Goal: Task Accomplishment & Management: Use online tool/utility

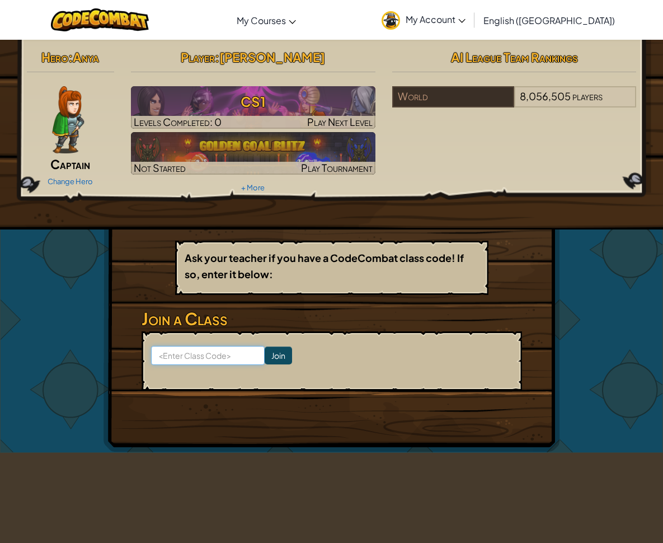
click at [212, 361] on input at bounding box center [208, 355] width 114 height 19
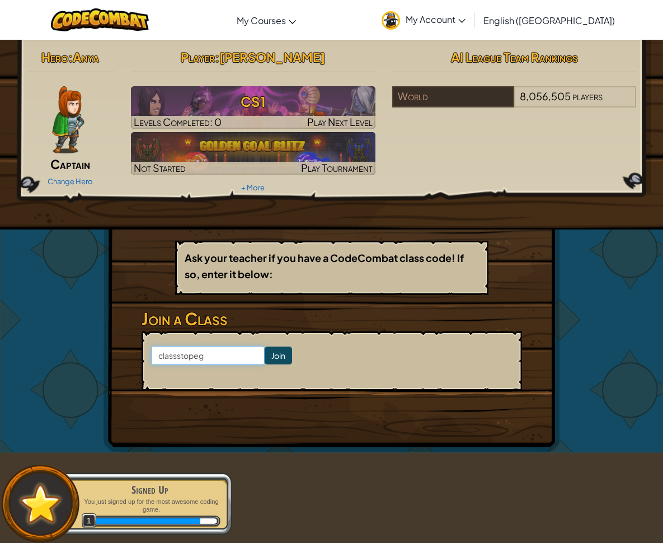
type input "classstopegg"
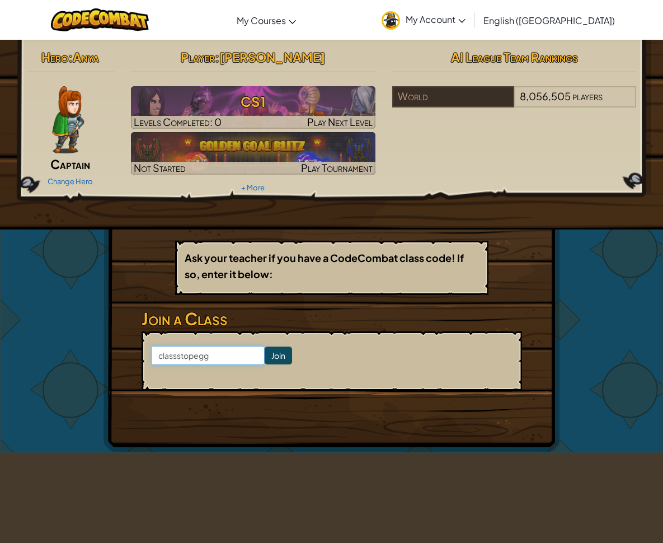
click input "Join" at bounding box center [278, 355] width 27 height 18
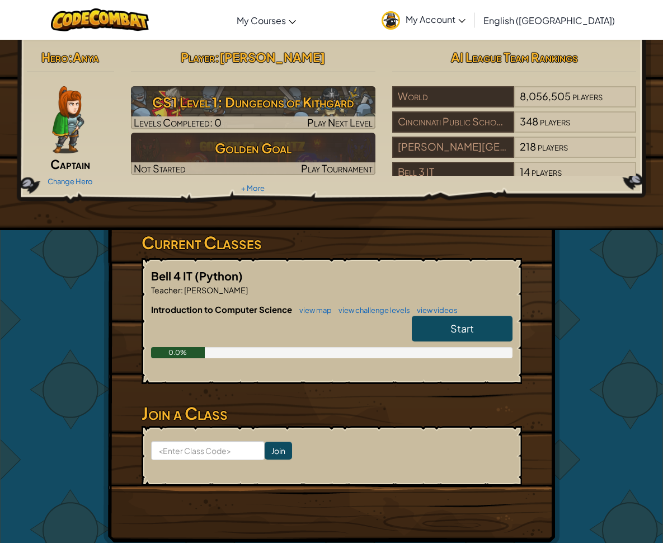
click at [458, 332] on span "Start" at bounding box center [463, 328] width 24 height 13
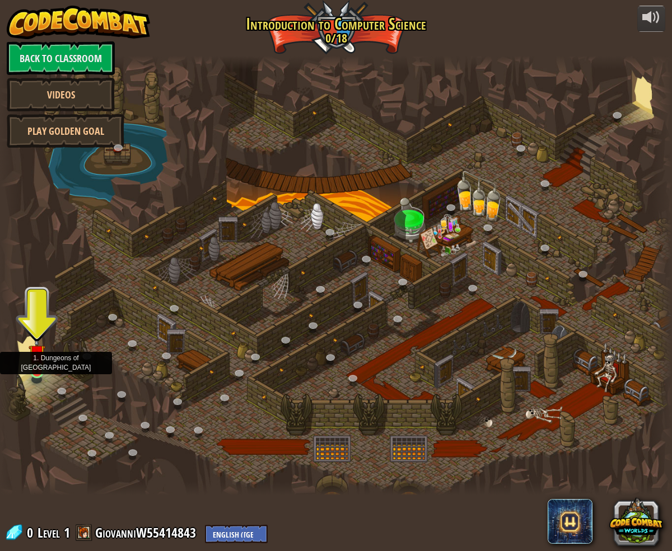
click at [29, 367] on img at bounding box center [37, 353] width 17 height 39
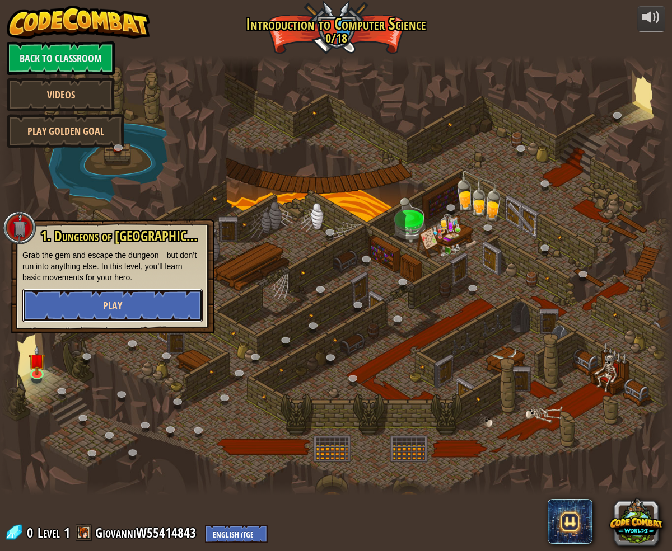
click at [137, 302] on button "Play" at bounding box center [112, 306] width 180 height 34
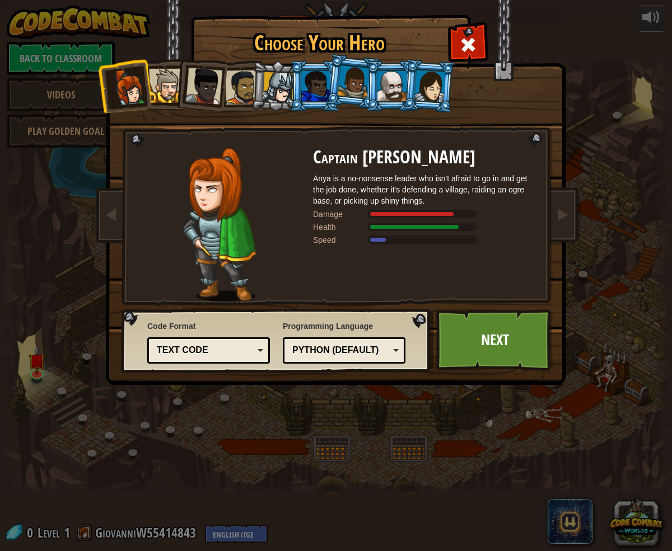
click at [212, 246] on img at bounding box center [218, 225] width 73 height 154
click at [374, 349] on div "Python (Default)" at bounding box center [340, 350] width 97 height 13
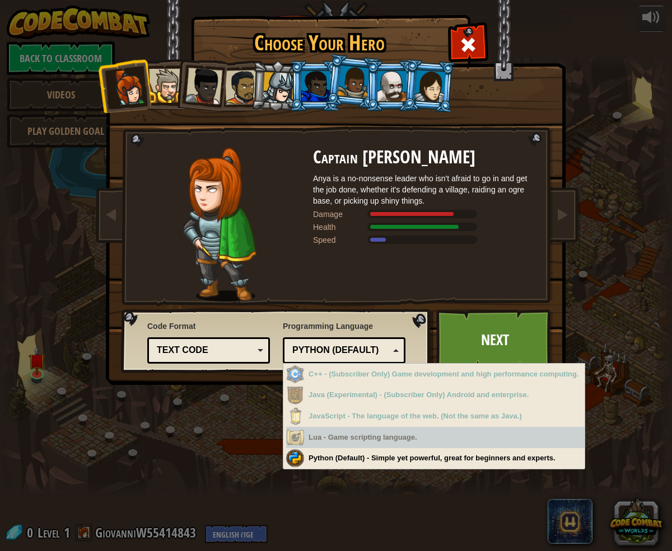
click at [412, 428] on div "Lua - Game scripting language." at bounding box center [435, 438] width 298 height 22
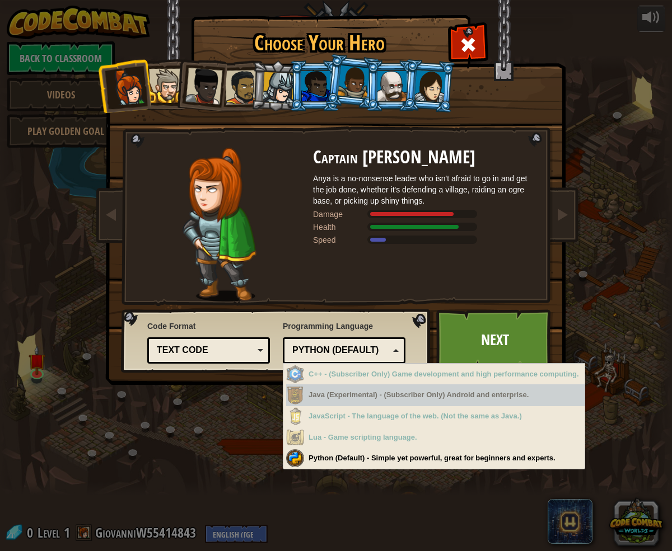
click at [184, 349] on div "Text code" at bounding box center [205, 350] width 97 height 13
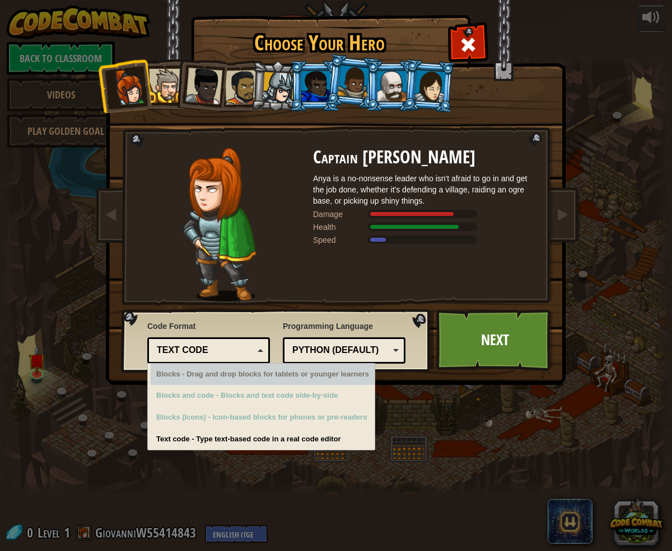
click at [194, 231] on img at bounding box center [218, 225] width 73 height 154
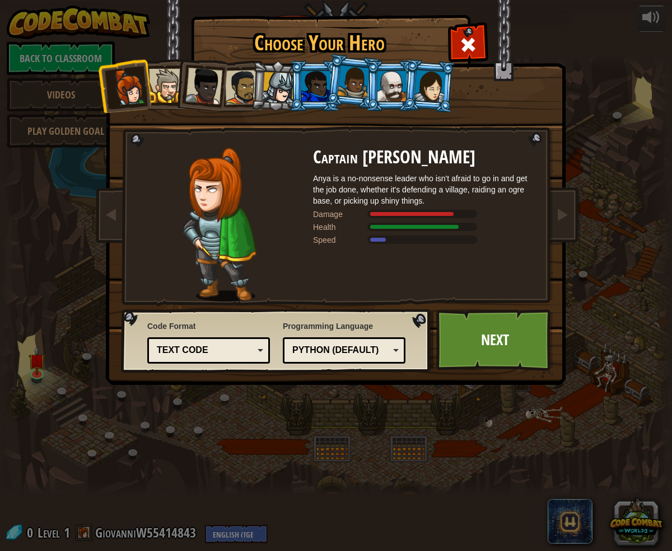
click at [177, 96] on li at bounding box center [200, 84] width 55 height 55
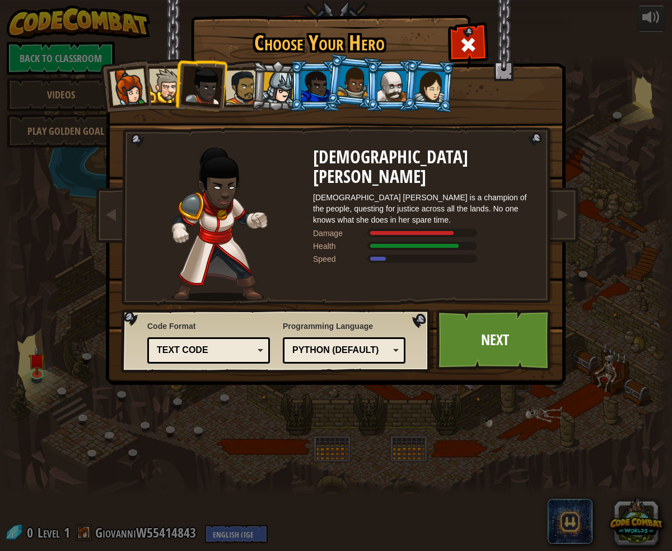
click at [168, 97] on div at bounding box center [166, 86] width 34 height 34
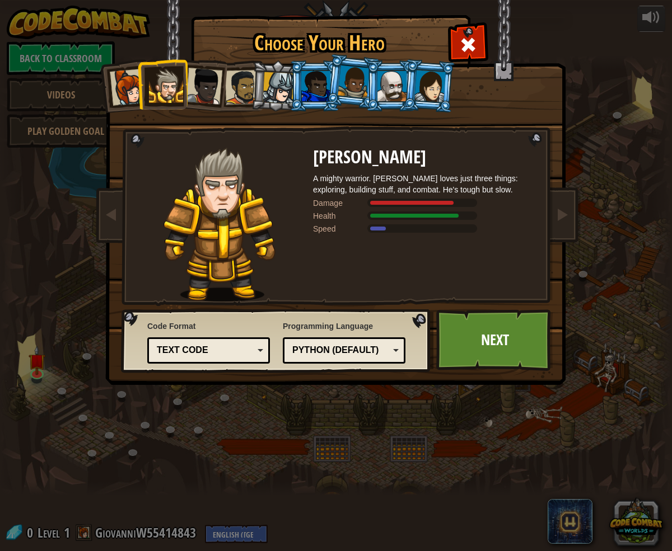
click at [140, 93] on li at bounding box center [162, 84] width 50 height 51
click at [129, 93] on div at bounding box center [128, 87] width 37 height 37
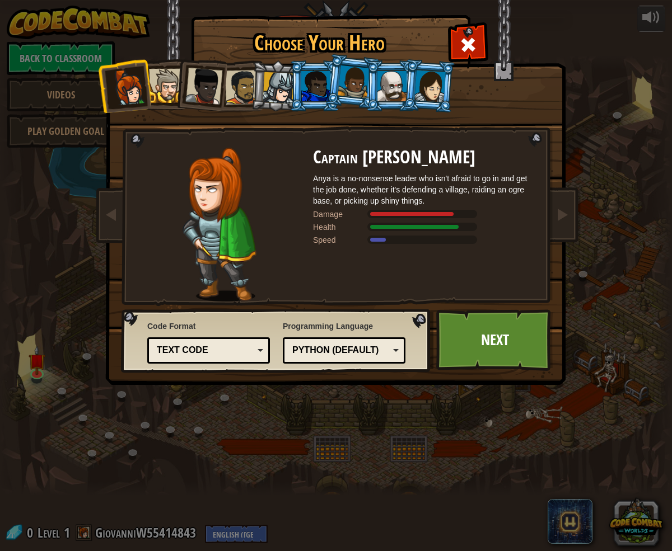
click at [391, 100] on div at bounding box center [391, 86] width 29 height 30
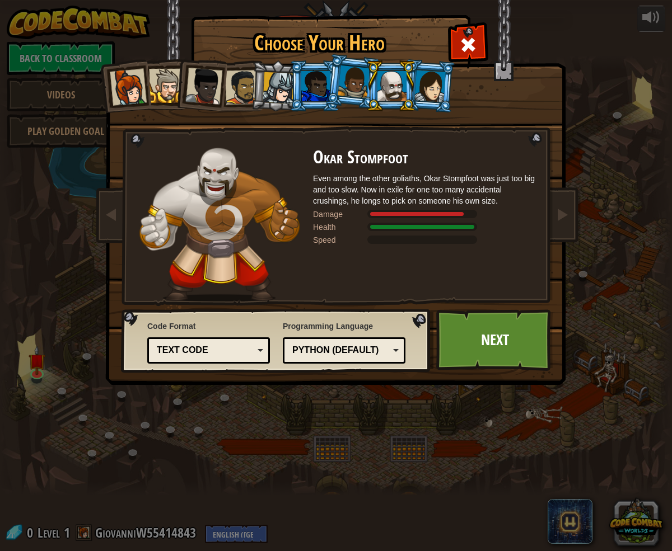
click at [432, 102] on li at bounding box center [429, 86] width 54 height 54
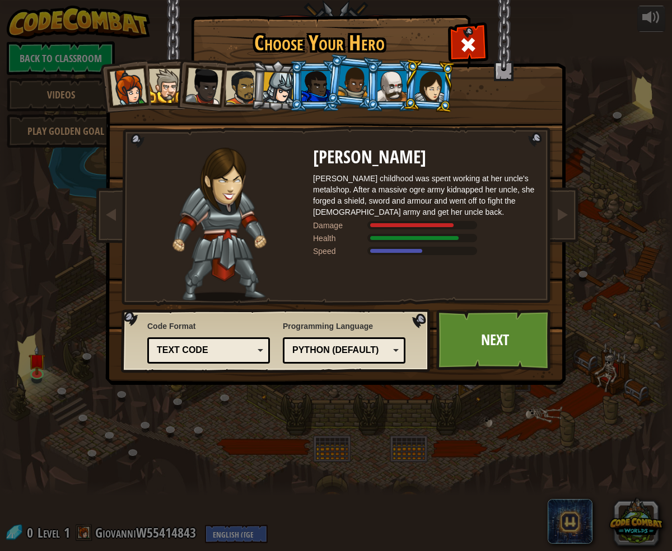
click at [352, 97] on li at bounding box center [352, 82] width 55 height 56
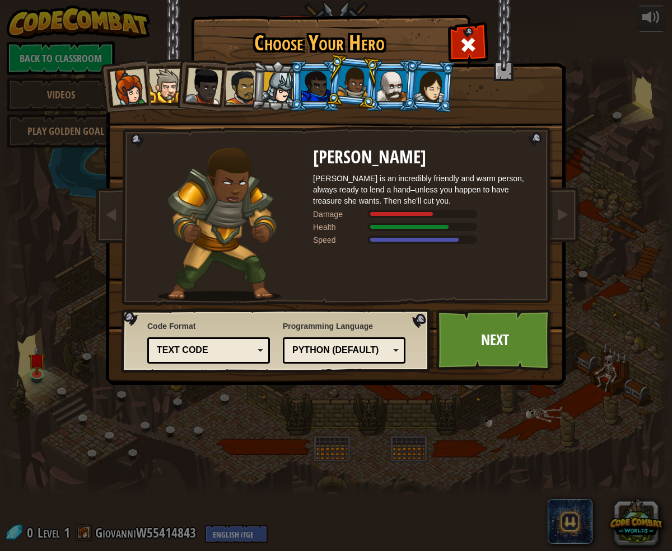
click at [316, 99] on li at bounding box center [314, 85] width 50 height 51
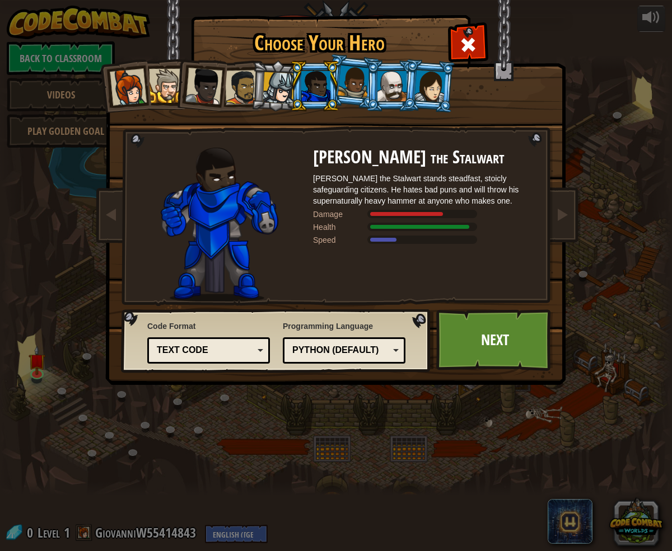
click at [201, 94] on div at bounding box center [203, 86] width 37 height 37
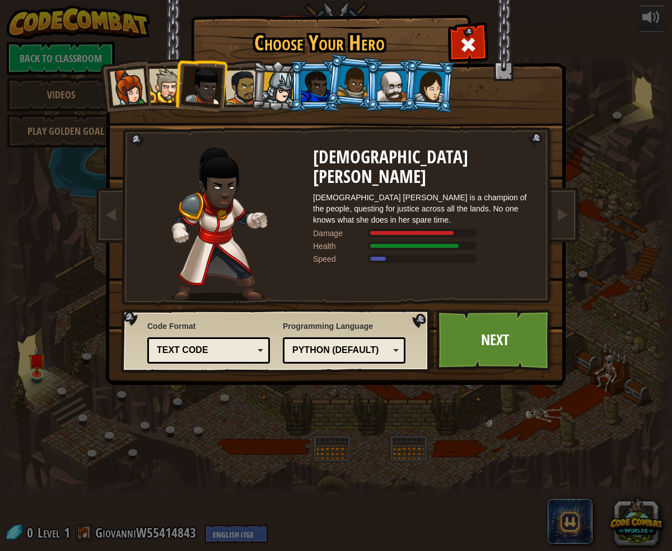
click at [265, 95] on div at bounding box center [278, 88] width 32 height 32
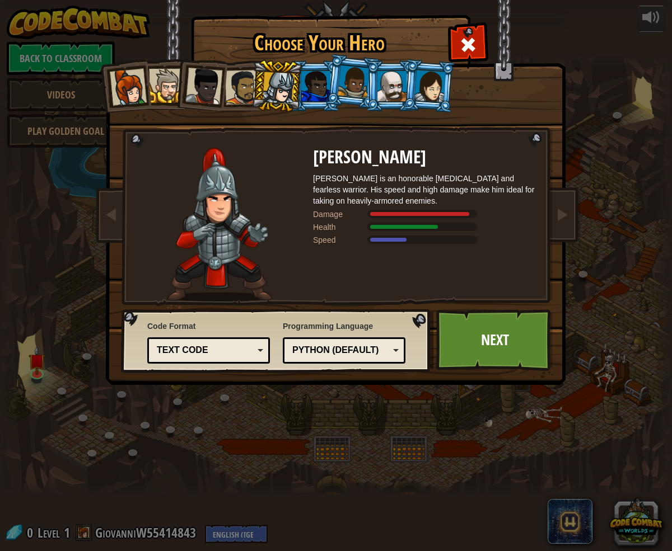
click at [251, 93] on li at bounding box center [276, 86] width 53 height 54
click at [245, 93] on div at bounding box center [242, 87] width 35 height 35
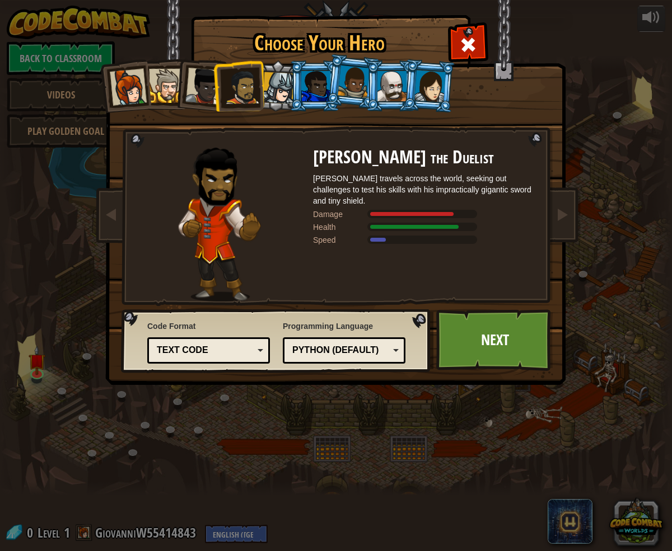
click at [296, 93] on li at bounding box center [314, 85] width 50 height 51
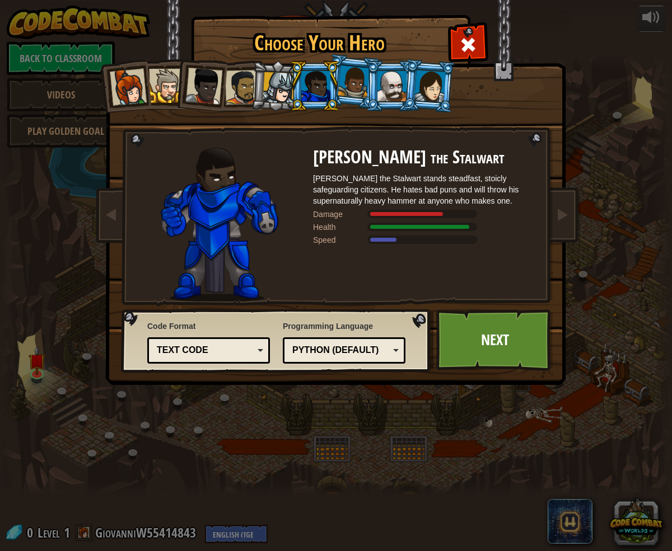
click at [285, 92] on div at bounding box center [278, 88] width 32 height 32
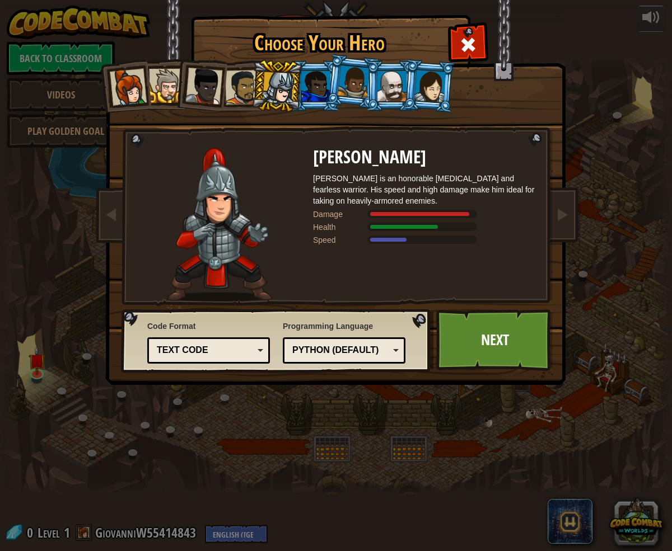
click at [298, 92] on li at bounding box center [276, 86] width 53 height 54
click at [312, 93] on div at bounding box center [315, 86] width 29 height 30
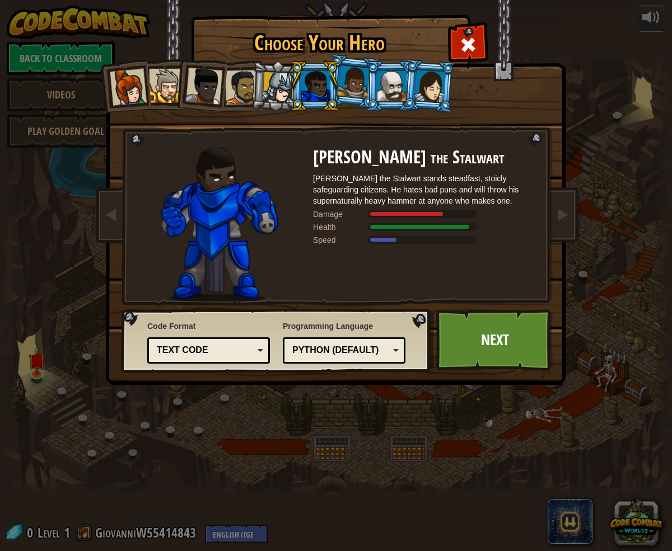
click at [342, 88] on div at bounding box center [353, 81] width 32 height 33
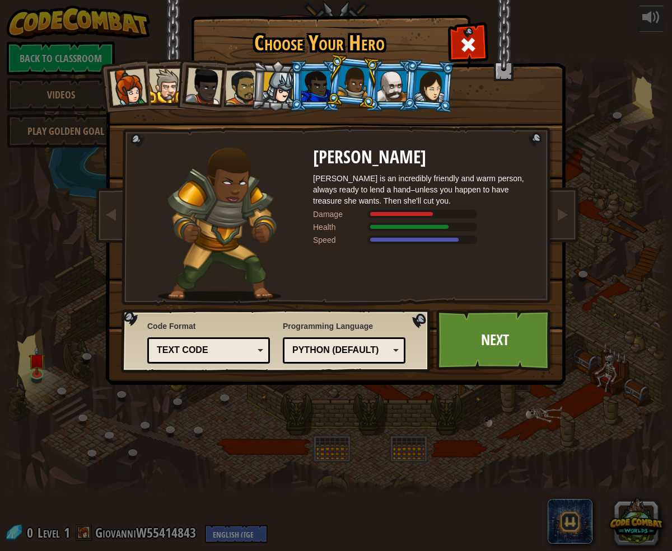
click at [131, 86] on div at bounding box center [128, 87] width 37 height 37
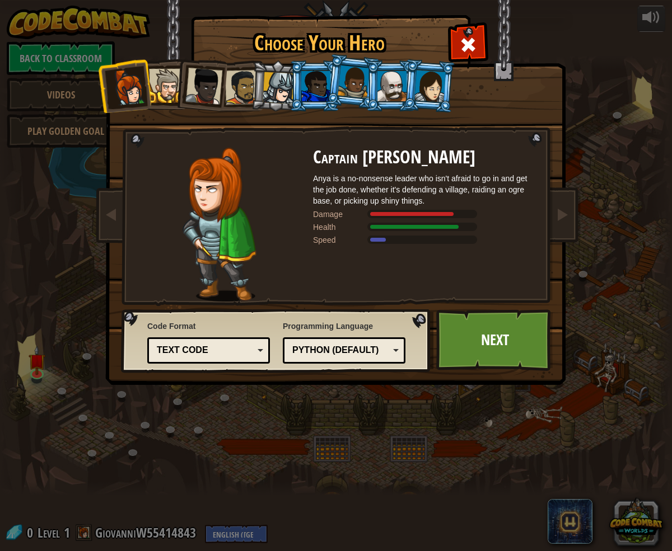
click at [168, 104] on li at bounding box center [162, 84] width 50 height 51
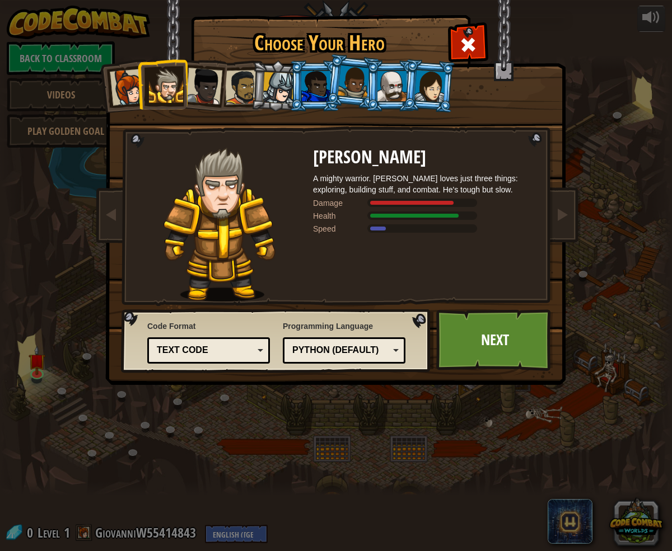
click at [189, 102] on li at bounding box center [200, 84] width 55 height 55
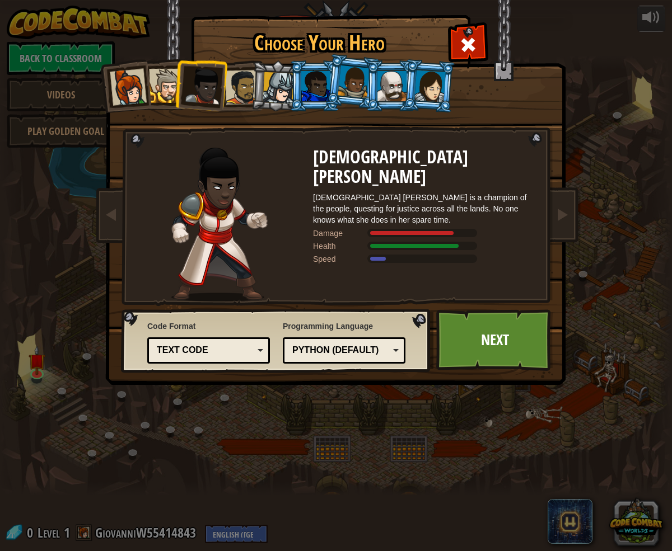
click at [231, 97] on div at bounding box center [242, 87] width 35 height 35
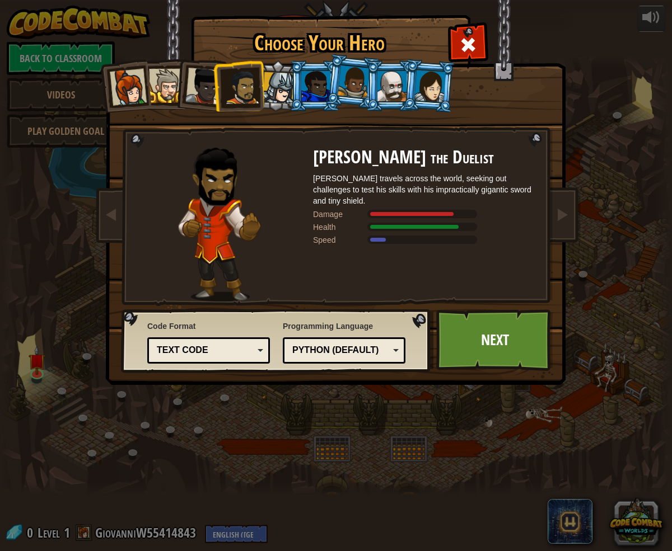
click at [289, 91] on li at bounding box center [314, 85] width 50 height 51
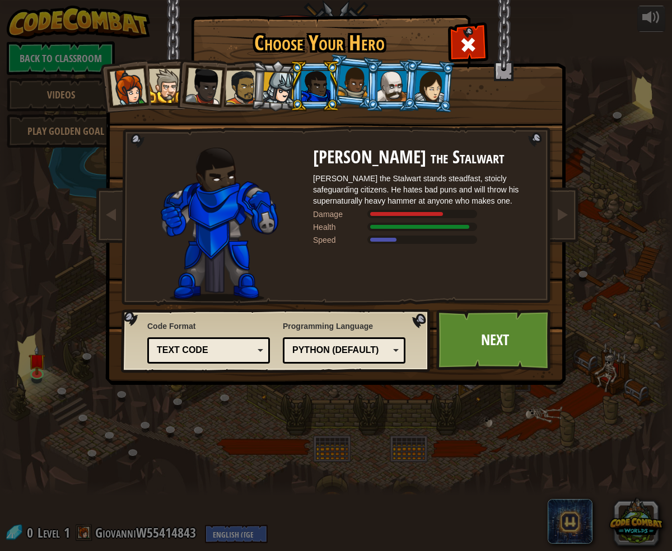
click at [285, 90] on div at bounding box center [278, 88] width 32 height 32
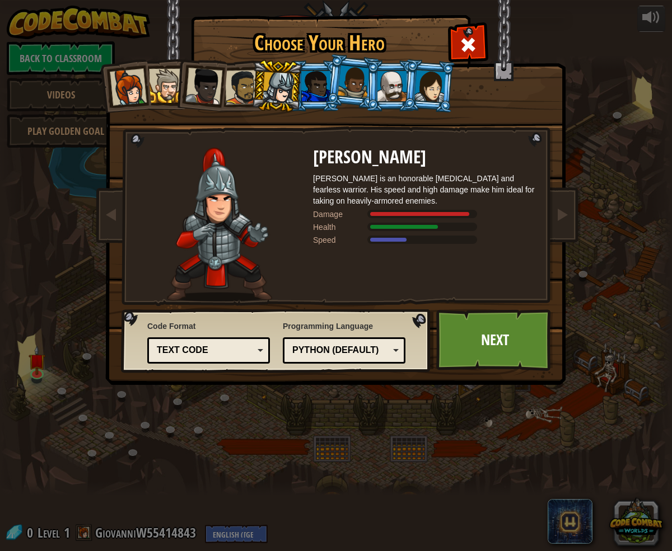
click at [317, 88] on div at bounding box center [315, 86] width 29 height 30
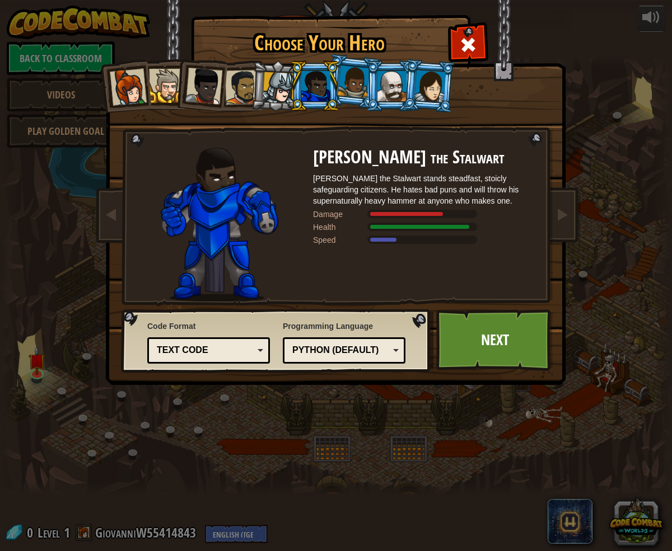
click at [354, 96] on div at bounding box center [353, 81] width 32 height 33
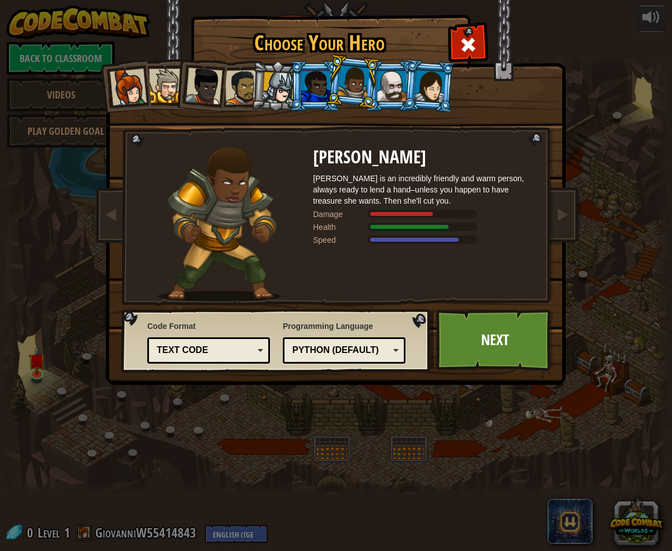
click at [392, 93] on div at bounding box center [391, 86] width 29 height 30
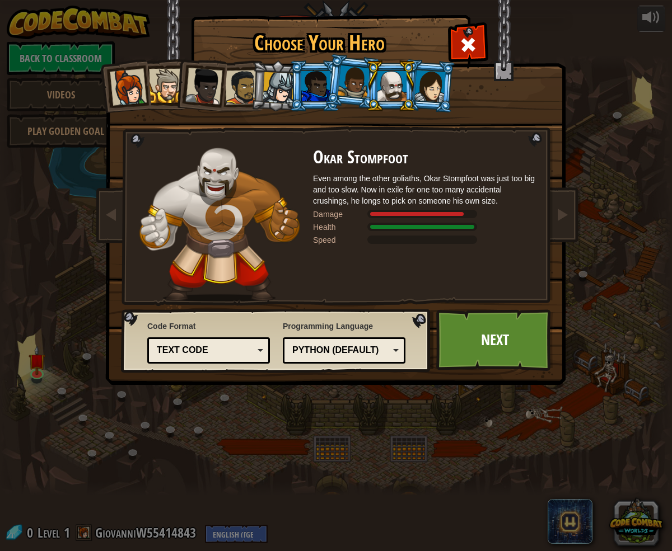
click at [440, 92] on div at bounding box center [429, 86] width 31 height 32
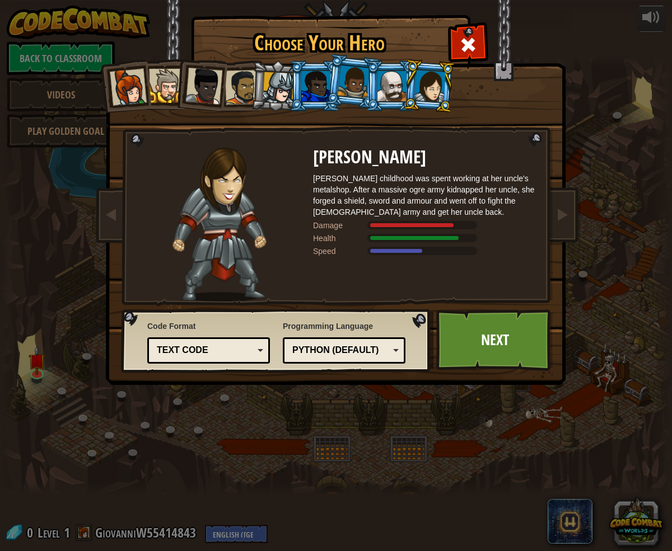
click at [406, 90] on li at bounding box center [429, 86] width 54 height 54
click at [377, 101] on li at bounding box center [390, 85] width 50 height 51
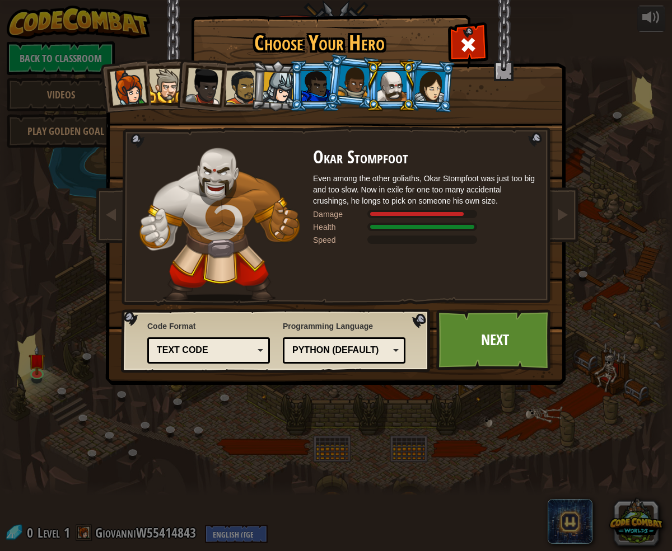
click at [382, 334] on div "Programming Language Python (Default) JavaScript Lua C++ Java (Experimental) Py…" at bounding box center [344, 342] width 123 height 49
click at [382, 340] on div "Python (Default) JavaScript Lua C++ Java (Experimental) Python (Default)" at bounding box center [344, 350] width 123 height 26
click at [459, 335] on link "Next" at bounding box center [494, 340] width 117 height 62
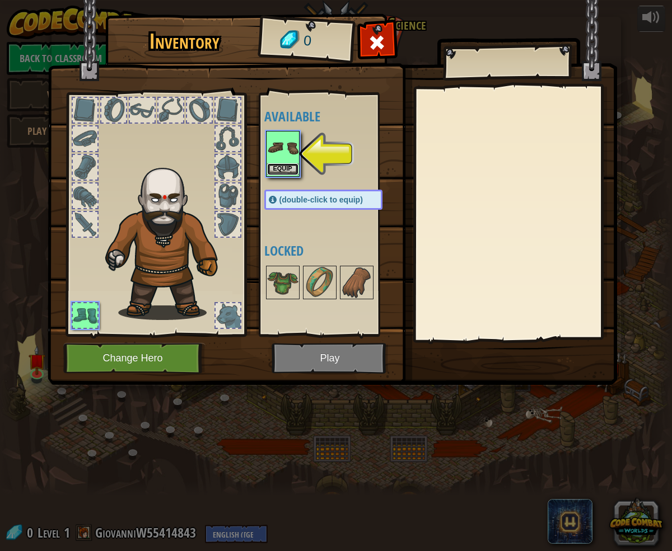
click at [287, 166] on button "Equip" at bounding box center [282, 169] width 31 height 12
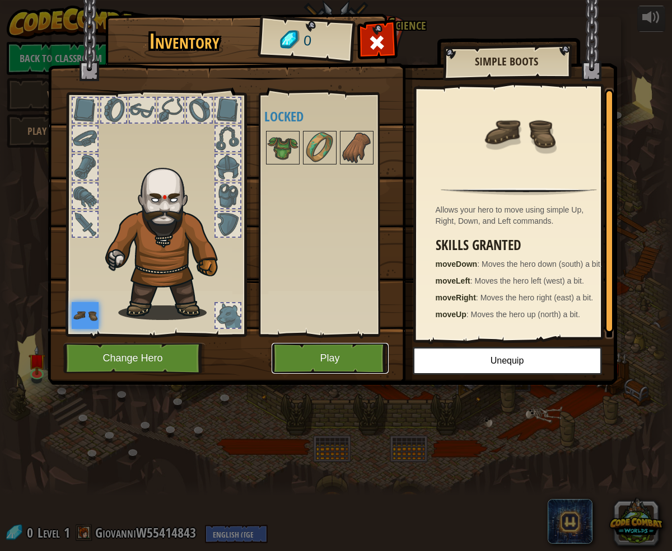
click at [333, 353] on button "Play" at bounding box center [329, 358] width 117 height 31
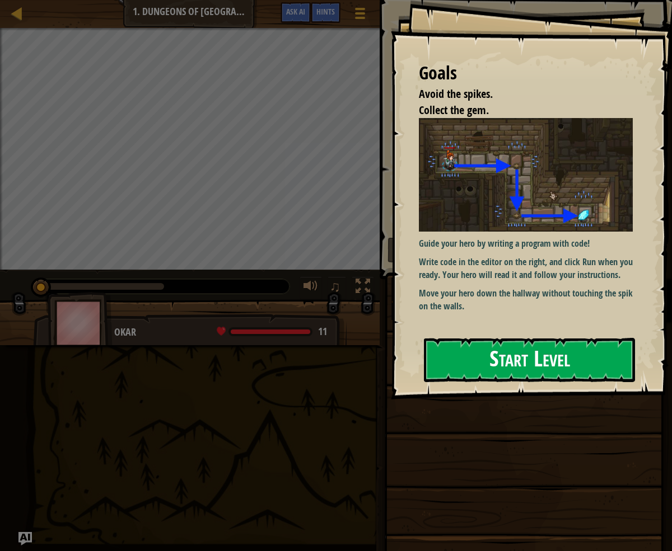
click at [513, 362] on button "Start Level" at bounding box center [529, 360] width 211 height 44
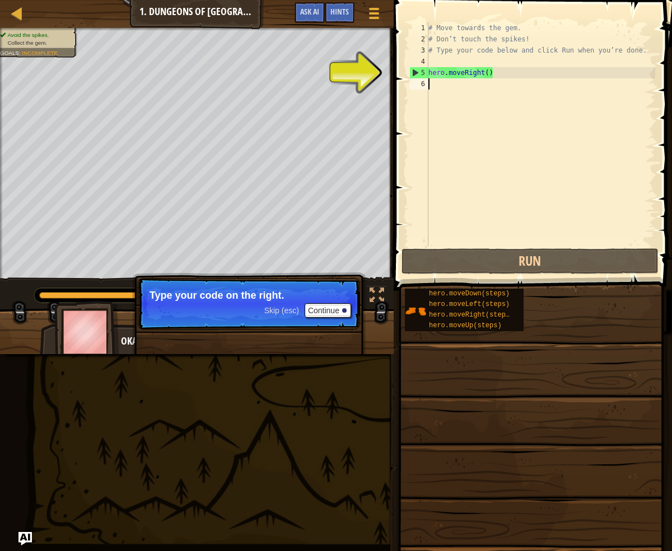
type textarea "g"
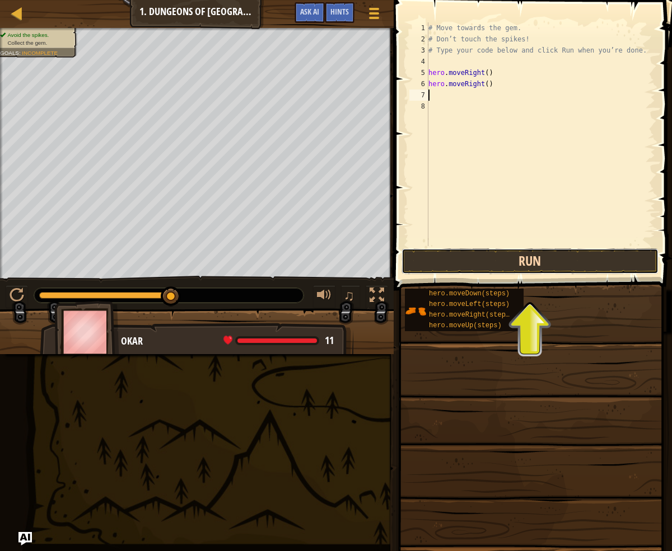
click at [533, 266] on button "Run" at bounding box center [529, 261] width 257 height 26
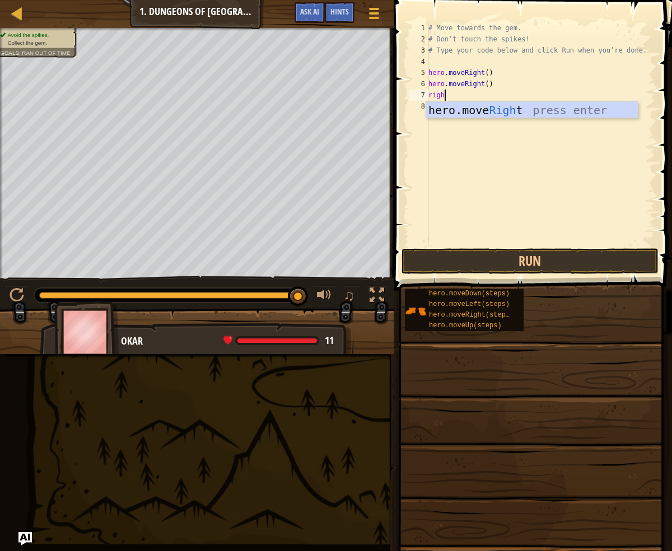
type textarea "right"
click at [485, 112] on div "hero.move Right press enter" at bounding box center [532, 127] width 212 height 50
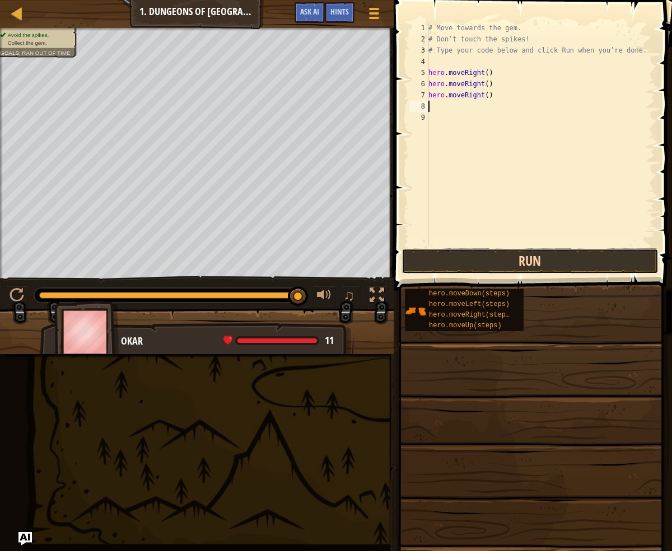
click at [598, 254] on button "Run" at bounding box center [529, 261] width 257 height 26
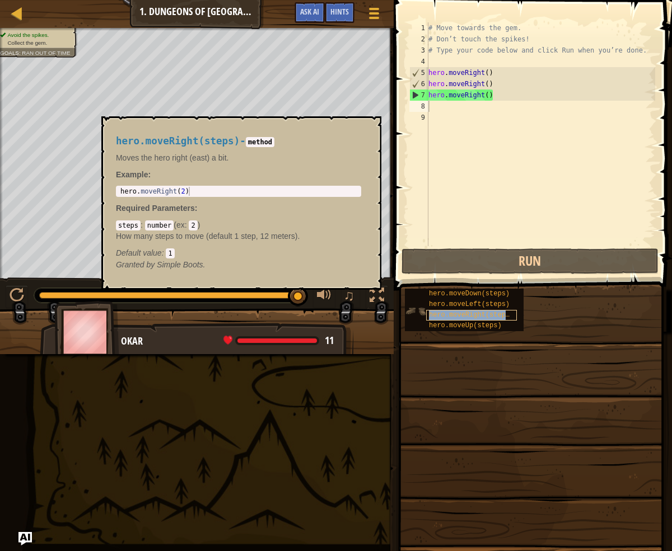
click at [462, 313] on span "hero.moveRight(steps)" at bounding box center [471, 315] width 85 height 8
click at [369, 135] on button "×" at bounding box center [368, 129] width 9 height 16
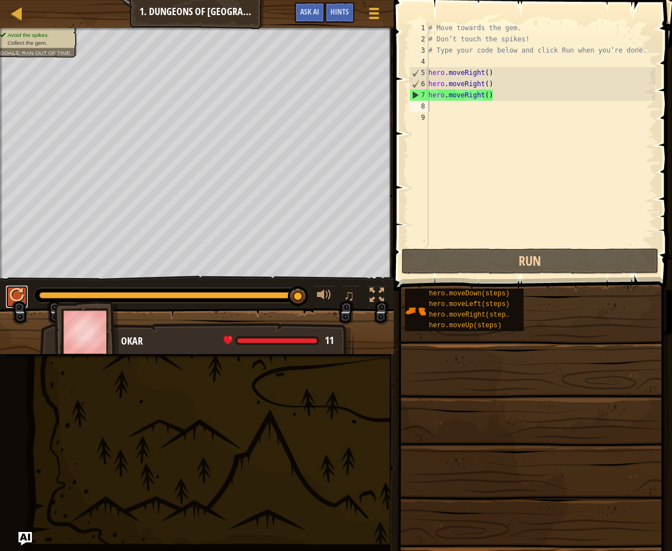
click at [19, 288] on div at bounding box center [17, 295] width 15 height 15
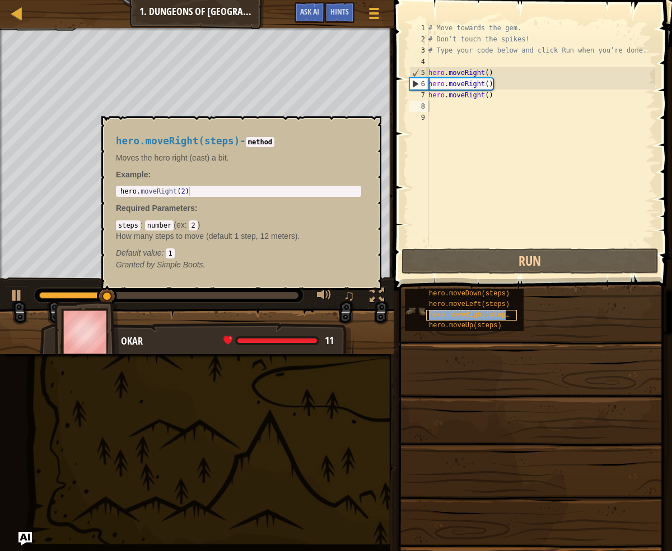
click at [470, 311] on div "hero.moveRight(steps)" at bounding box center [471, 315] width 91 height 11
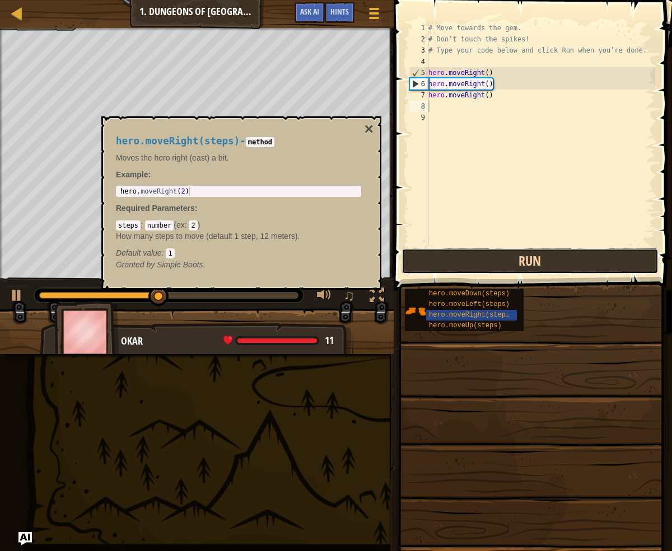
click at [495, 254] on button "Run" at bounding box center [529, 261] width 257 height 26
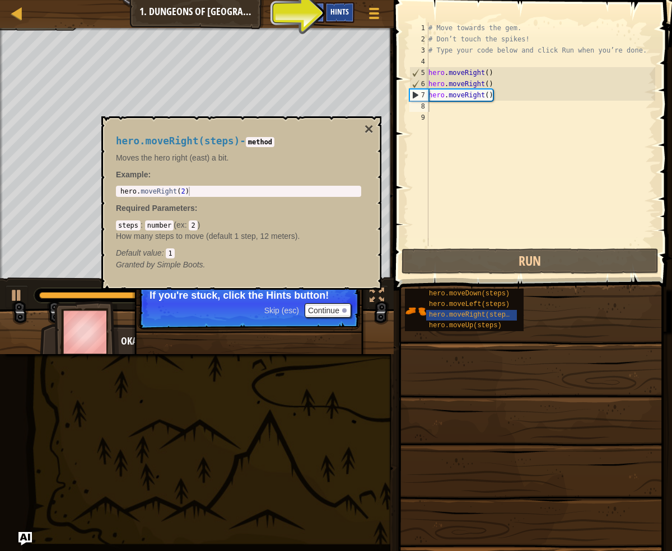
click at [334, 16] on span "Hints" at bounding box center [339, 11] width 18 height 11
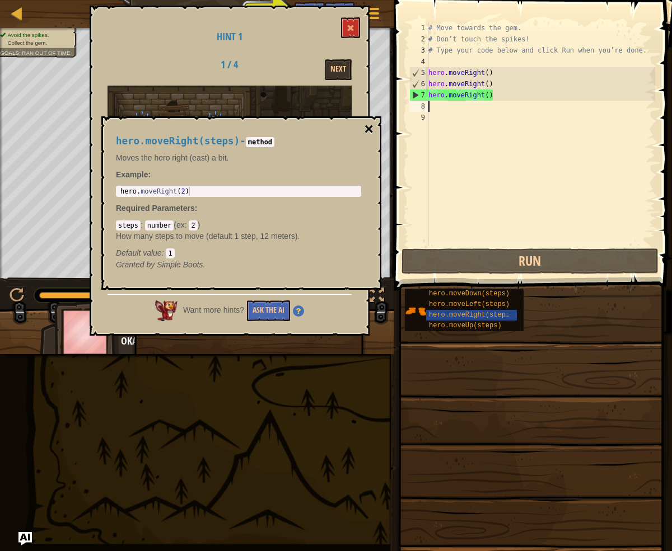
click at [369, 126] on button "×" at bounding box center [368, 129] width 9 height 16
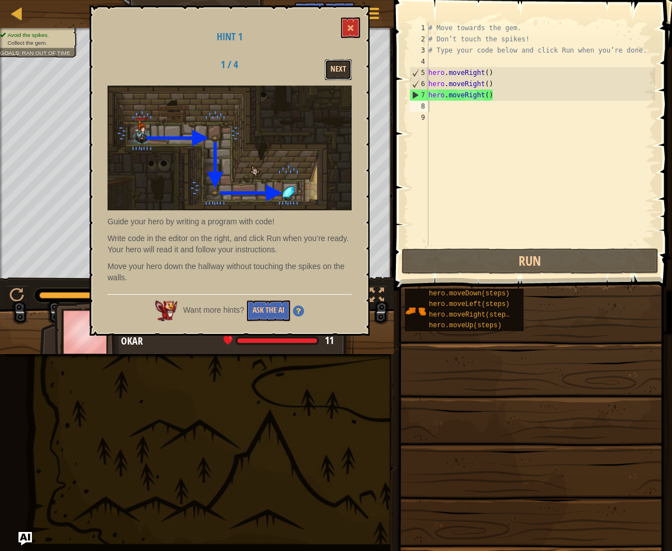
click at [330, 77] on button "Next" at bounding box center [338, 69] width 27 height 21
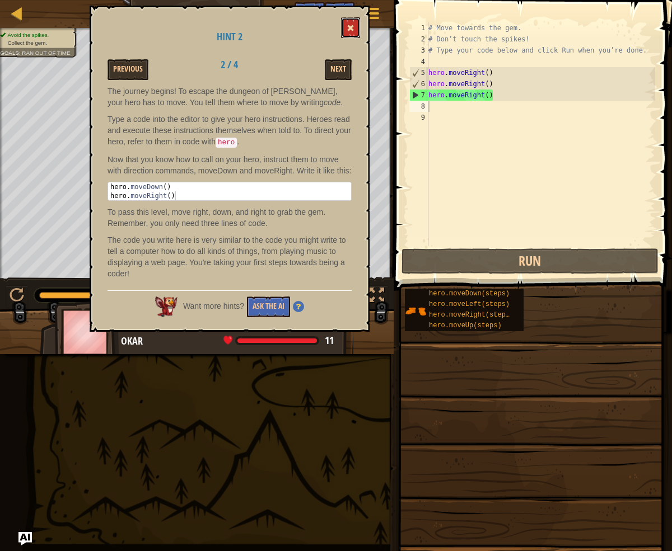
click at [344, 36] on button at bounding box center [350, 27] width 19 height 21
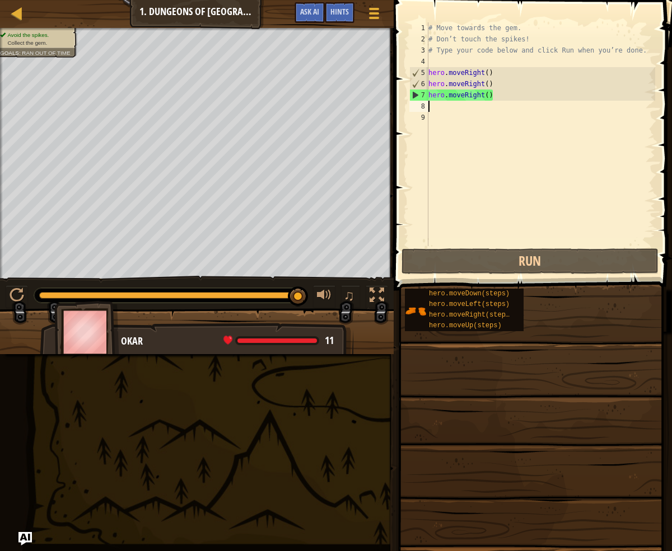
click at [439, 102] on div "# Move towards the gem. # Don’t touch the spikes! # Type your code below and cl…" at bounding box center [540, 145] width 229 height 246
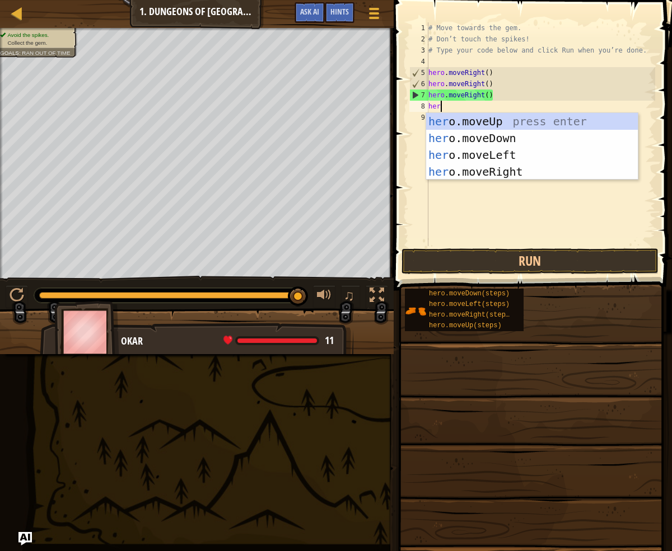
scroll to position [5, 1]
type textarea "hero"
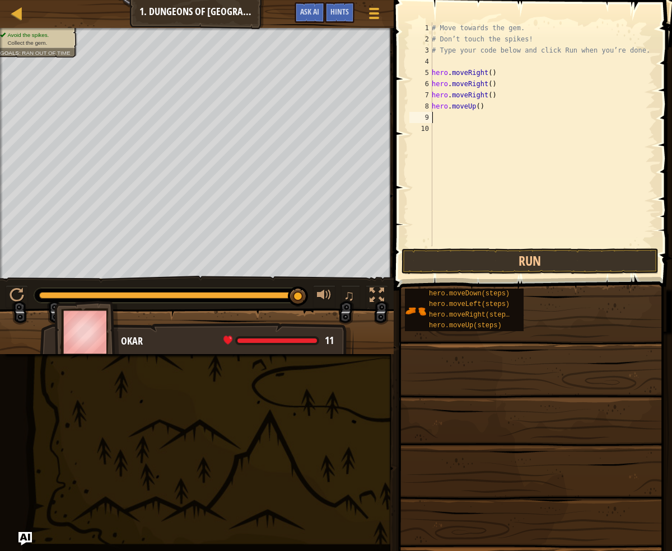
scroll to position [5, 0]
click at [486, 110] on div "# Move towards the gem. # Don’t touch the spikes! # Type your code below and cl…" at bounding box center [542, 145] width 226 height 246
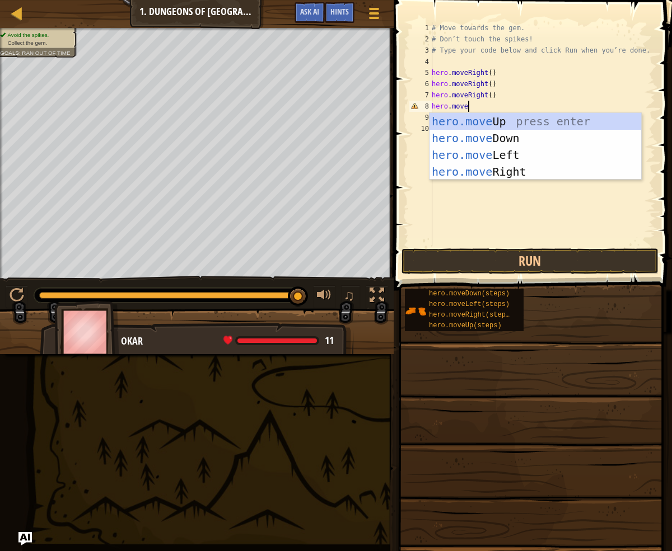
scroll to position [5, 3]
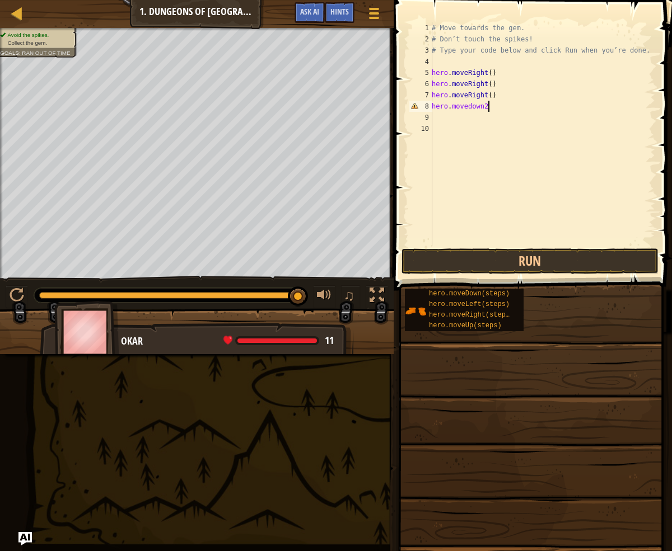
type textarea "hero.movedown2"
click at [531, 268] on button "Run" at bounding box center [529, 261] width 257 height 26
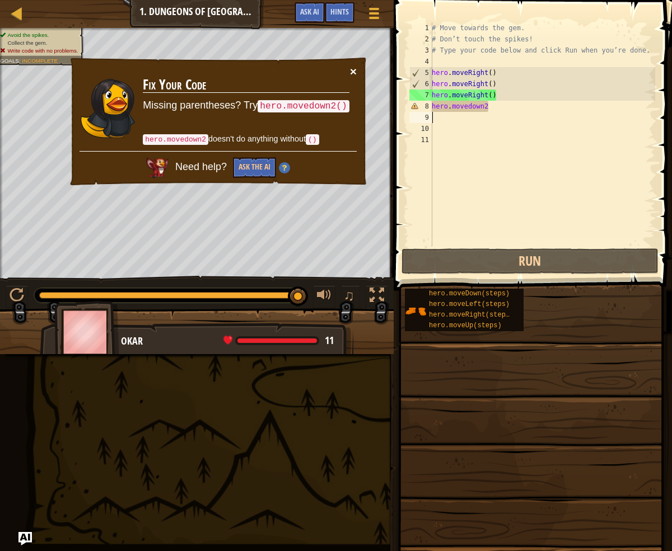
click at [352, 73] on button "×" at bounding box center [353, 71] width 7 height 12
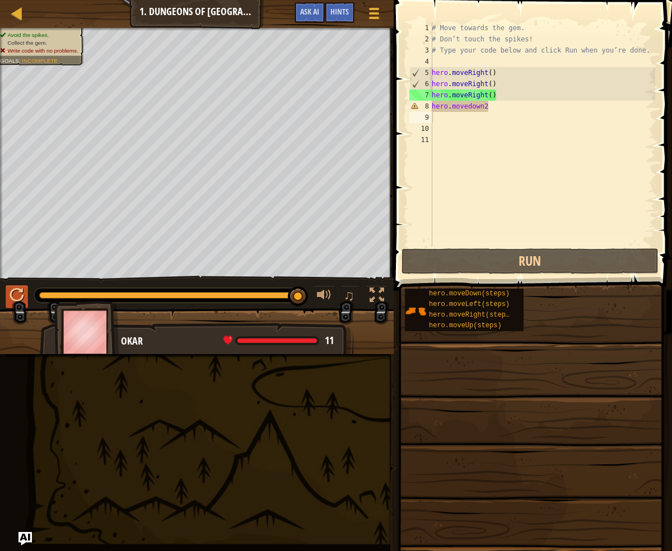
click at [18, 284] on div "♫" at bounding box center [196, 293] width 393 height 34
click at [13, 293] on div at bounding box center [17, 295] width 15 height 15
click at [522, 105] on div "# Move towards the gem. # Don’t touch the spikes! # Type your code below and cl…" at bounding box center [542, 145] width 226 height 246
type textarea "hero.movedown"
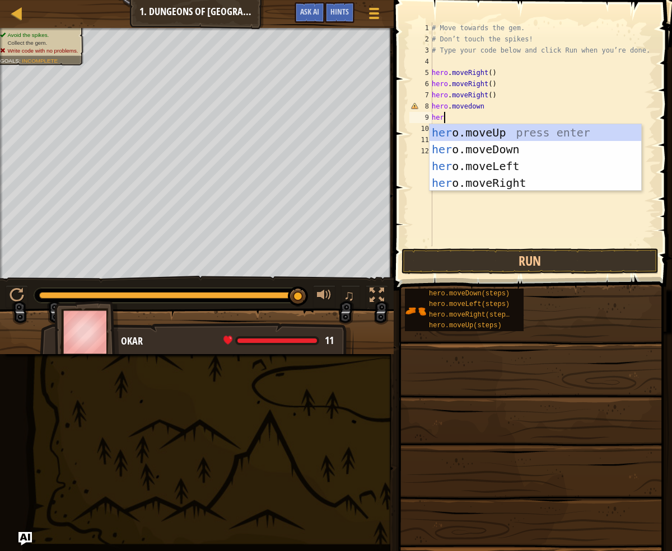
type textarea "hero"
click at [572, 125] on div "hero .moveUp press enter hero .moveDown press enter hero .moveLeft press enter …" at bounding box center [535, 174] width 212 height 101
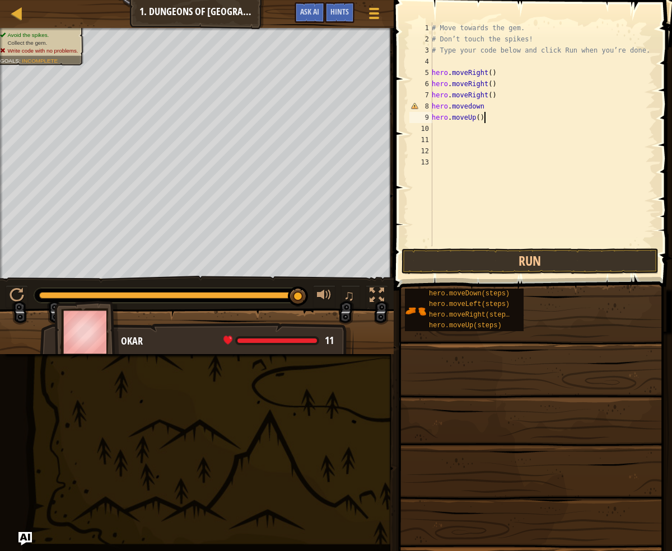
click at [484, 116] on div "# Move towards the gem. # Don’t touch the spikes! # Type your code below and cl…" at bounding box center [542, 145] width 226 height 246
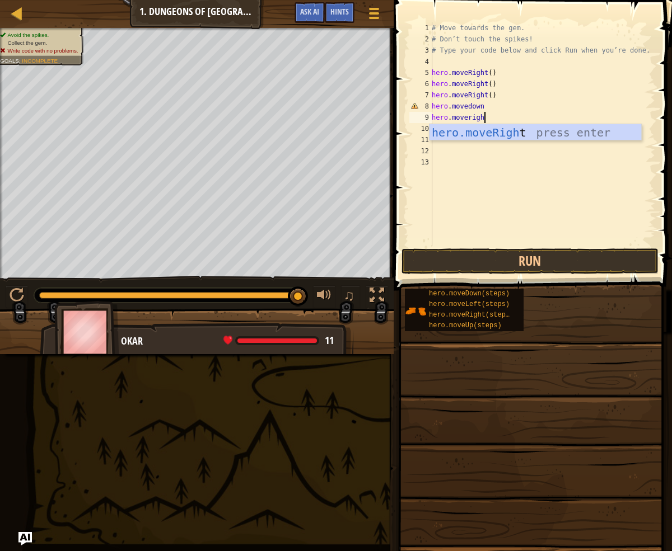
type textarea "hero.moveright"
click at [527, 134] on div "hero.moveRight press enter" at bounding box center [535, 149] width 212 height 50
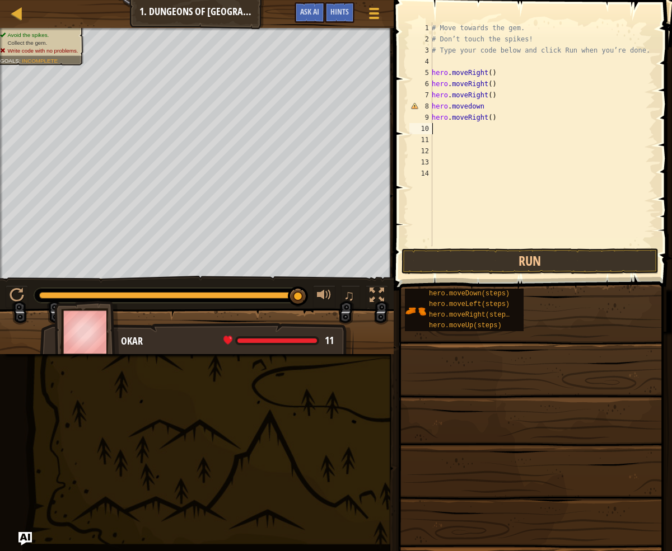
click at [487, 111] on div "# Move towards the gem. # Don’t touch the spikes! # Type your code below and cl…" at bounding box center [542, 145] width 226 height 246
type textarea "hero.movedown"
click at [494, 122] on div "hero.moveDown press enter" at bounding box center [535, 138] width 212 height 50
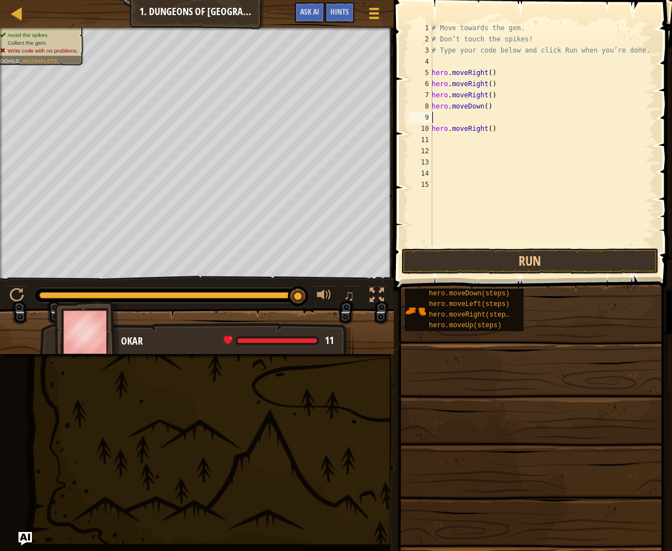
click at [440, 135] on div "# Move towards the gem. # Don’t touch the spikes! # Type your code below and cl…" at bounding box center [542, 145] width 226 height 246
click at [433, 129] on div "# Move towards the gem. # Don’t touch the spikes! # Type your code below and cl…" at bounding box center [542, 145] width 226 height 246
click at [482, 110] on div "# Move towards the gem. # Don’t touch the spikes! # Type your code below and cl…" at bounding box center [542, 145] width 226 height 246
click at [484, 109] on div "# Move towards the gem. # Don’t touch the spikes! # Type your code below and cl…" at bounding box center [542, 145] width 226 height 246
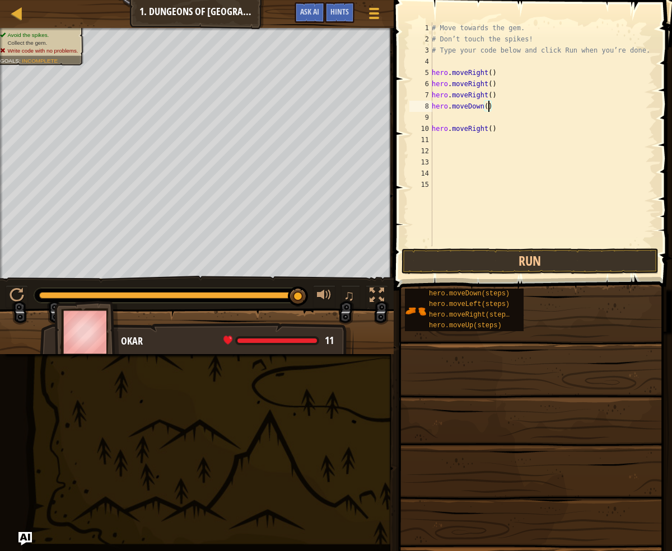
click at [487, 106] on div "# Move towards the gem. # Don’t touch the spikes! # Type your code below and cl…" at bounding box center [542, 145] width 226 height 246
click at [493, 127] on div "# Move towards the gem. # Don’t touch the spikes! # Type your code below and cl…" at bounding box center [542, 145] width 226 height 246
type textarea "hero.moveRight(2)"
click at [437, 118] on div "# Move towards the gem. # Don’t touch the spikes! # Type your code below and cl…" at bounding box center [542, 145] width 226 height 246
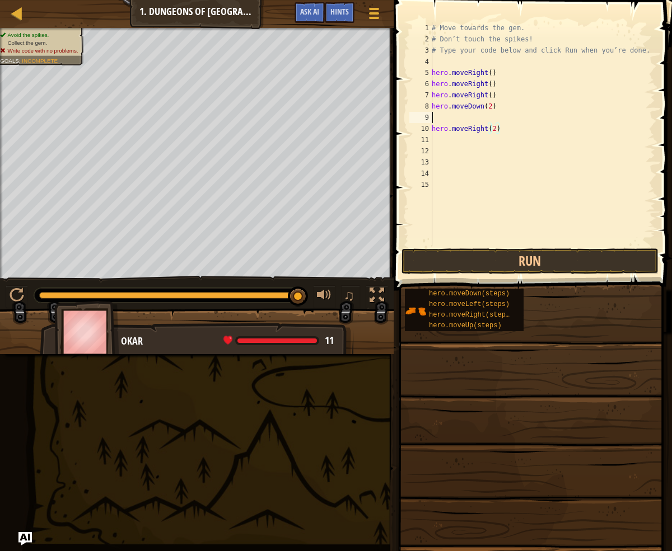
scroll to position [5, 0]
type textarea "hero.moveDown(2)"
click at [500, 129] on div "# Move towards the gem. # Don’t touch the spikes! # Type your code below and cl…" at bounding box center [542, 145] width 226 height 246
click at [593, 265] on button "Run" at bounding box center [529, 261] width 257 height 26
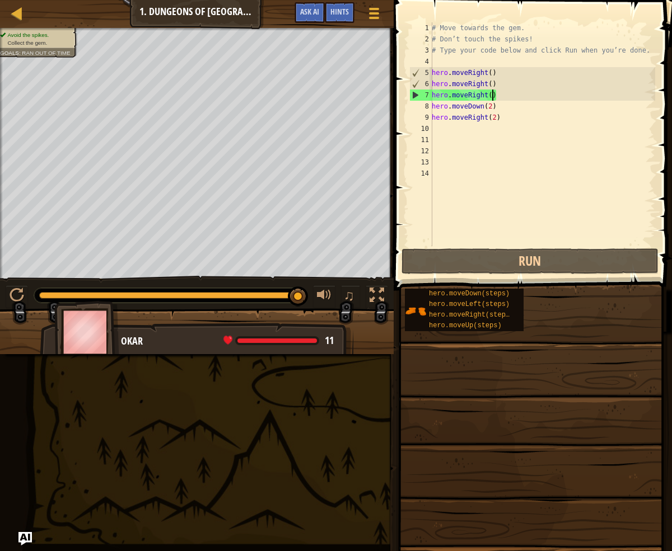
click at [492, 96] on div "# Move towards the gem. # Don’t touch the spikes! # Type your code below and cl…" at bounding box center [542, 145] width 226 height 246
type textarea "hero.moveRight(2)"
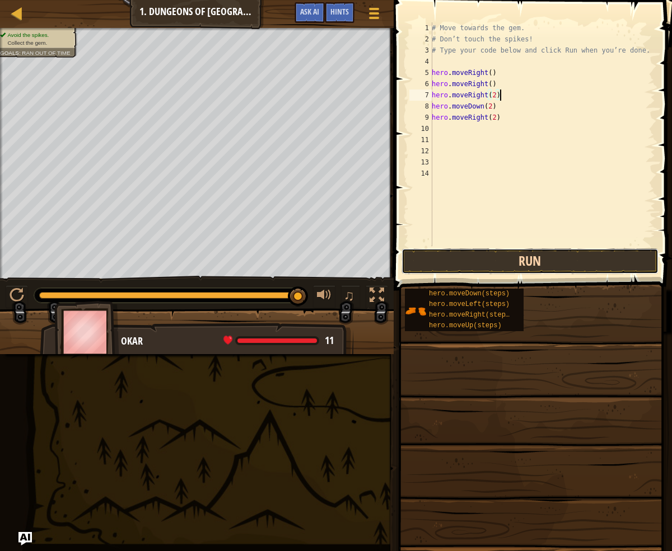
click at [550, 268] on button "Run" at bounding box center [529, 261] width 257 height 26
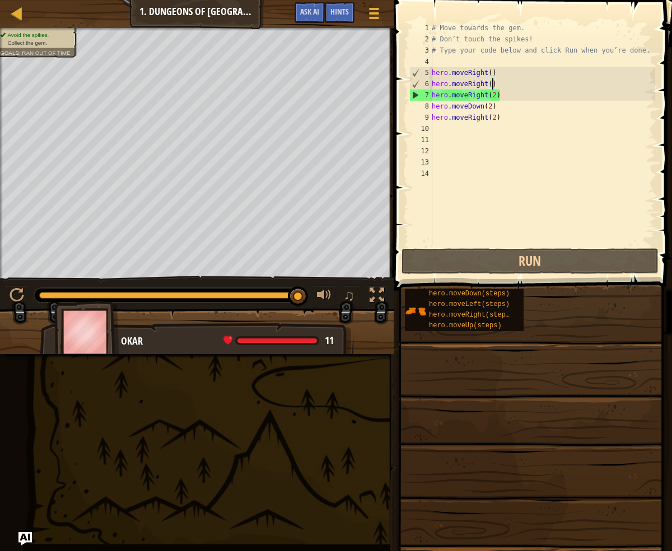
click at [490, 86] on div "# Move towards the gem. # Don’t touch the spikes! # Type your code below and cl…" at bounding box center [542, 145] width 226 height 246
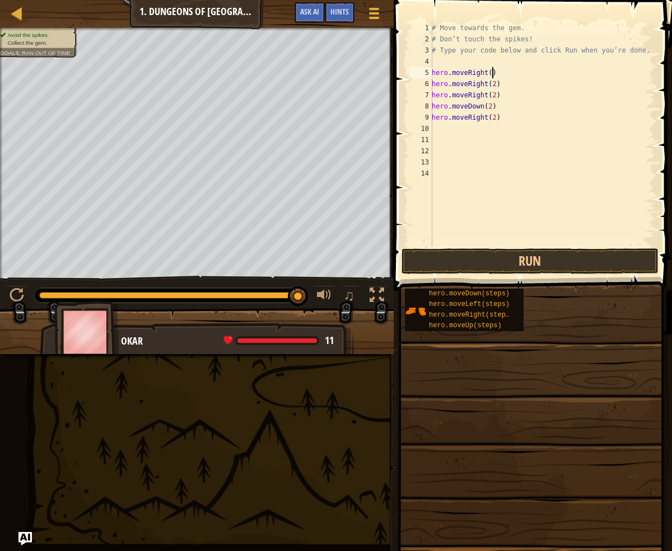
click at [494, 71] on div "# Move towards the gem. # Don’t touch the spikes! # Type your code below and cl…" at bounding box center [542, 145] width 226 height 246
type textarea "hero.moveRight(2)"
click at [581, 251] on button "Run" at bounding box center [529, 261] width 257 height 26
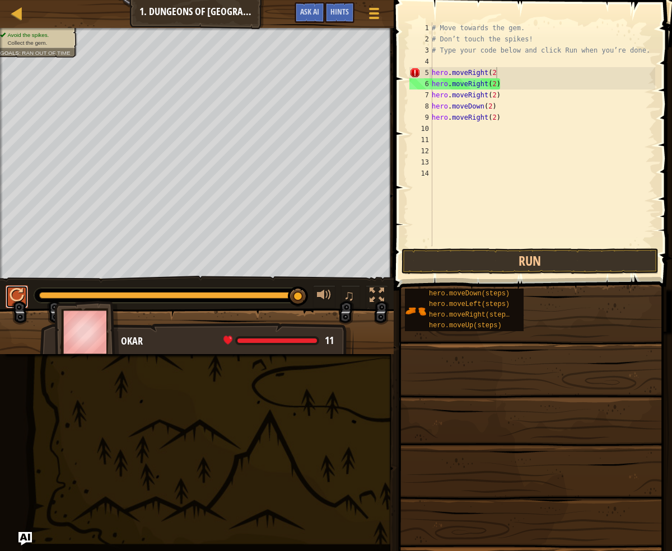
click at [18, 297] on div at bounding box center [17, 295] width 15 height 15
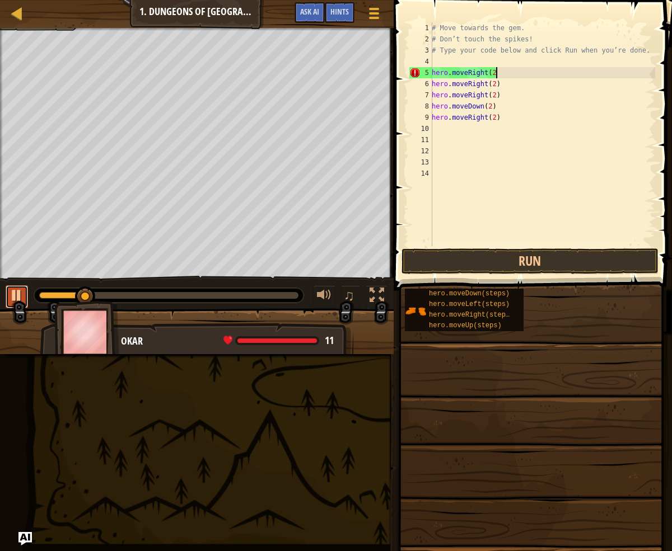
click at [20, 297] on div at bounding box center [17, 295] width 15 height 15
type textarea "hero.moveRight"
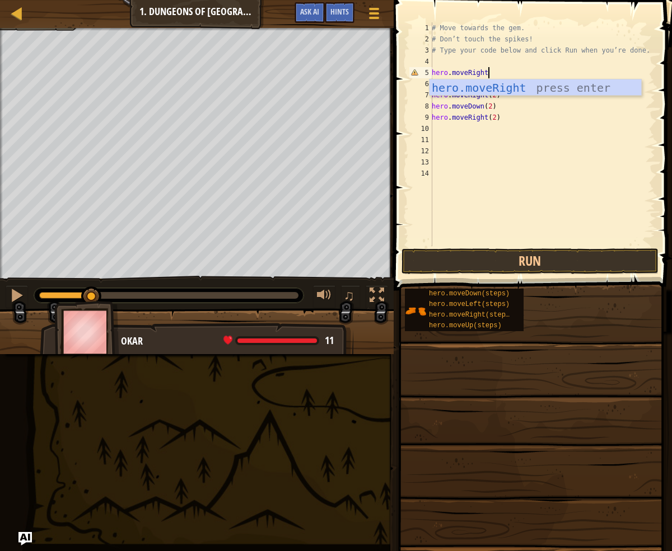
scroll to position [5, 4]
click at [569, 86] on div "hero.moveRight press enter" at bounding box center [535, 104] width 212 height 50
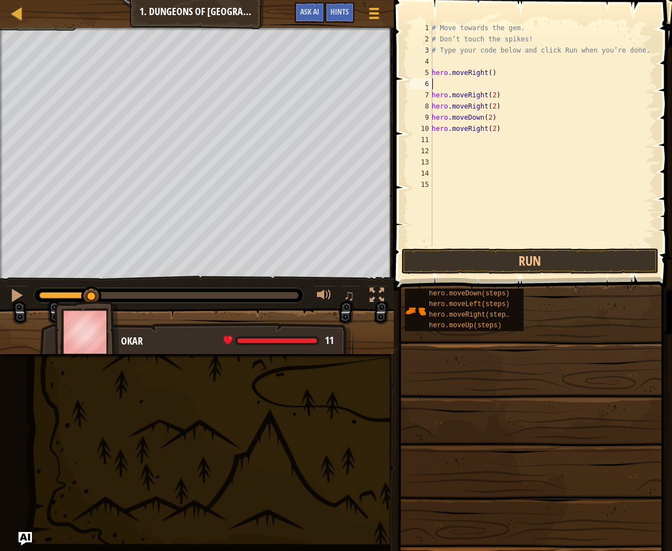
scroll to position [5, 0]
click at [432, 95] on div "# Move towards the gem. # Don’t touch the spikes! # Type your code below and cl…" at bounding box center [542, 145] width 226 height 246
click at [495, 87] on div "# Move towards the gem. # Don’t touch the spikes! # Type your code below and cl…" at bounding box center [542, 145] width 226 height 246
click at [496, 97] on div "# Move towards the gem. # Don’t touch the spikes! # Type your code below and cl…" at bounding box center [542, 145] width 226 height 246
click at [493, 108] on div "# Move towards the gem. # Don’t touch the spikes! # Type your code below and cl…" at bounding box center [542, 145] width 226 height 246
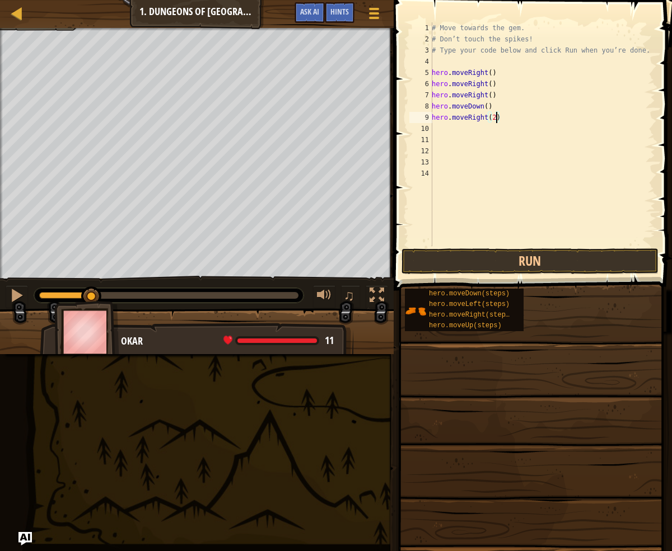
click at [497, 119] on div "# Move towards the gem. # Don’t touch the spikes! # Type your code below and cl…" at bounding box center [542, 145] width 226 height 246
click at [538, 266] on button "Run" at bounding box center [529, 261] width 257 height 26
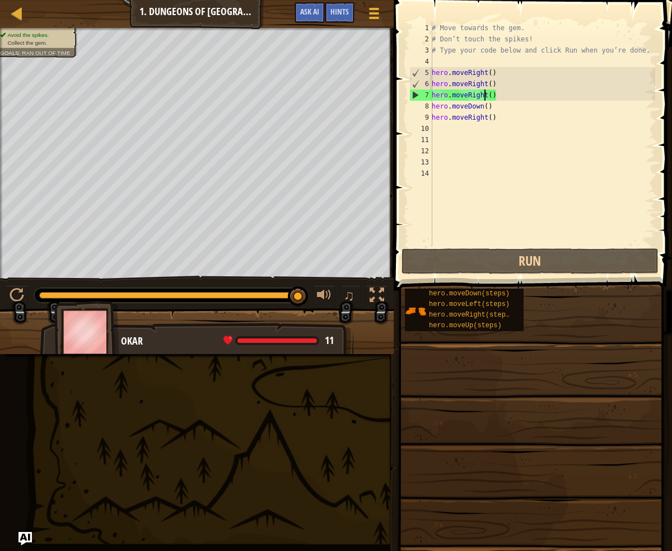
click at [485, 94] on div "# Move towards the gem. # Don’t touch the spikes! # Type your code below and cl…" at bounding box center [542, 145] width 226 height 246
click at [487, 96] on div "# Move towards the gem. # Don’t touch the spikes! # Type your code below and cl…" at bounding box center [542, 145] width 226 height 246
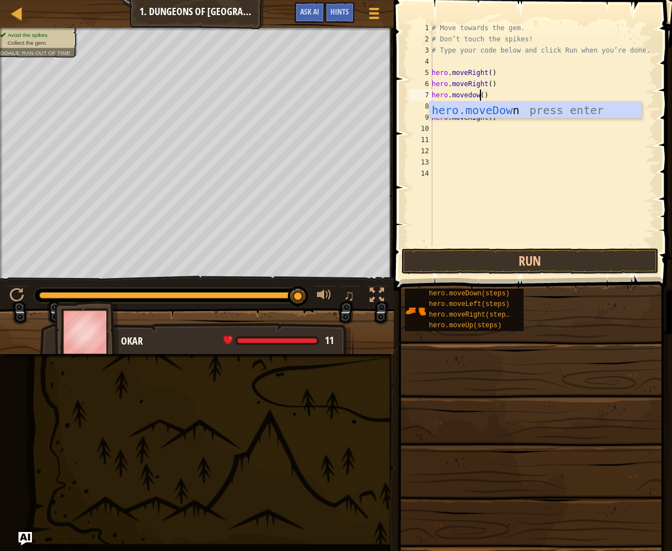
scroll to position [5, 4]
click at [573, 111] on div "hero.moveDown press enter" at bounding box center [535, 127] width 212 height 50
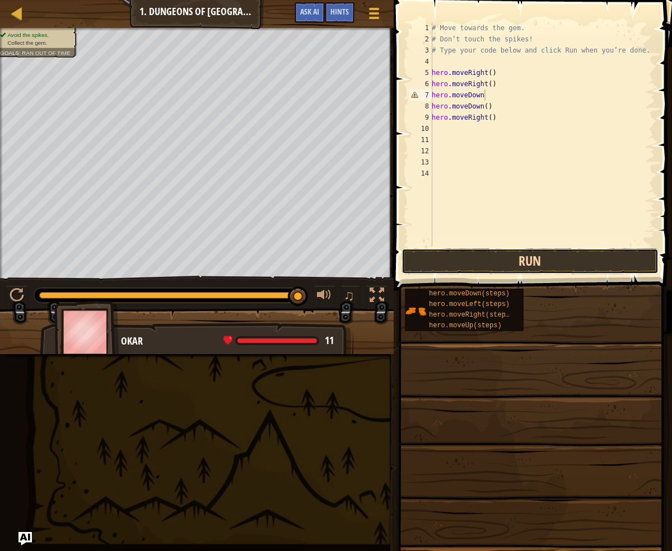
click at [569, 256] on button "Run" at bounding box center [529, 261] width 257 height 26
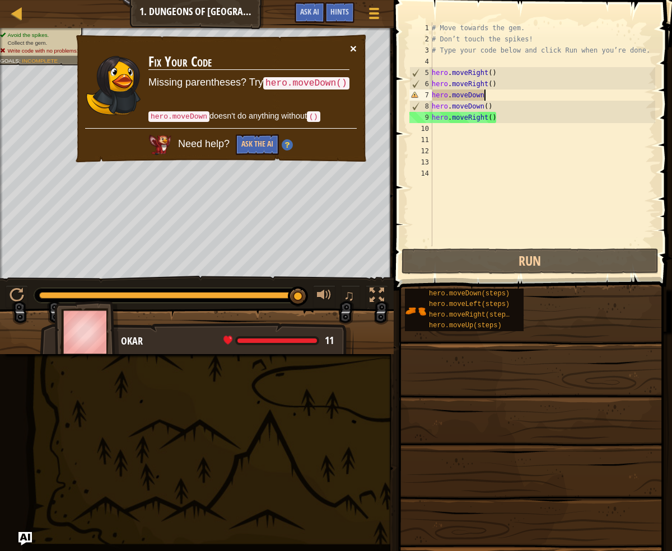
click at [354, 50] on button "×" at bounding box center [353, 49] width 7 height 12
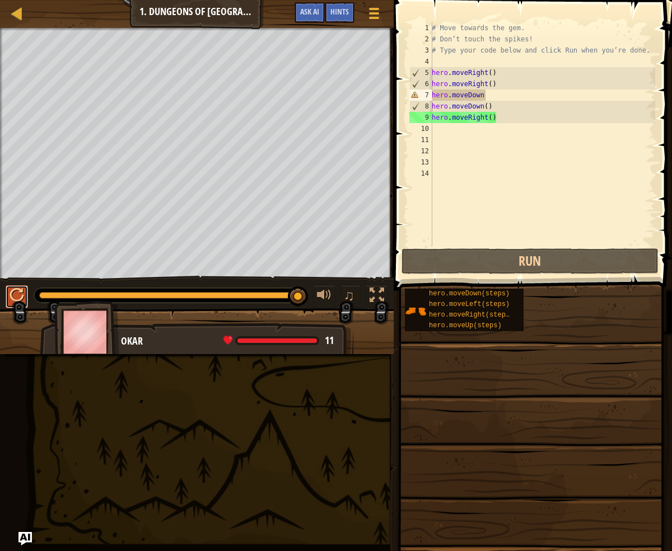
click at [21, 288] on div at bounding box center [17, 295] width 15 height 15
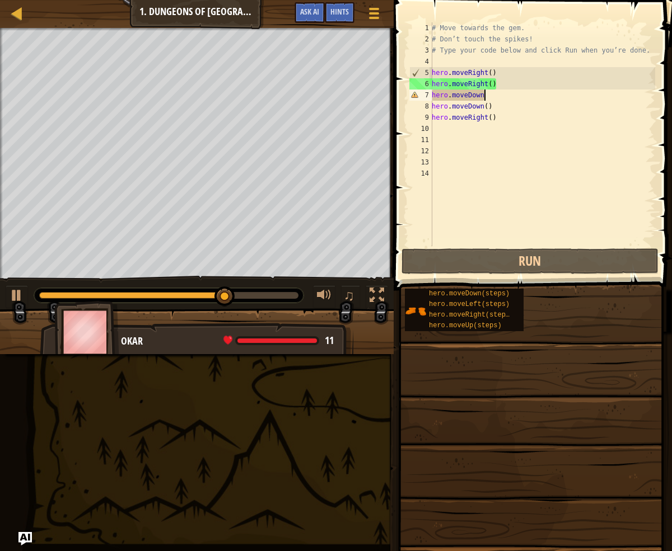
click at [494, 98] on div "# Move towards the gem. # Don’t touch the spikes! # Type your code below and cl…" at bounding box center [542, 145] width 226 height 246
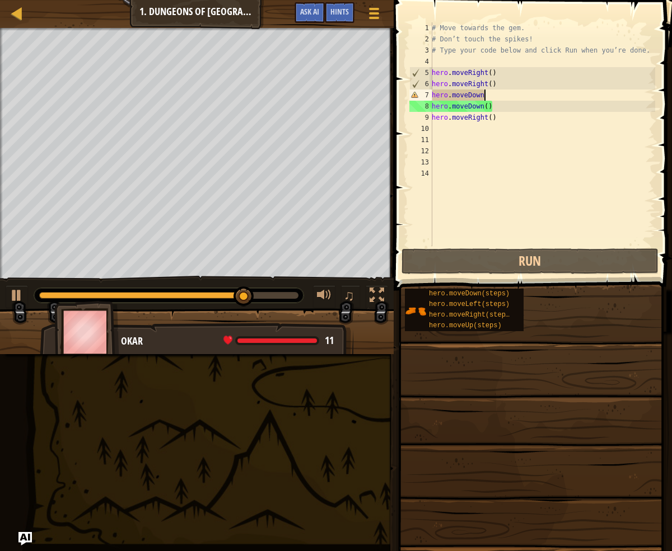
click at [485, 95] on div "# Move towards the gem. # Don’t touch the spikes! # Type your code below and cl…" at bounding box center [542, 145] width 226 height 246
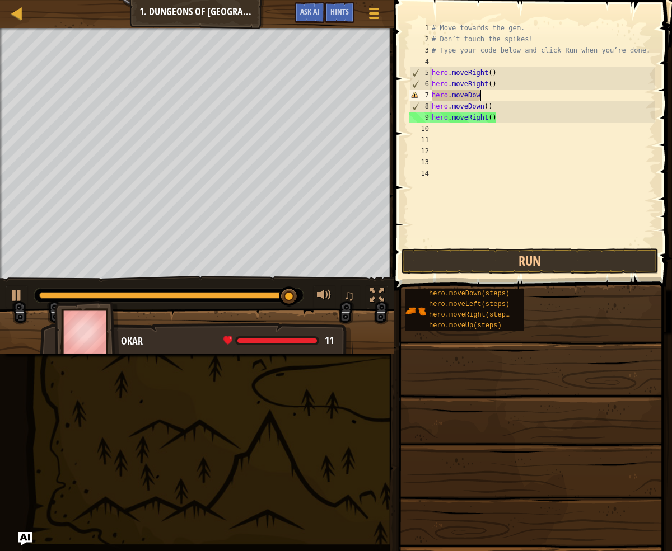
type textarea "hero.moveDown"
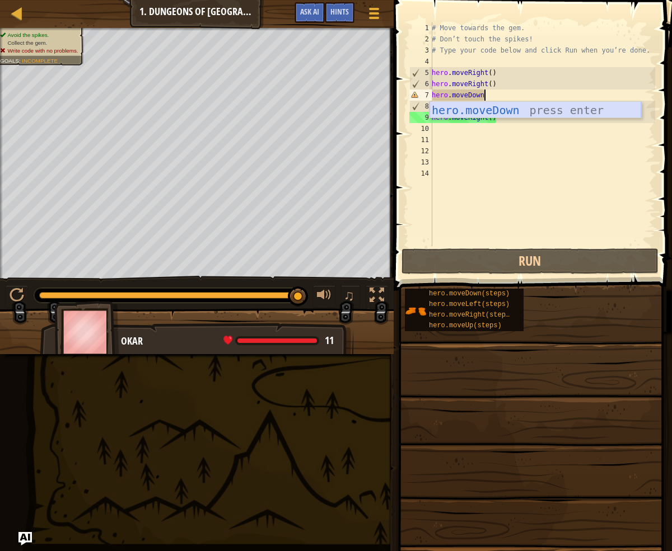
click at [559, 111] on div "hero.moveDown press enter" at bounding box center [535, 127] width 212 height 50
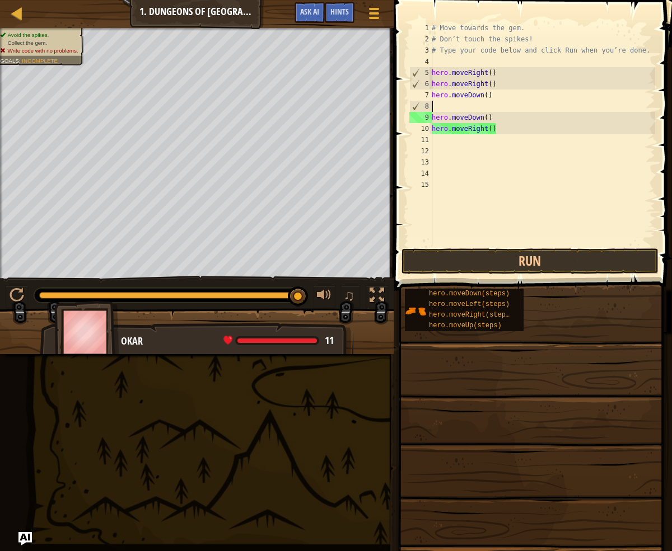
scroll to position [5, 0]
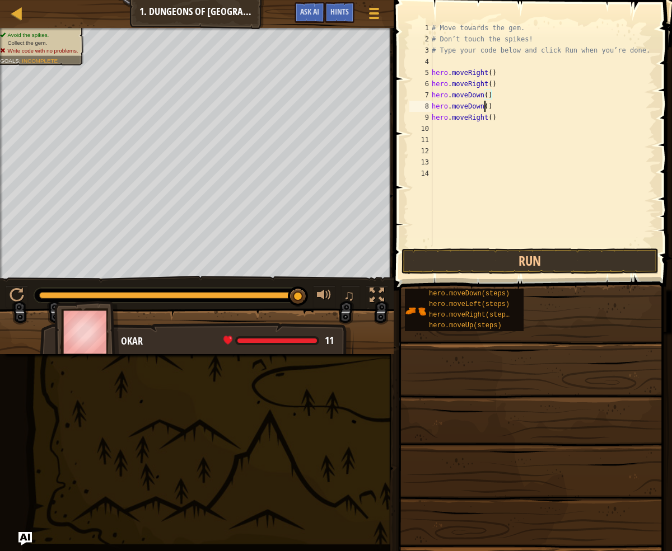
click at [484, 105] on div "# Move towards the gem. # Don’t touch the spikes! # Type your code below and cl…" at bounding box center [542, 145] width 226 height 246
click at [517, 124] on div "hero.moveRi ght press enter" at bounding box center [535, 138] width 212 height 50
click at [536, 264] on button "Run" at bounding box center [529, 261] width 257 height 26
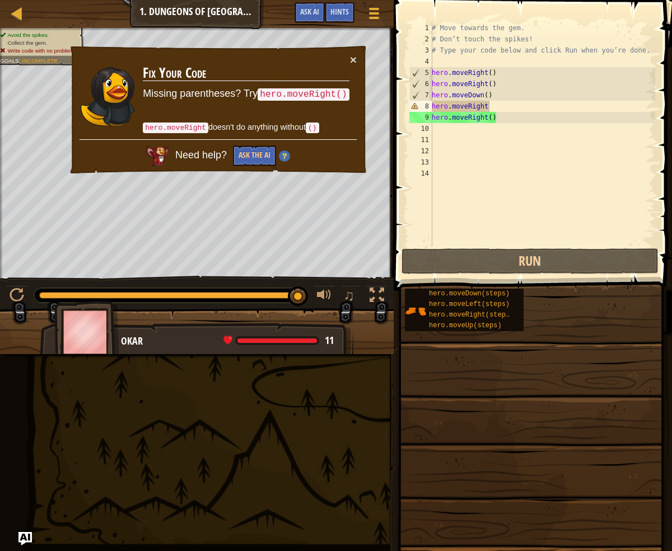
click at [353, 73] on div "× Fix Your Code Missing parentheses? Try hero.moveRight() hero.moveRight doesn'…" at bounding box center [217, 110] width 299 height 130
click at [355, 69] on div "× Fix Your Code Missing parentheses? Try hero.moveRight() hero.moveRight doesn'…" at bounding box center [217, 110] width 299 height 130
click at [350, 65] on button "×" at bounding box center [353, 60] width 7 height 12
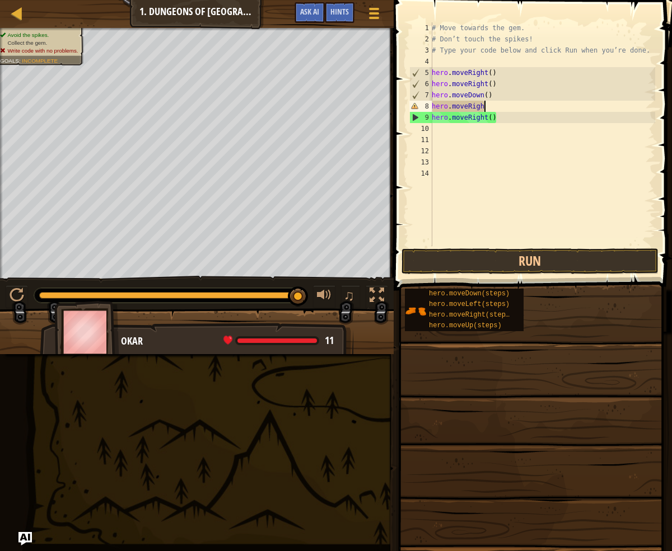
type textarea "hero.moveRight"
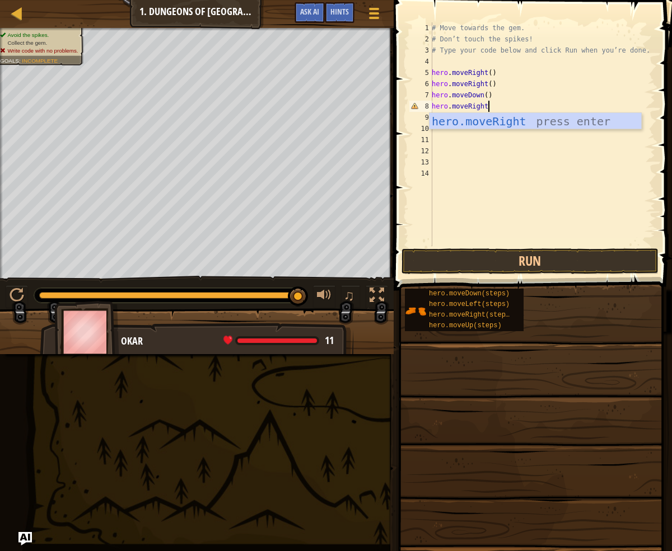
scroll to position [5, 4]
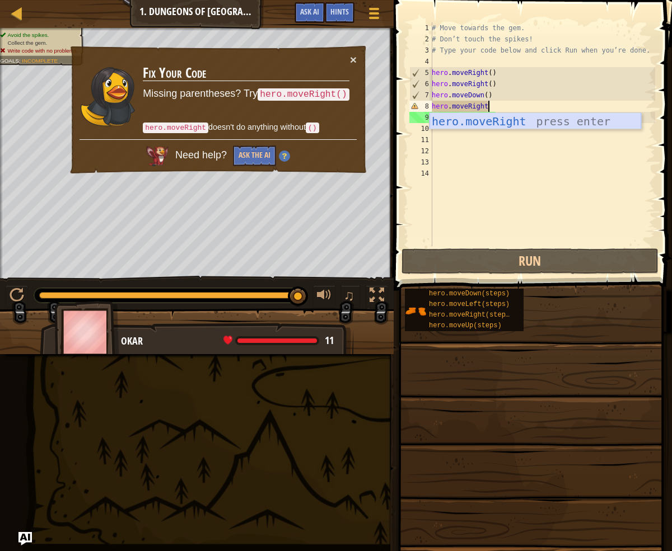
click at [551, 125] on div "hero.moveRight press enter" at bounding box center [535, 138] width 212 height 50
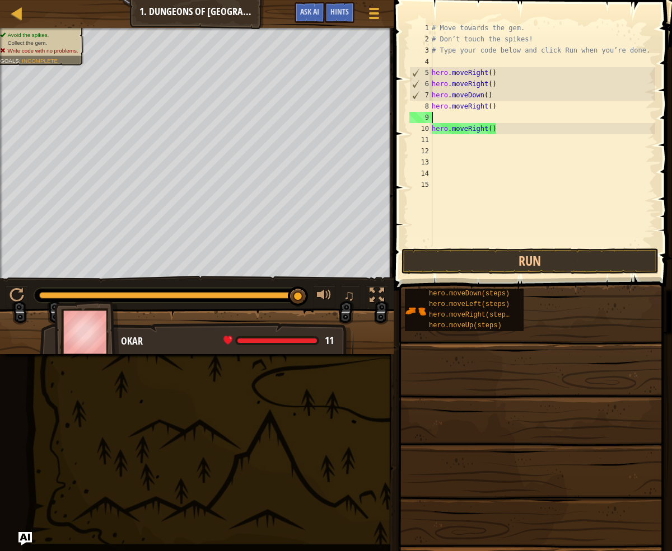
scroll to position [5, 0]
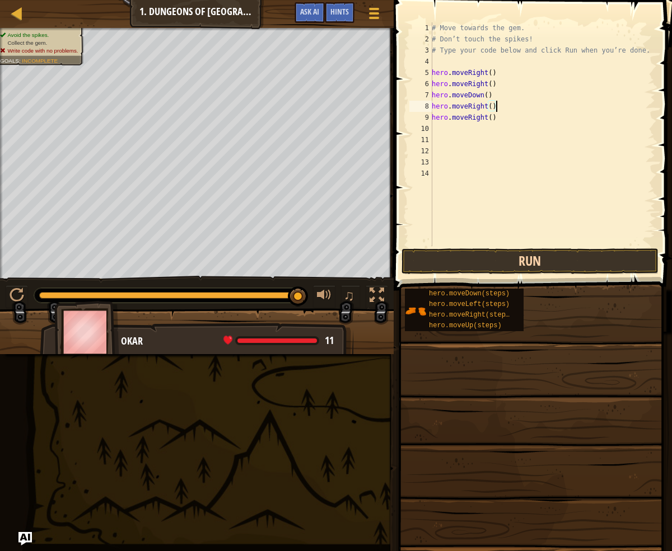
type textarea "hero.moveRight()"
click at [555, 264] on button "Run" at bounding box center [529, 261] width 257 height 26
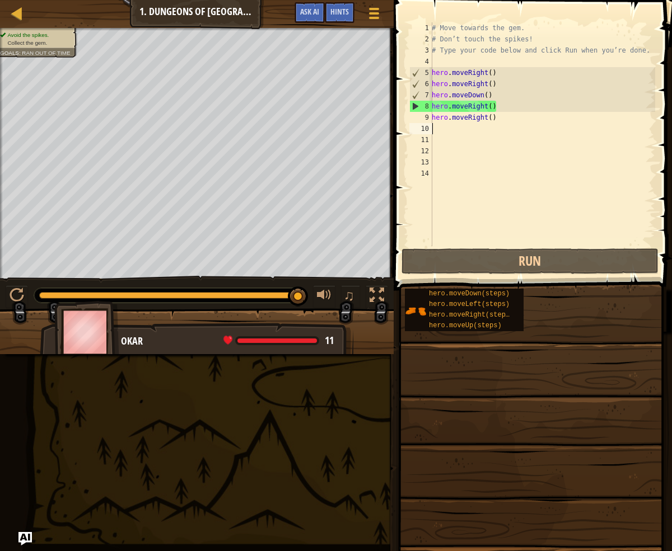
click at [447, 131] on div "# Move towards the gem. # Don’t touch the spikes! # Type your code below and cl…" at bounding box center [542, 145] width 226 height 246
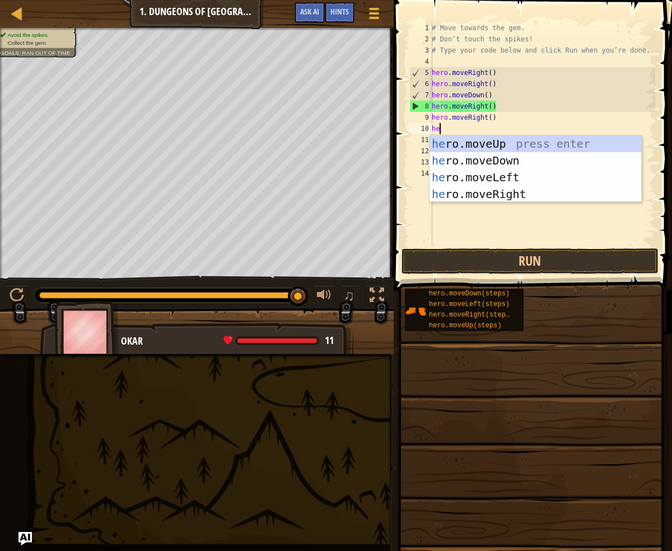
type textarea "her"
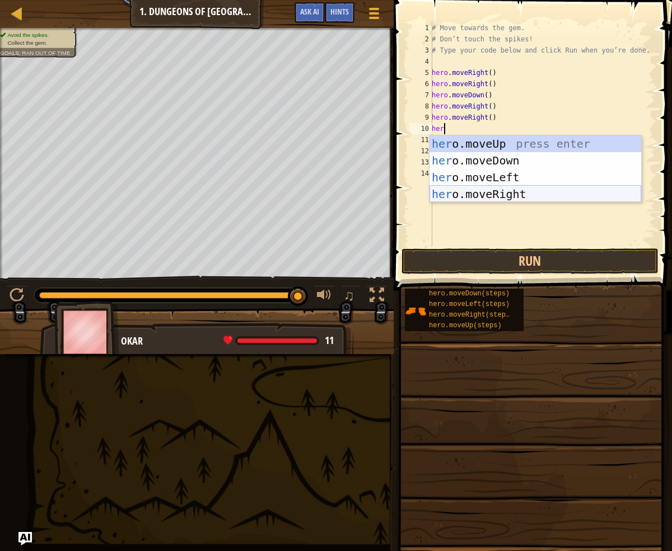
click at [506, 191] on div "her o.moveUp press enter her o.moveDown press enter her o.moveLeft press enter …" at bounding box center [535, 185] width 212 height 101
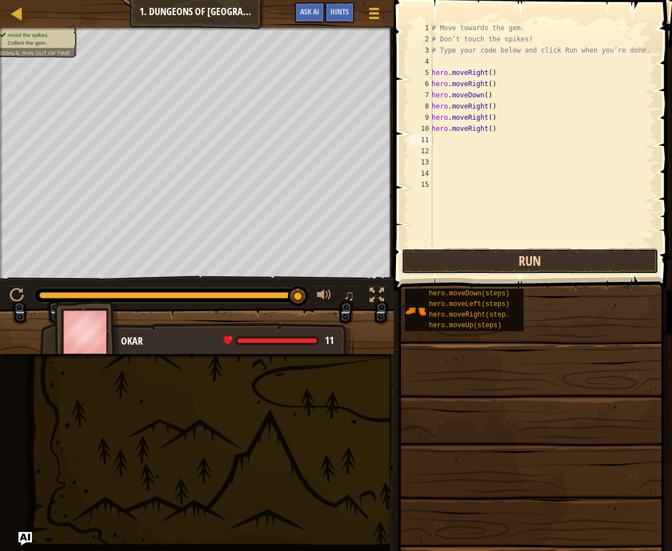
click at [570, 260] on button "Run" at bounding box center [529, 261] width 257 height 26
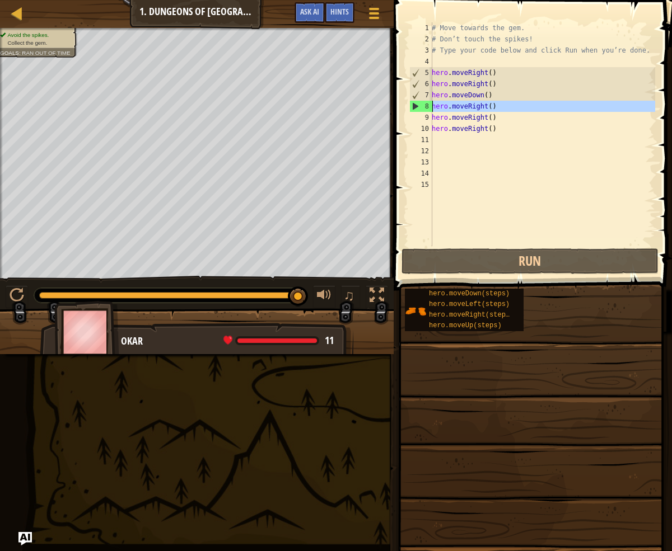
click at [414, 105] on div "8" at bounding box center [421, 106] width 22 height 11
click at [489, 118] on div "# Move towards the gem. # Don’t touch the spikes! # Type your code below and cl…" at bounding box center [542, 145] width 226 height 246
click at [487, 111] on div "# Move towards the gem. # Don’t touch the spikes! # Type your code below and cl…" at bounding box center [542, 145] width 226 height 246
click at [317, 7] on button "Ask AI" at bounding box center [309, 12] width 30 height 21
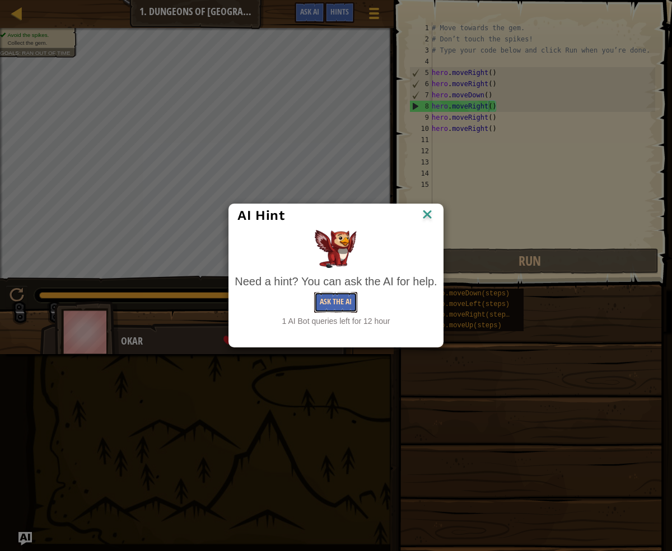
click at [321, 303] on button "Ask the AI" at bounding box center [335, 302] width 43 height 21
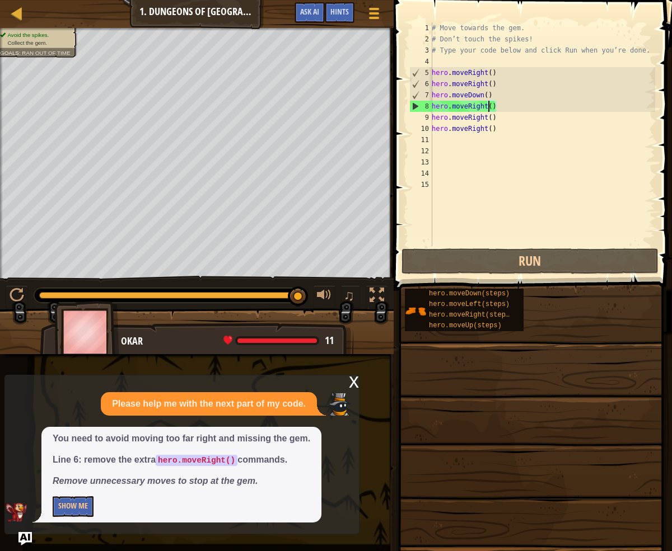
click at [500, 131] on div "# Move towards the gem. # Don’t touch the spikes! # Type your code below and cl…" at bounding box center [542, 145] width 226 height 246
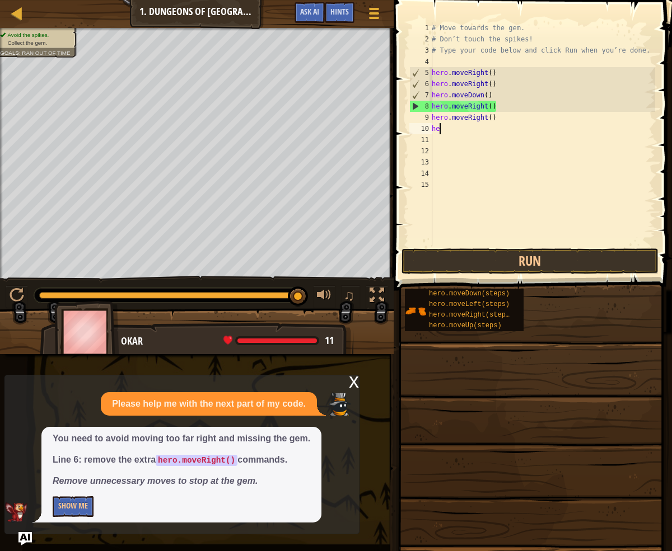
type textarea "h"
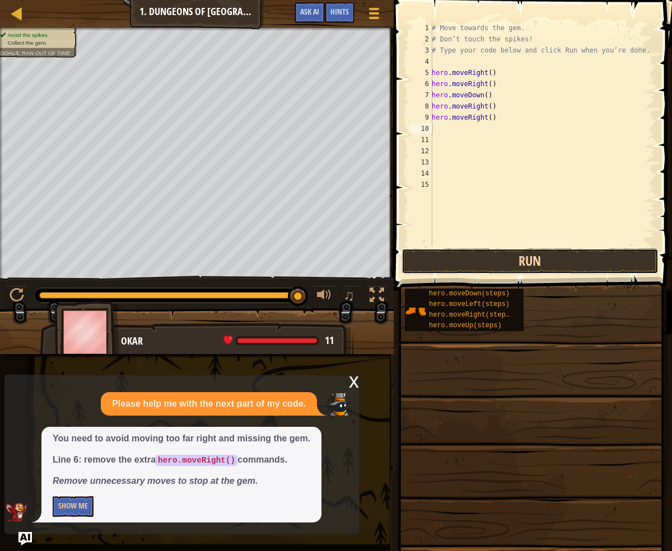
click at [510, 255] on button "Run" at bounding box center [529, 261] width 257 height 26
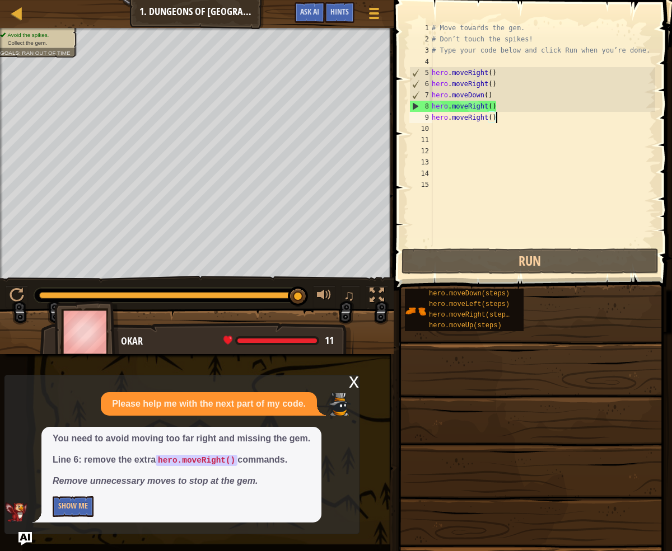
click at [507, 123] on div "# Move towards the gem. # Don’t touch the spikes! # Type your code below and cl…" at bounding box center [542, 145] width 226 height 246
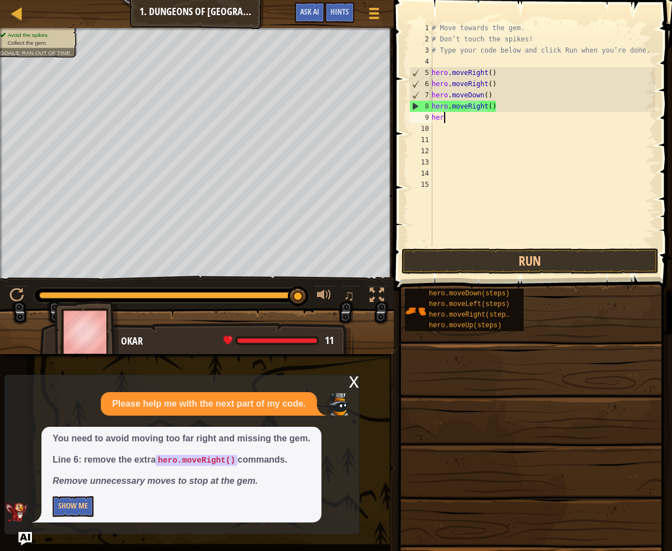
type textarea "h"
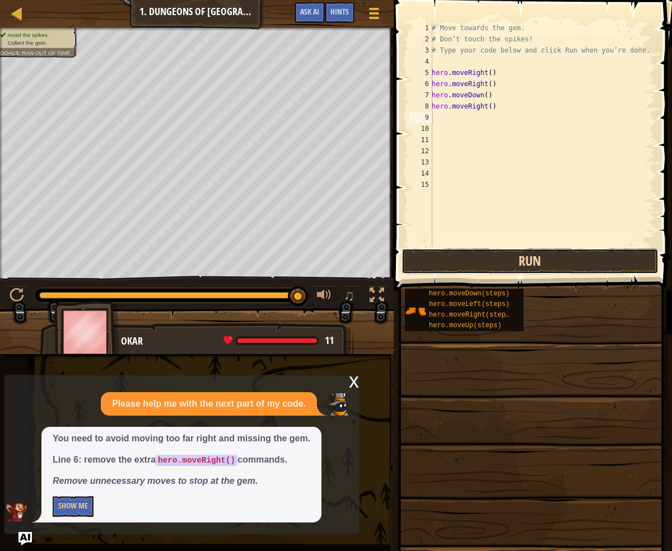
click at [529, 253] on button "Run" at bounding box center [529, 261] width 257 height 26
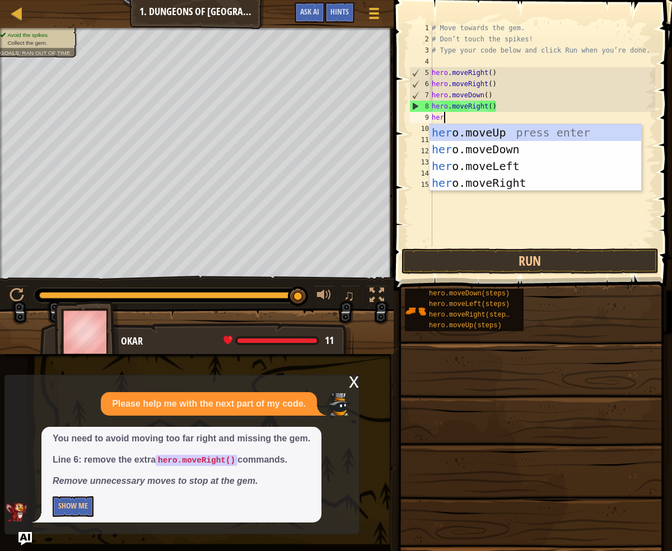
type textarea "hero"
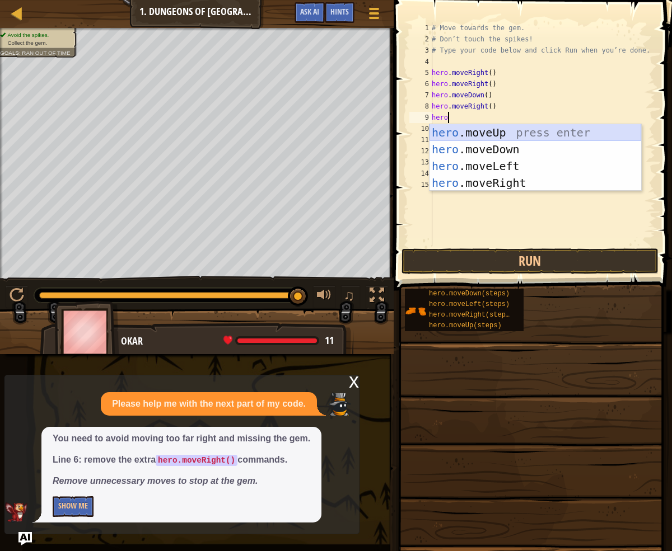
click at [538, 125] on div "hero .moveUp press enter hero .moveDown press enter hero .moveLeft press enter …" at bounding box center [535, 174] width 212 height 101
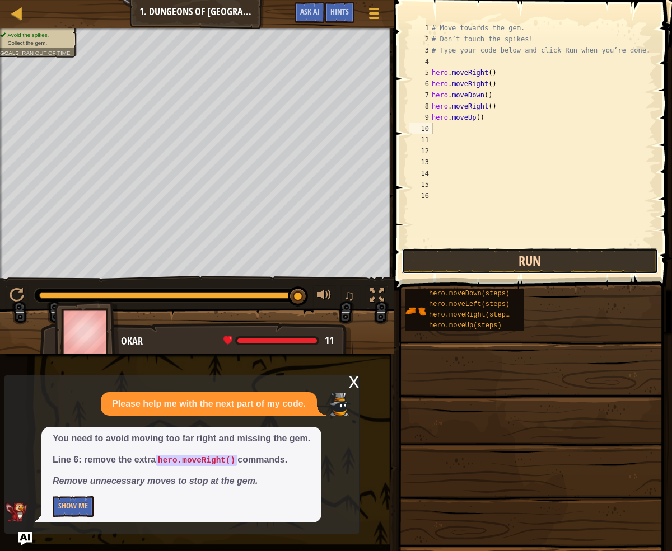
click at [537, 252] on button "Run" at bounding box center [529, 261] width 257 height 26
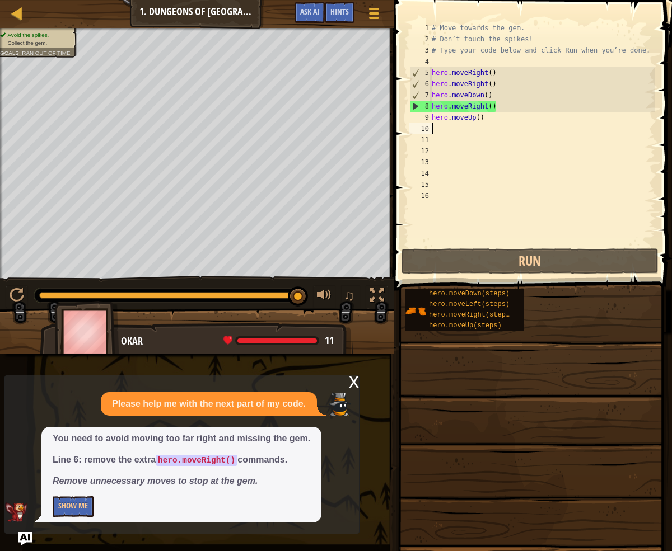
click at [477, 118] on div "# Move towards the gem. # Don’t touch the spikes! # Type your code below and cl…" at bounding box center [542, 145] width 226 height 246
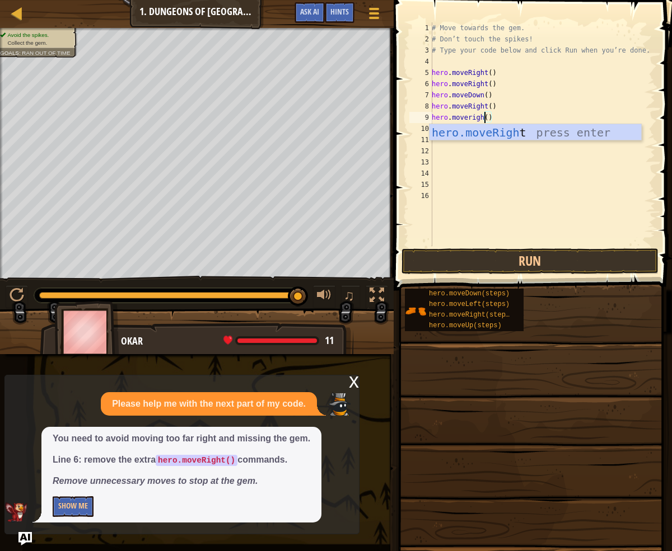
scroll to position [5, 4]
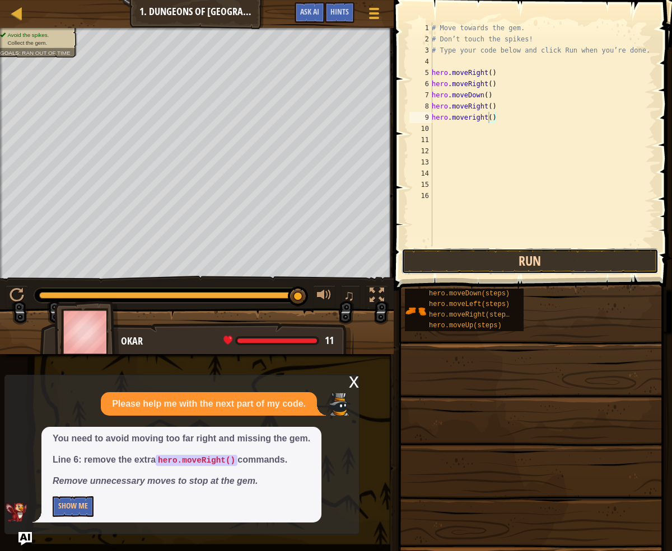
click at [540, 259] on button "Run" at bounding box center [529, 261] width 257 height 26
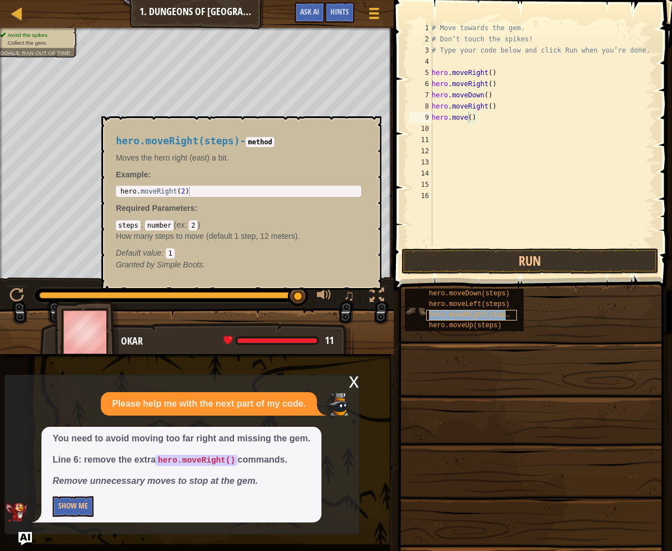
click at [476, 311] on span "hero.moveRight(steps)" at bounding box center [471, 315] width 85 height 8
click at [476, 311] on div "hero.moveRight(steps)" at bounding box center [471, 315] width 91 height 11
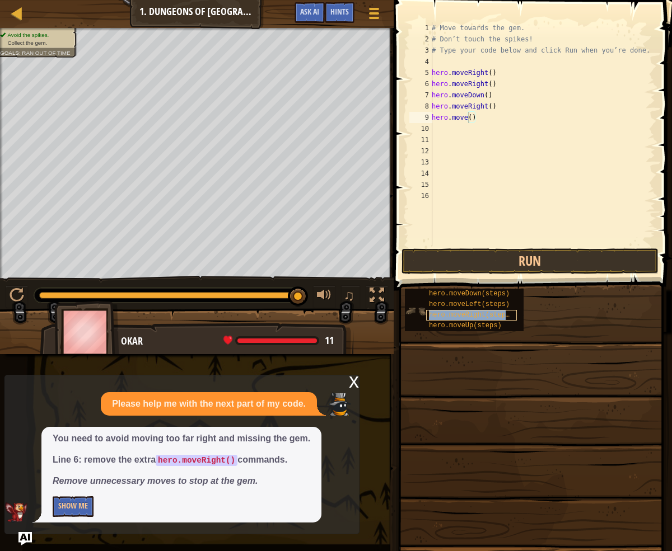
click at [476, 311] on div "hero.moveRight(steps)" at bounding box center [471, 315] width 91 height 11
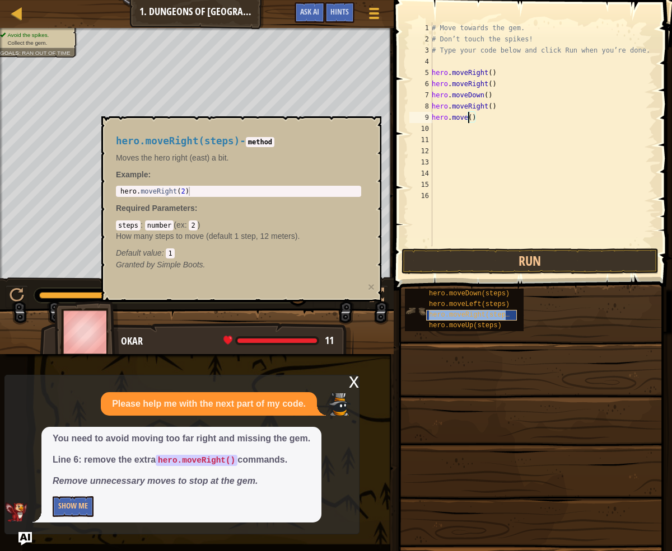
click at [476, 311] on div "hero.moveRight(steps)" at bounding box center [471, 315] width 91 height 11
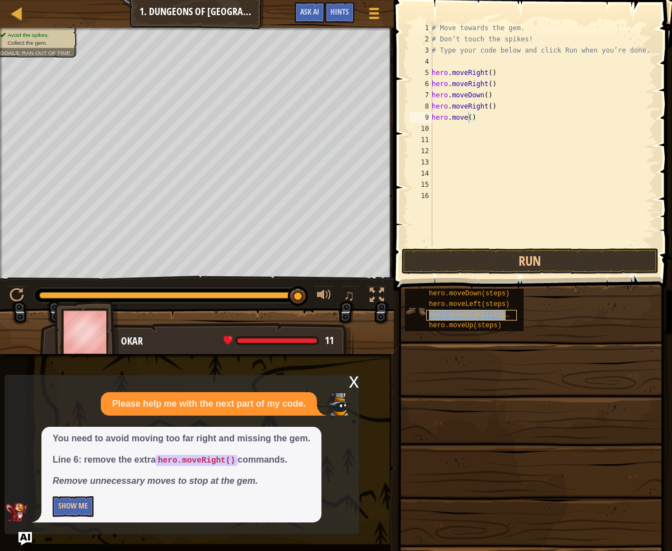
click at [476, 311] on div "hero.moveRight(steps)" at bounding box center [471, 315] width 91 height 11
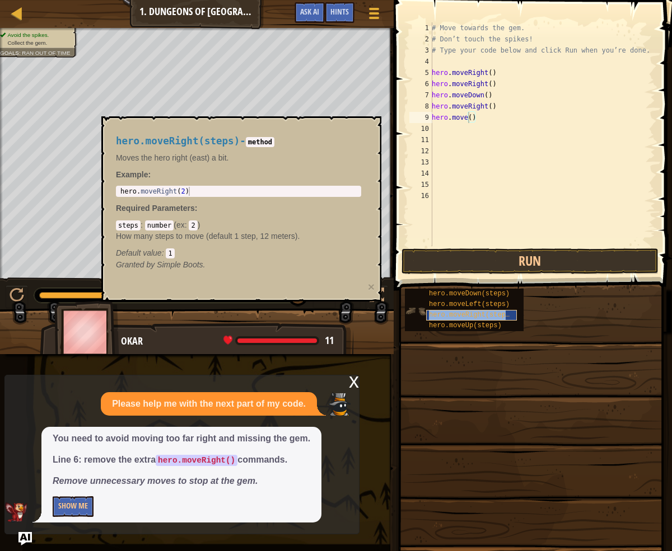
click at [476, 311] on div "hero.moveRight(steps)" at bounding box center [471, 315] width 91 height 11
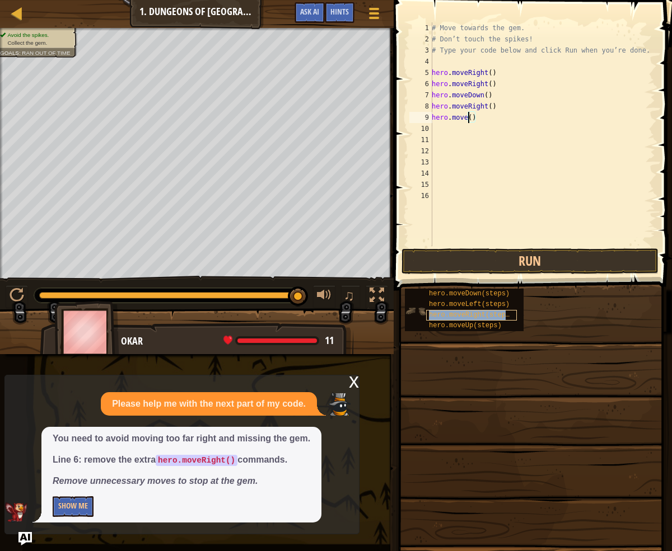
click at [476, 311] on div "hero.moveRight(steps)" at bounding box center [471, 315] width 91 height 11
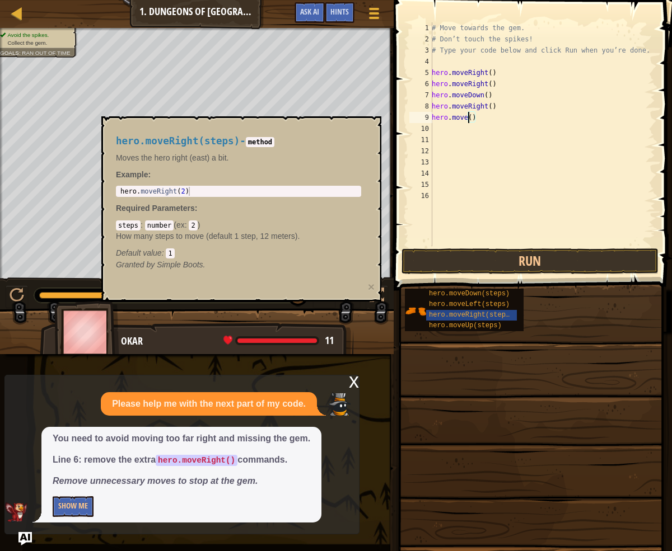
scroll to position [5, 3]
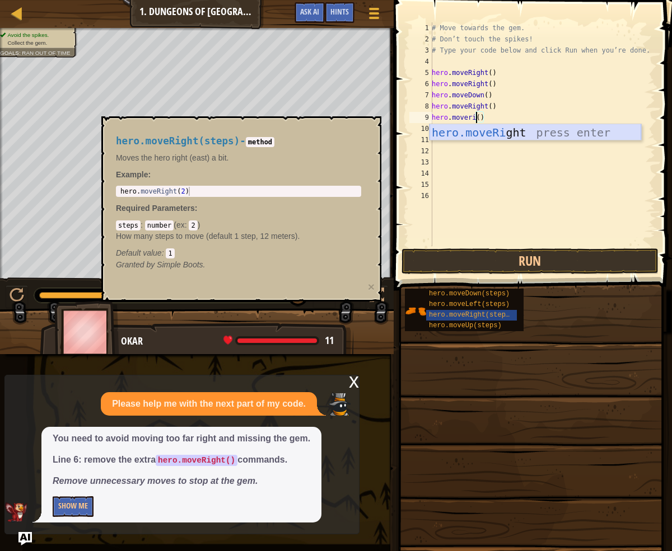
click at [537, 134] on div "hero.moveRi ght press enter" at bounding box center [535, 149] width 212 height 50
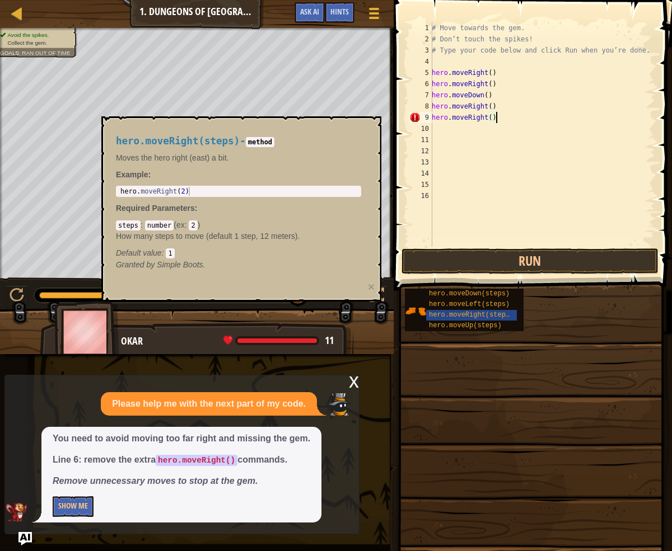
scroll to position [5, 4]
type textarea "hero.moveRight()"
click at [509, 256] on button "Run" at bounding box center [529, 261] width 257 height 26
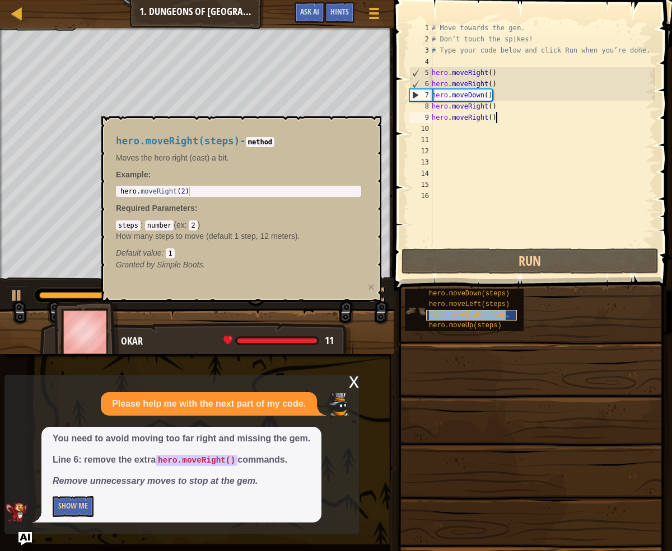
click at [495, 313] on span "hero.moveRight(steps)" at bounding box center [471, 315] width 85 height 8
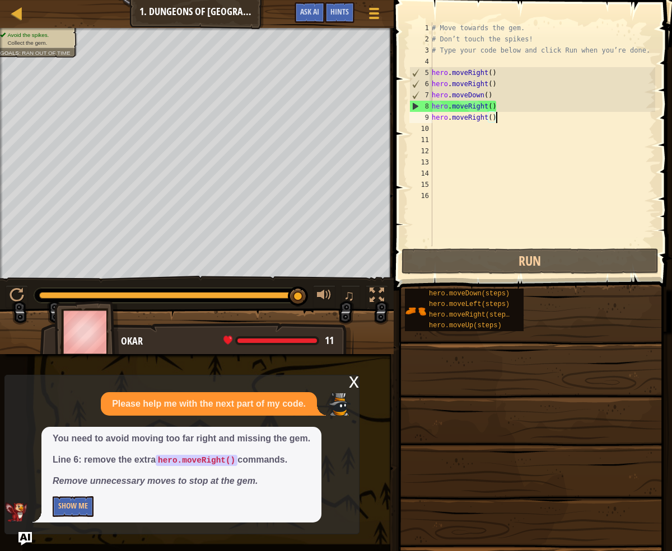
click at [438, 133] on div "# Move towards the gem. # Don’t touch the spikes! # Type your code below and cl…" at bounding box center [542, 145] width 226 height 246
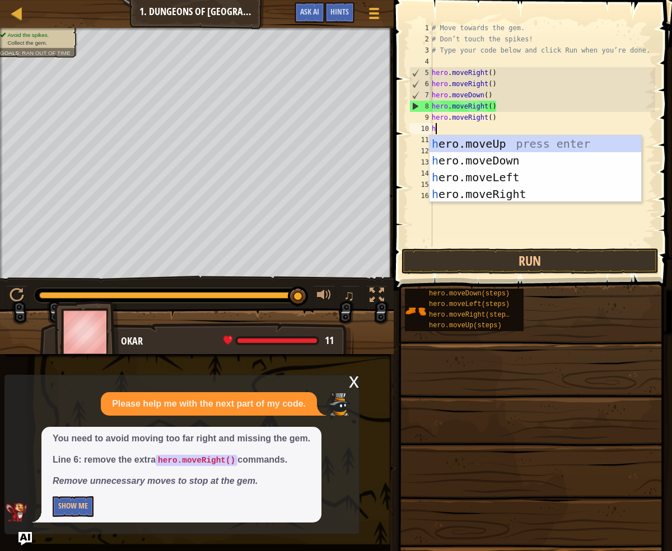
type textarea "he"
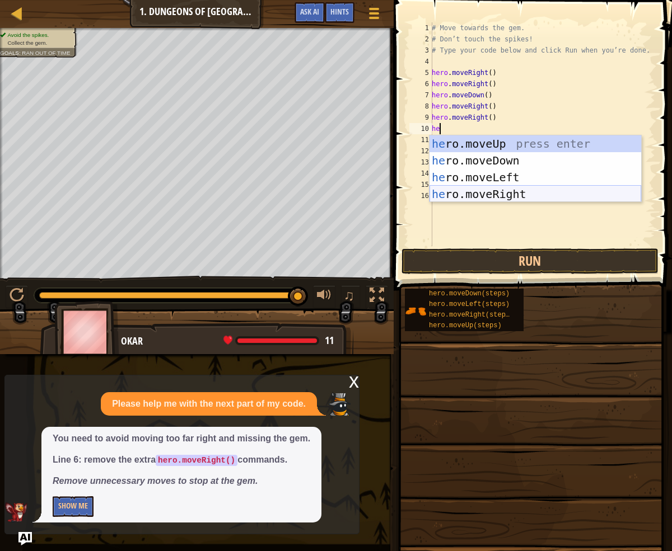
click at [526, 191] on div "he ro.moveUp press enter he ro.moveDown press enter he ro.moveLeft press enter …" at bounding box center [535, 185] width 212 height 101
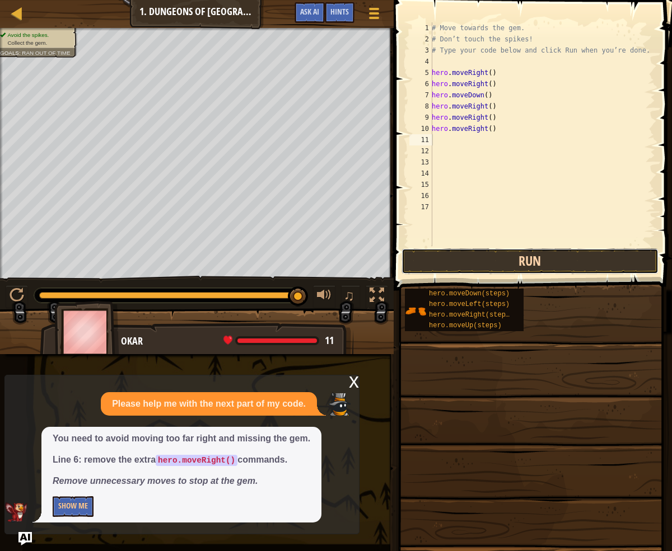
click at [552, 257] on button "Run" at bounding box center [529, 261] width 257 height 26
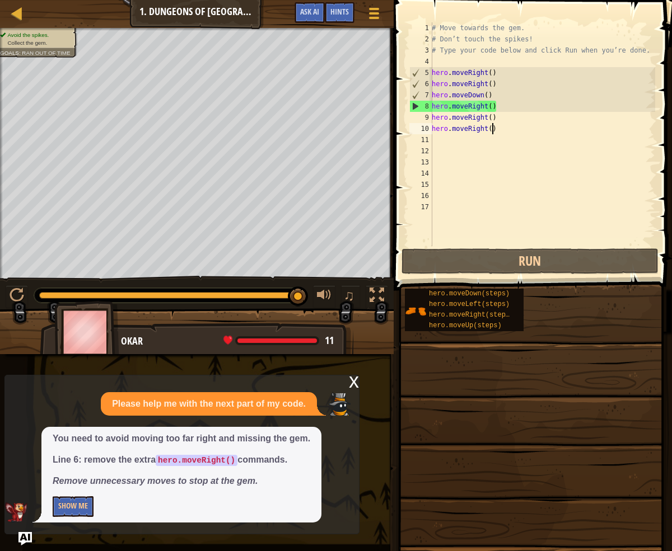
click at [494, 129] on div "# Move towards the gem. # Don’t touch the spikes! # Type your code below and cl…" at bounding box center [542, 145] width 226 height 246
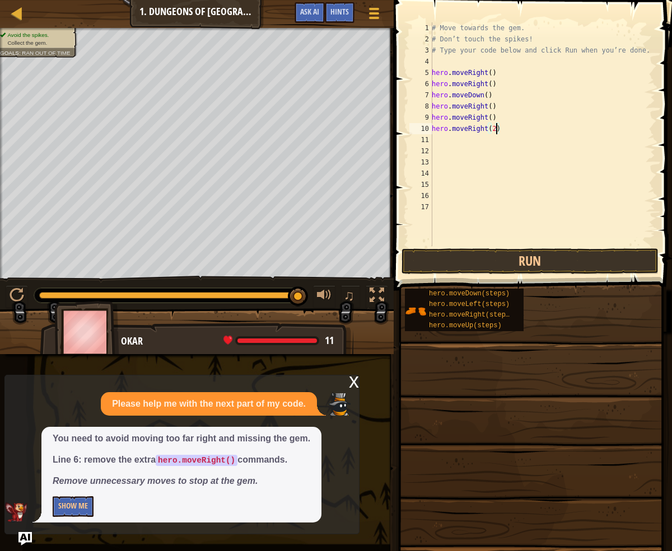
click at [492, 121] on div "# Move towards the gem. # Don’t touch the spikes! # Type your code below and cl…" at bounding box center [542, 145] width 226 height 246
click at [501, 130] on div "# Move towards the gem. # Don’t touch the spikes! # Type your code below and cl…" at bounding box center [542, 145] width 226 height 246
click at [574, 251] on button "Run" at bounding box center [529, 261] width 257 height 26
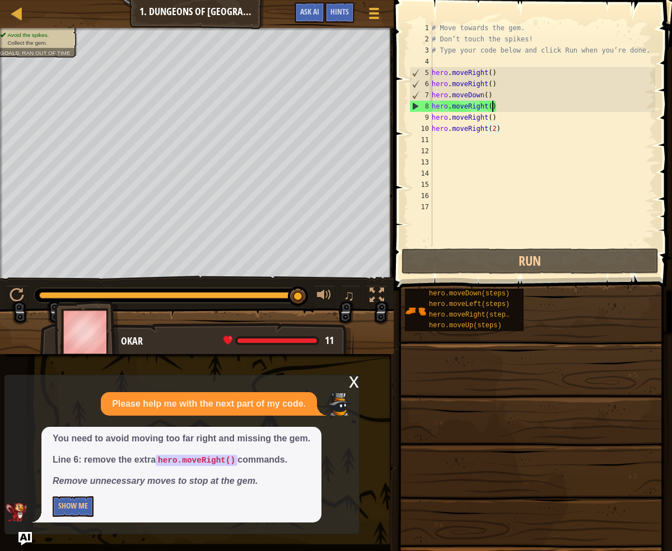
click at [492, 109] on div "# Move towards the gem. # Don’t touch the spikes! # Type your code below and cl…" at bounding box center [542, 145] width 226 height 246
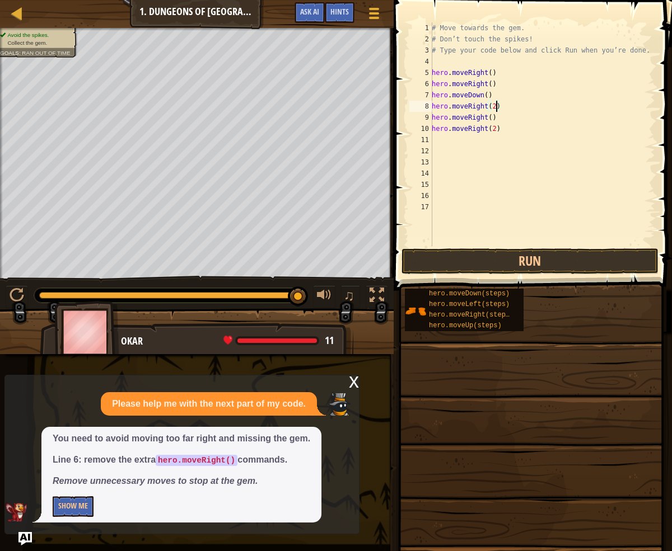
click at [507, 123] on div "# Move towards the gem. # Don’t touch the spikes! # Type your code below and cl…" at bounding box center [542, 145] width 226 height 246
type textarea "h"
click at [513, 106] on div "# Move towards the gem. # Don’t touch the spikes! # Type your code below and cl…" at bounding box center [542, 145] width 226 height 246
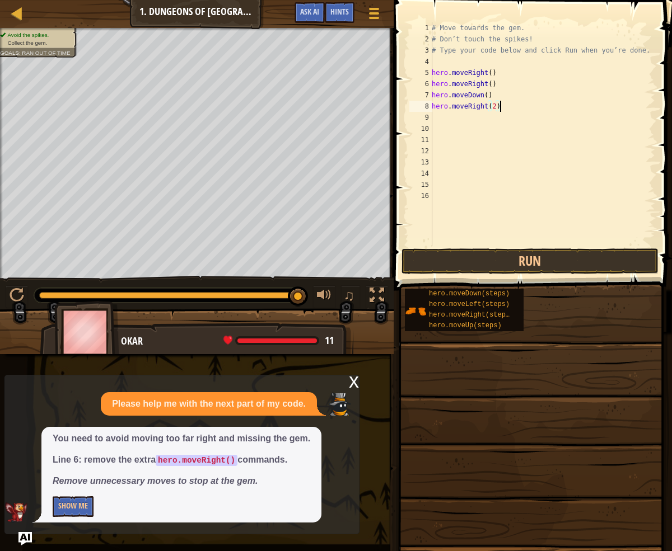
click at [494, 109] on div "# Move towards the gem. # Don’t touch the spikes! # Type your code below and cl…" at bounding box center [542, 145] width 226 height 246
click at [500, 87] on div "# Move towards the gem. # Don’t touch the spikes! # Type your code below and cl…" at bounding box center [542, 145] width 226 height 246
type textarea "h"
type textarea "hero.moveRight()"
click at [524, 267] on button "Run" at bounding box center [529, 261] width 257 height 26
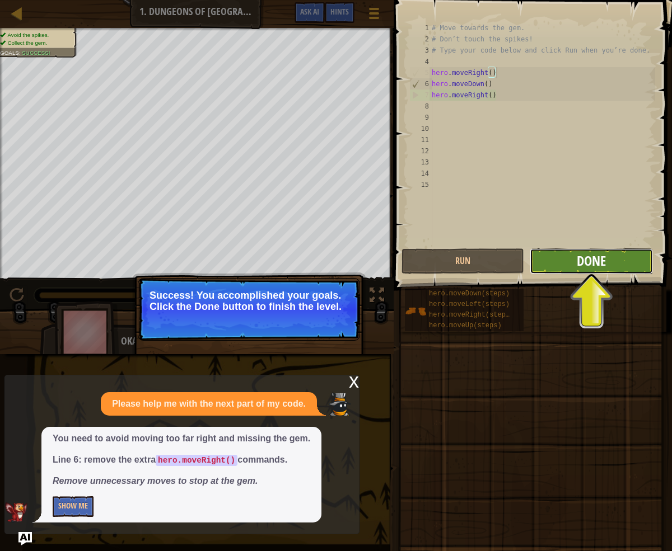
click at [596, 268] on button "Done" at bounding box center [590, 261] width 123 height 26
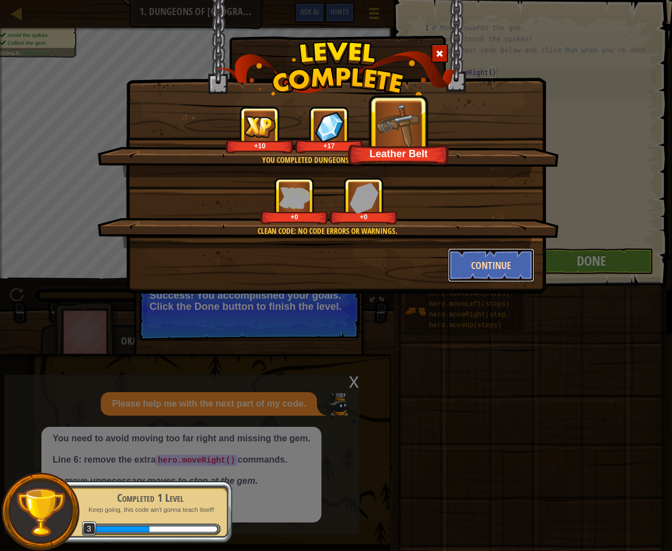
click at [508, 262] on button "Continue" at bounding box center [491, 265] width 87 height 34
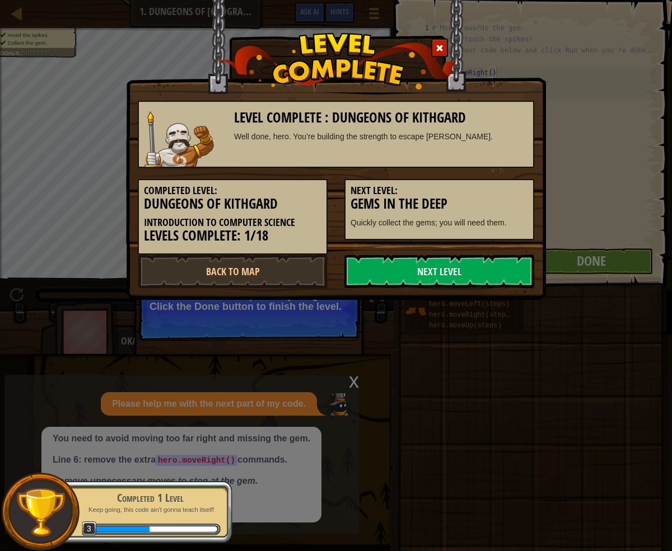
click at [499, 261] on link "Next Level" at bounding box center [439, 272] width 190 height 34
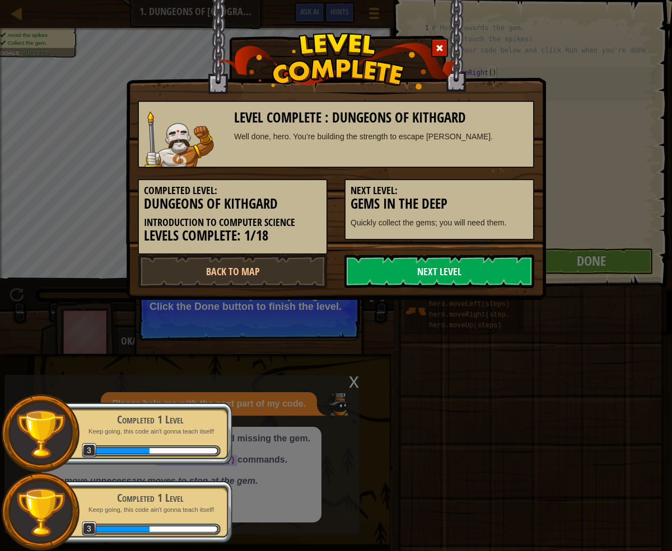
click at [492, 265] on link "Next Level" at bounding box center [439, 272] width 190 height 34
click at [420, 270] on link "Next Level" at bounding box center [439, 272] width 190 height 34
click at [433, 271] on link "Next Level" at bounding box center [439, 272] width 190 height 34
click at [434, 270] on link "Next Level" at bounding box center [439, 272] width 190 height 34
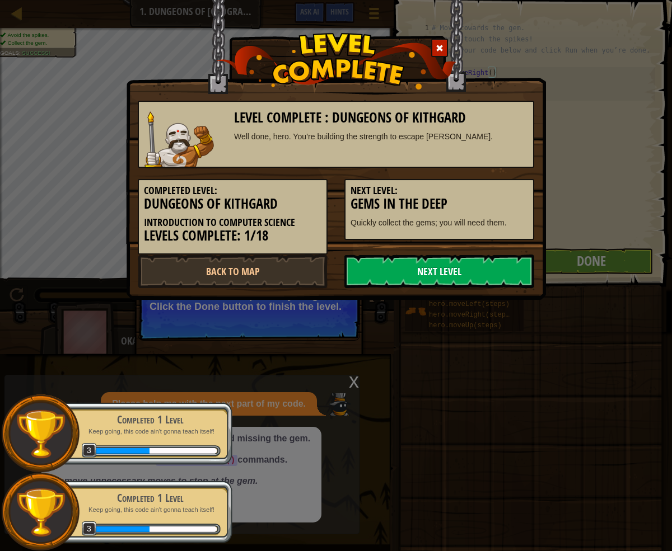
click at [434, 270] on link "Next Level" at bounding box center [439, 272] width 190 height 34
click at [434, 271] on link "Next Level" at bounding box center [439, 272] width 190 height 34
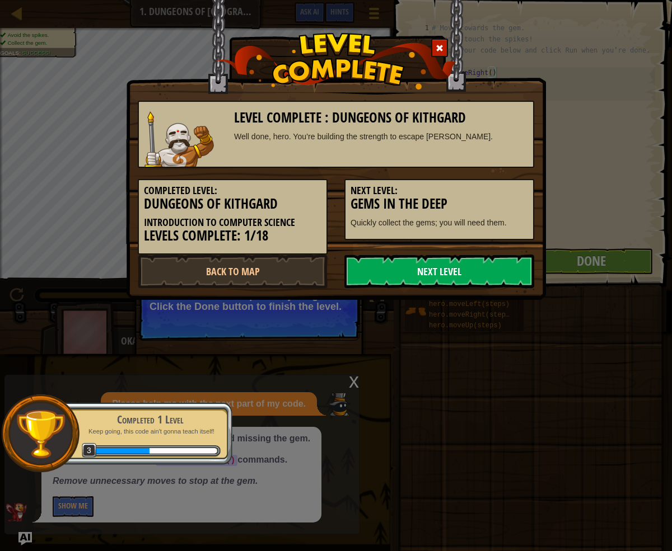
click at [432, 274] on link "Next Level" at bounding box center [439, 272] width 190 height 34
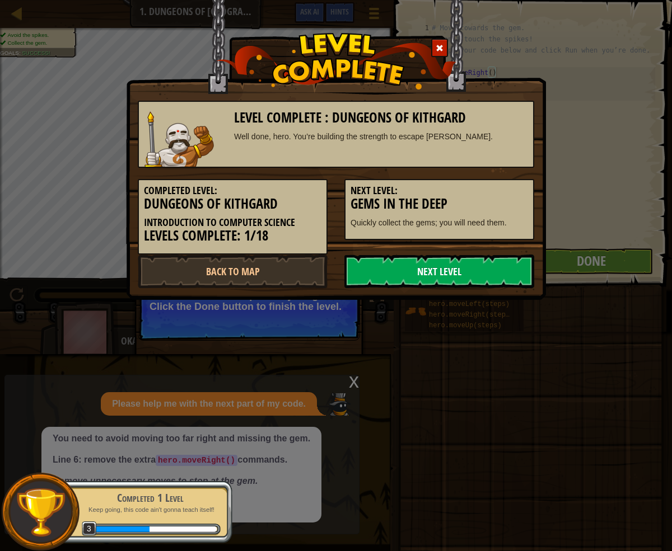
click at [427, 282] on link "Next Level" at bounding box center [439, 272] width 190 height 34
click at [426, 280] on link "Next Level" at bounding box center [439, 272] width 190 height 34
click at [425, 279] on link "Next Level" at bounding box center [439, 272] width 190 height 34
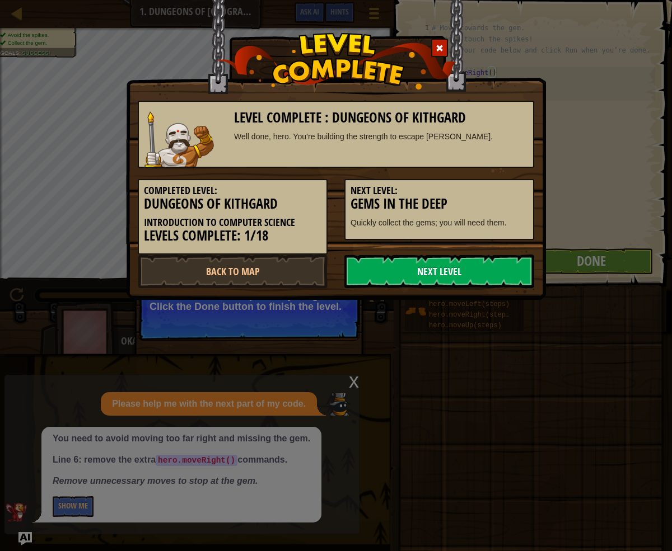
click at [423, 275] on link "Next Level" at bounding box center [439, 272] width 190 height 34
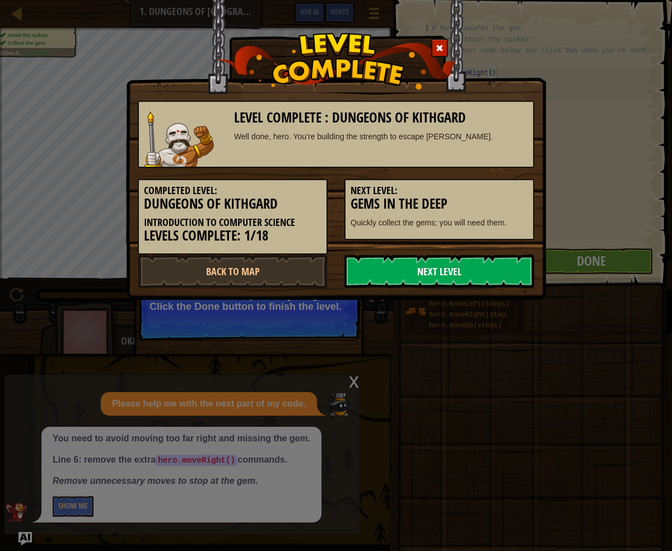
click at [423, 275] on link "Next Level" at bounding box center [439, 272] width 190 height 34
click at [249, 273] on link "Back to Map" at bounding box center [233, 272] width 190 height 34
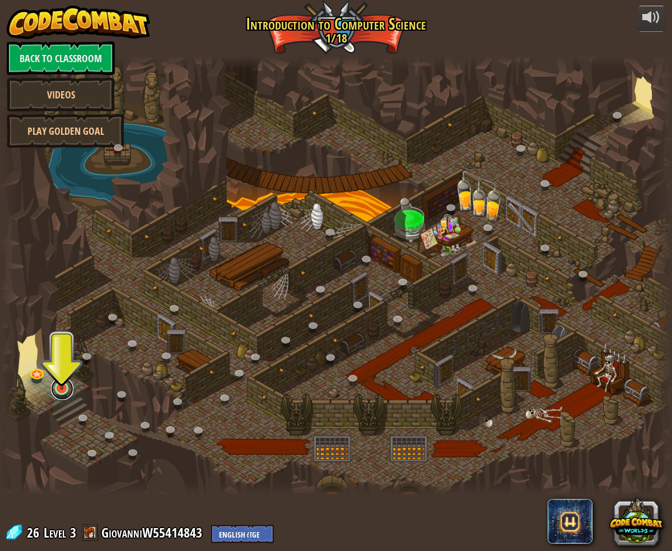
click at [62, 391] on link at bounding box center [62, 389] width 22 height 22
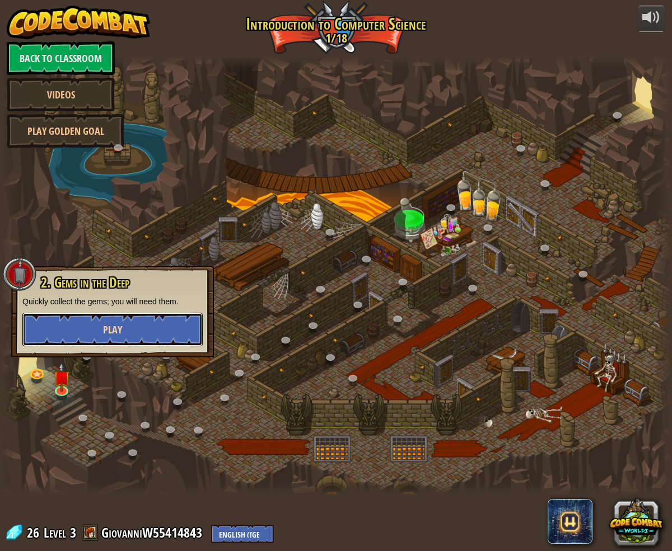
click at [133, 327] on button "Play" at bounding box center [112, 330] width 180 height 34
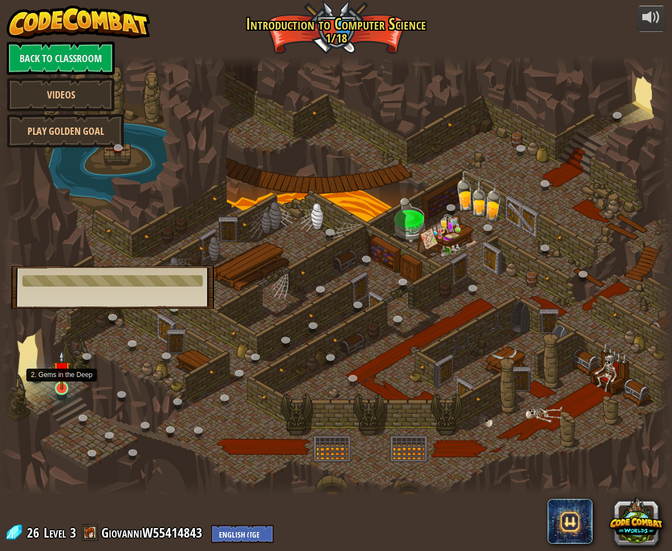
click at [57, 383] on img at bounding box center [61, 369] width 17 height 39
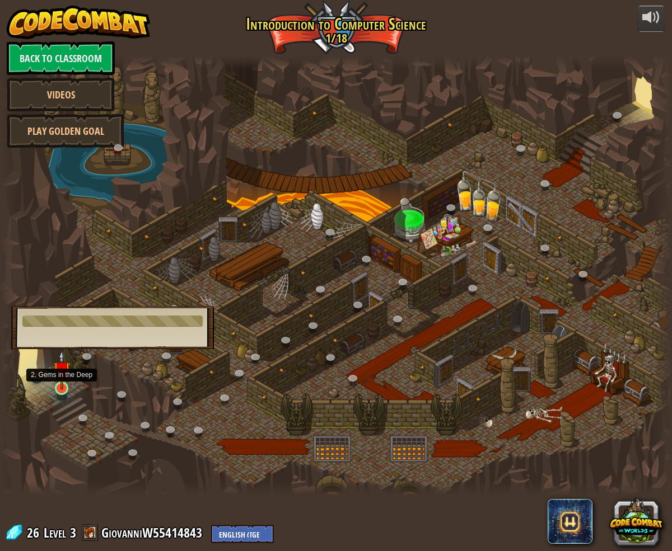
click at [60, 386] on img at bounding box center [61, 369] width 17 height 39
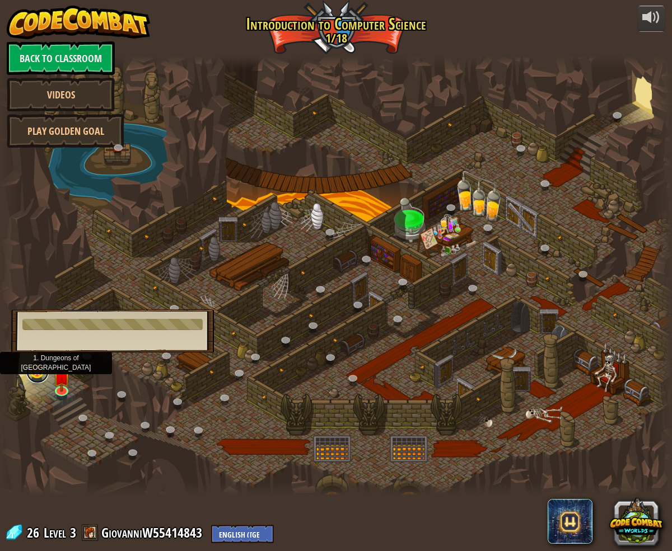
click at [44, 368] on link at bounding box center [37, 372] width 22 height 22
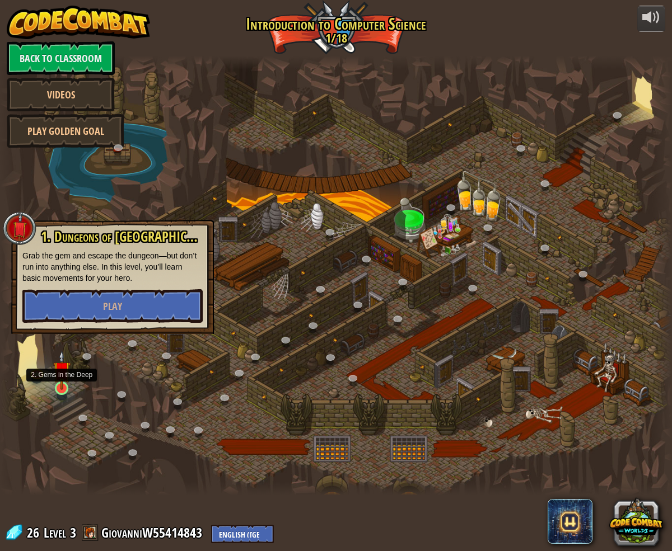
click at [66, 375] on img at bounding box center [61, 369] width 17 height 39
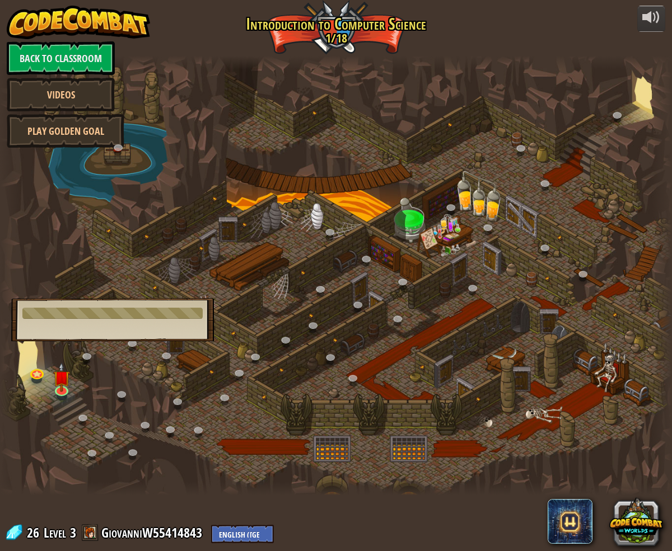
click at [89, 322] on div "2. Gems in the Deep Quickly collect the gems; you will need them. Play" at bounding box center [112, 319] width 203 height 43
click at [34, 369] on link at bounding box center [37, 372] width 22 height 22
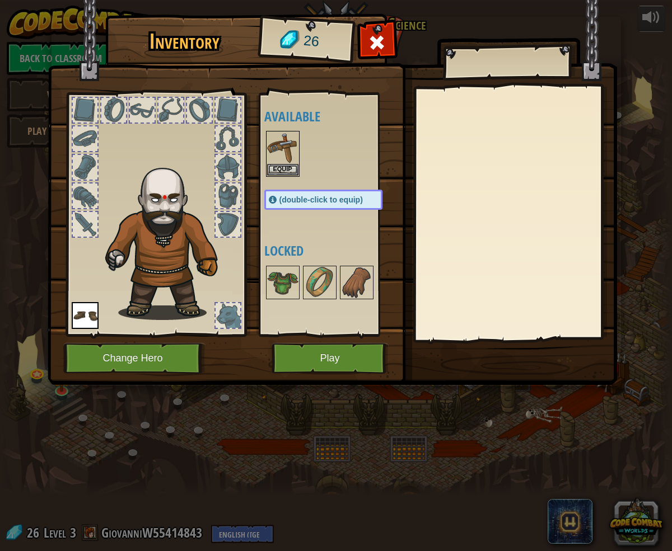
drag, startPoint x: 205, startPoint y: 387, endPoint x: 196, endPoint y: 388, distance: 9.7
click at [205, 387] on div "Inventory 26 Available Equip Equip (double-click to equip) Locked Equip Unequip…" at bounding box center [336, 275] width 672 height 551
click at [370, 50] on span at bounding box center [377, 43] width 18 height 18
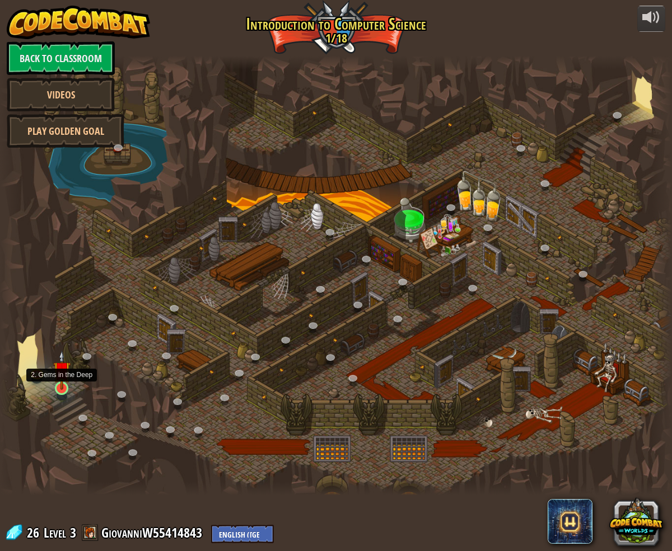
click at [64, 390] on div at bounding box center [61, 388] width 13 height 13
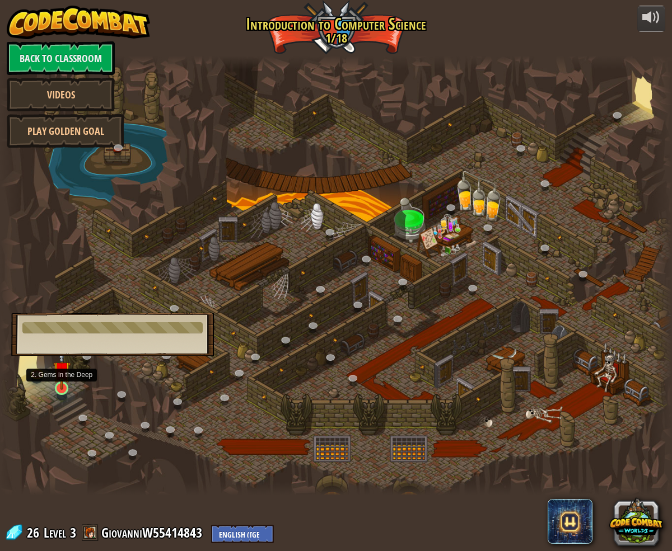
click at [63, 382] on img at bounding box center [61, 369] width 17 height 39
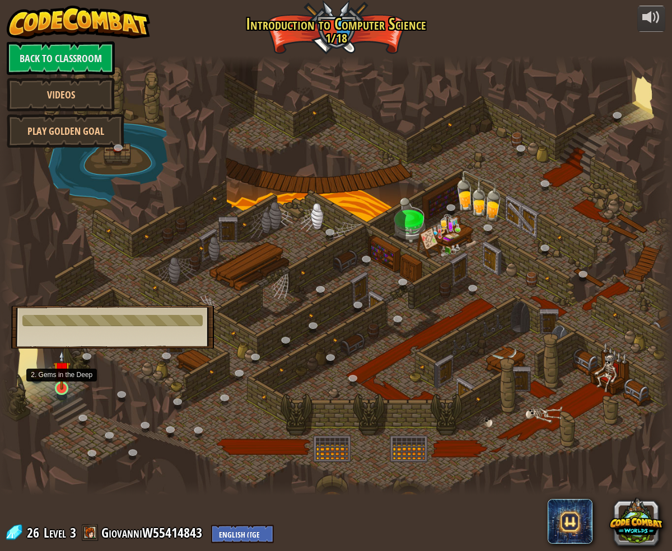
click at [63, 375] on img at bounding box center [61, 369] width 17 height 39
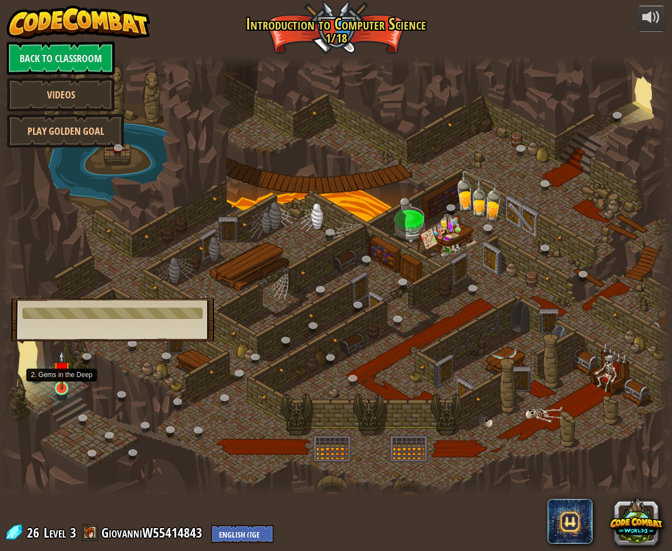
click at [63, 370] on img at bounding box center [61, 369] width 17 height 39
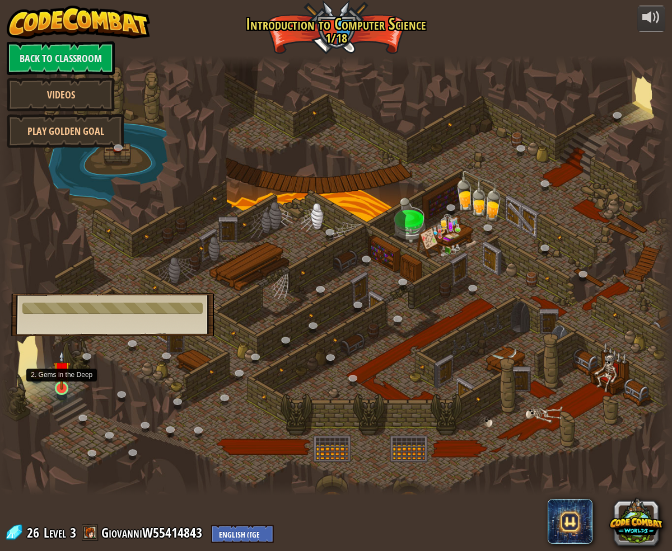
click at [60, 382] on img at bounding box center [61, 369] width 17 height 39
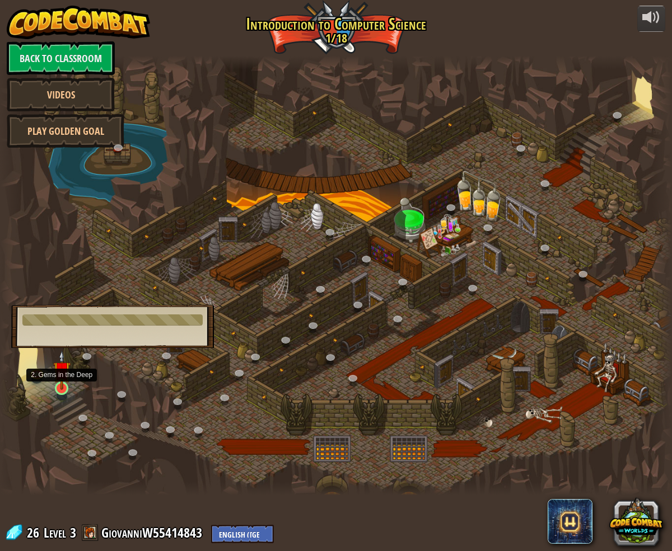
click at [60, 386] on img at bounding box center [61, 369] width 17 height 39
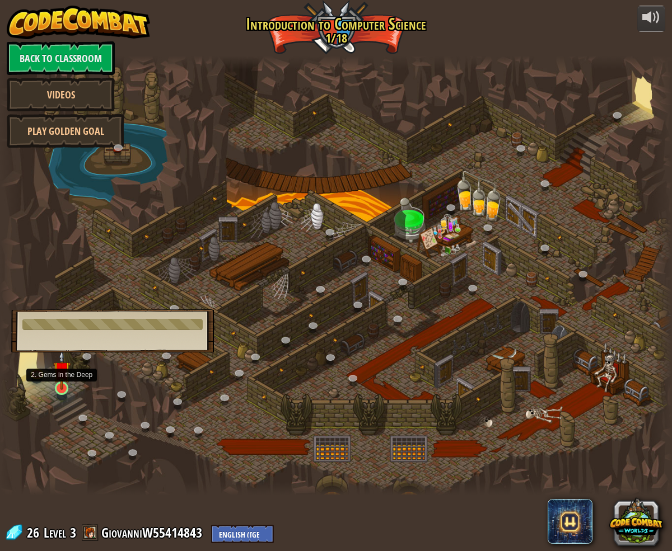
click at [60, 386] on img at bounding box center [61, 369] width 17 height 39
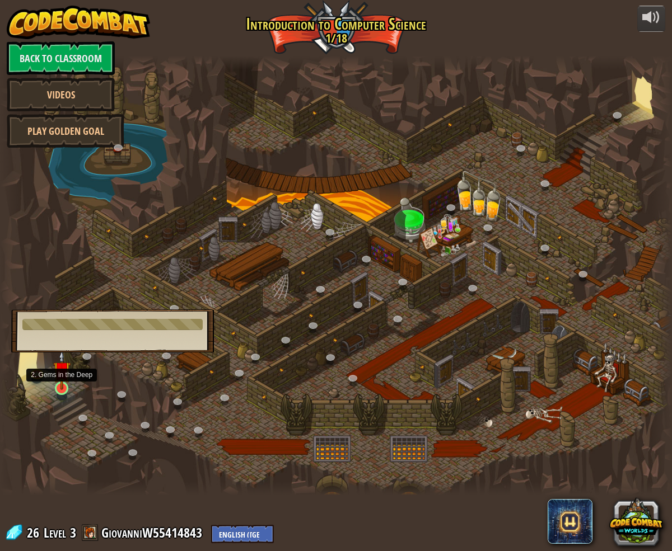
click at [60, 386] on img at bounding box center [61, 369] width 17 height 39
click at [221, 336] on div at bounding box center [336, 275] width 672 height 439
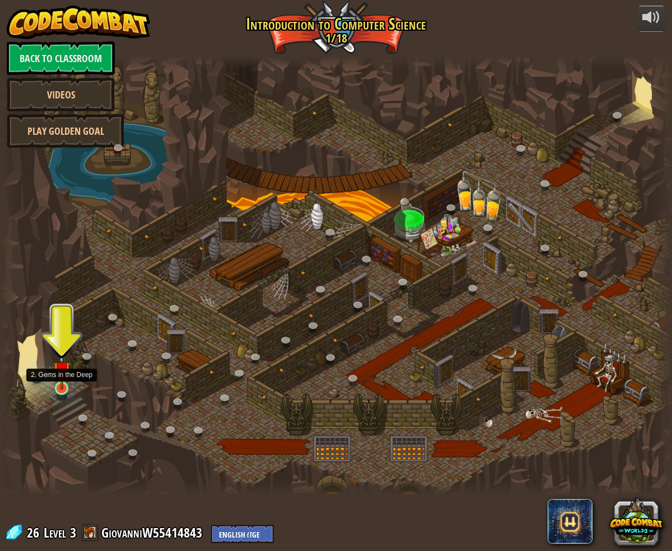
click at [63, 384] on img at bounding box center [61, 369] width 17 height 39
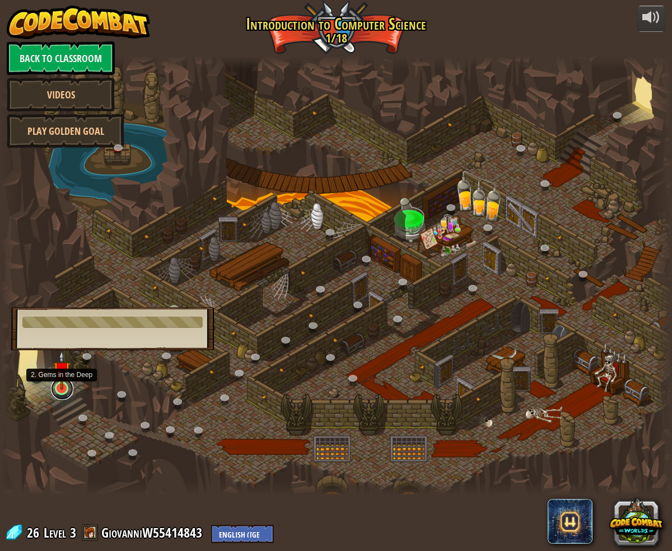
click at [60, 394] on link at bounding box center [62, 389] width 22 height 22
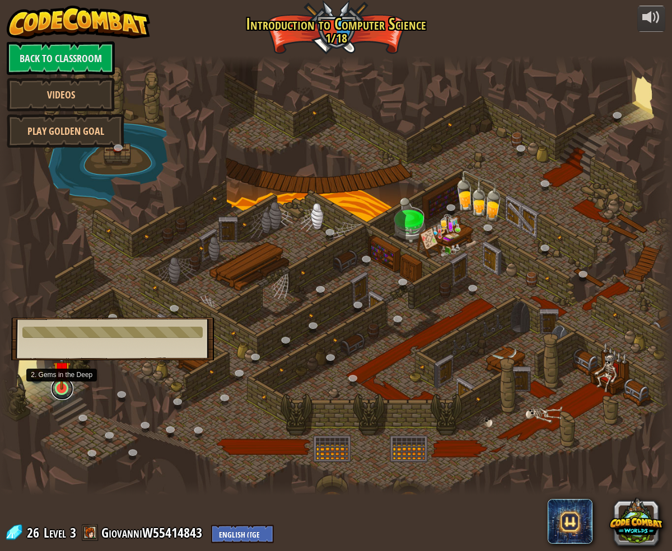
click at [60, 394] on link at bounding box center [62, 389] width 22 height 22
click at [62, 383] on img at bounding box center [61, 369] width 17 height 39
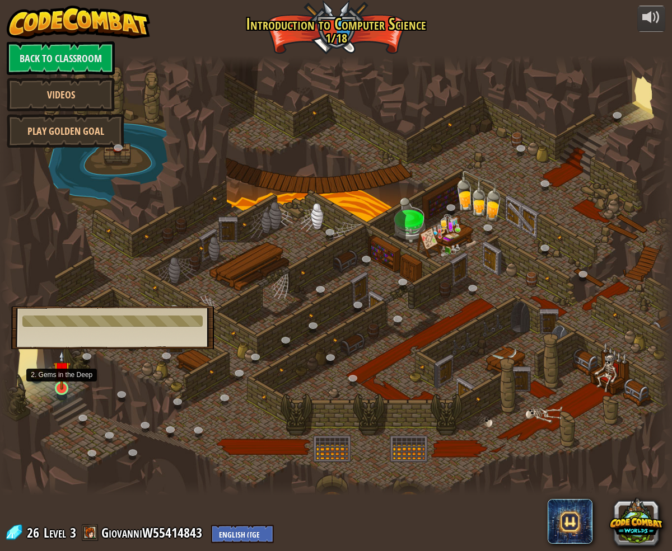
click at [62, 381] on img at bounding box center [61, 369] width 17 height 39
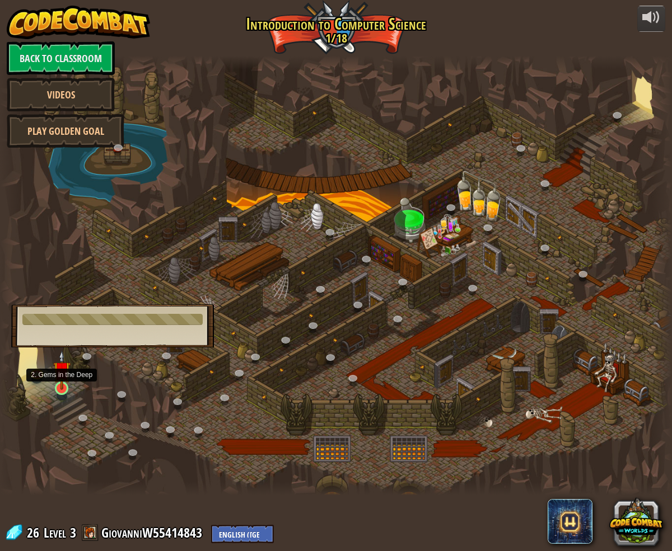
click at [62, 381] on img at bounding box center [61, 369] width 17 height 39
click at [63, 379] on img at bounding box center [61, 369] width 17 height 39
click at [64, 378] on img at bounding box center [61, 369] width 17 height 39
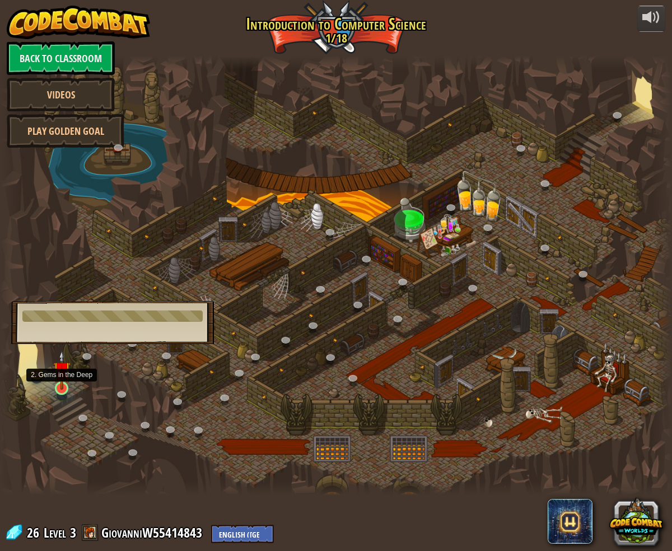
click at [64, 378] on img at bounding box center [61, 369] width 17 height 39
click at [66, 376] on img at bounding box center [61, 369] width 17 height 39
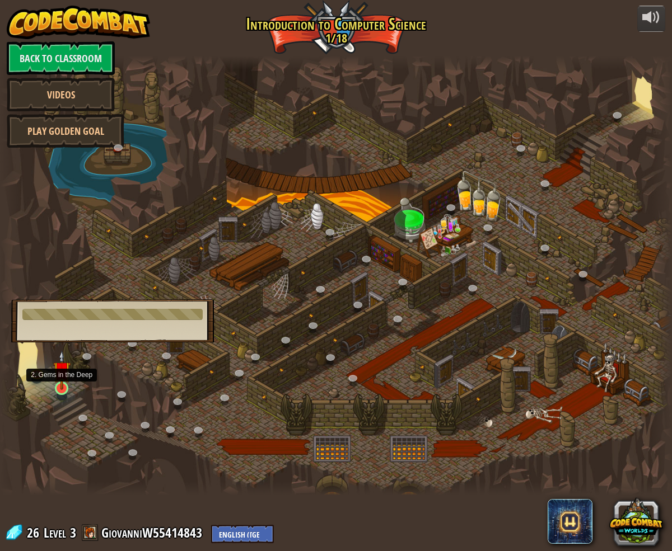
click at [66, 376] on img at bounding box center [61, 369] width 17 height 39
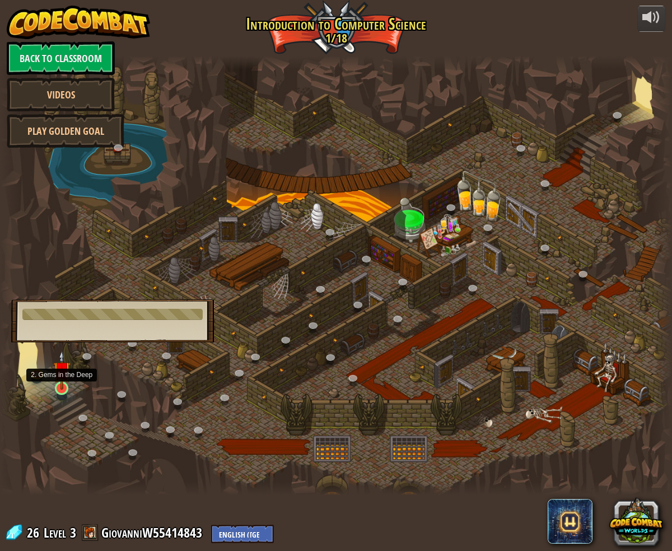
click at [66, 376] on img at bounding box center [61, 369] width 17 height 39
click at [67, 376] on img at bounding box center [61, 369] width 17 height 39
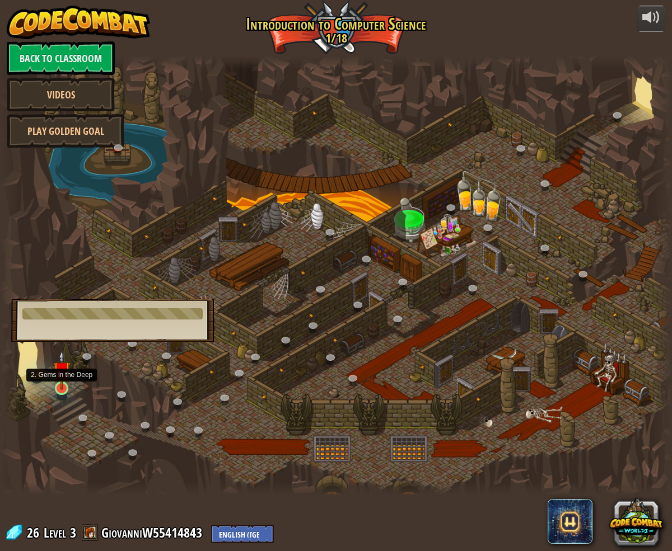
click at [67, 376] on img at bounding box center [61, 369] width 17 height 39
click at [65, 376] on img at bounding box center [61, 369] width 17 height 39
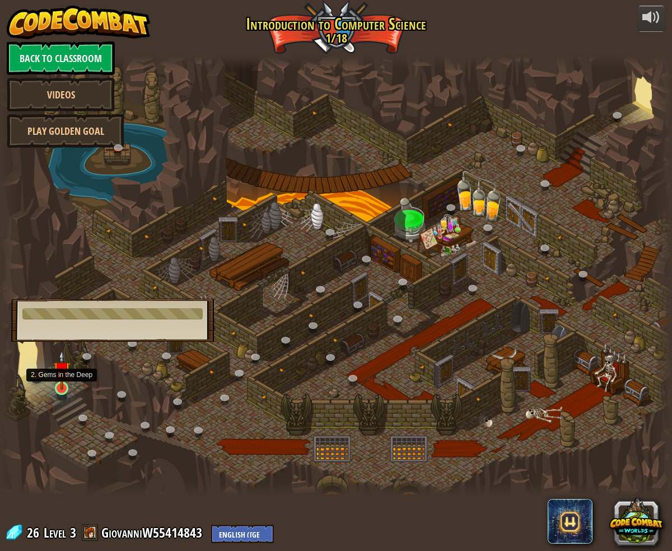
click at [65, 376] on img at bounding box center [61, 369] width 17 height 39
click at [64, 374] on img at bounding box center [61, 369] width 17 height 39
click at [63, 373] on img at bounding box center [61, 369] width 17 height 39
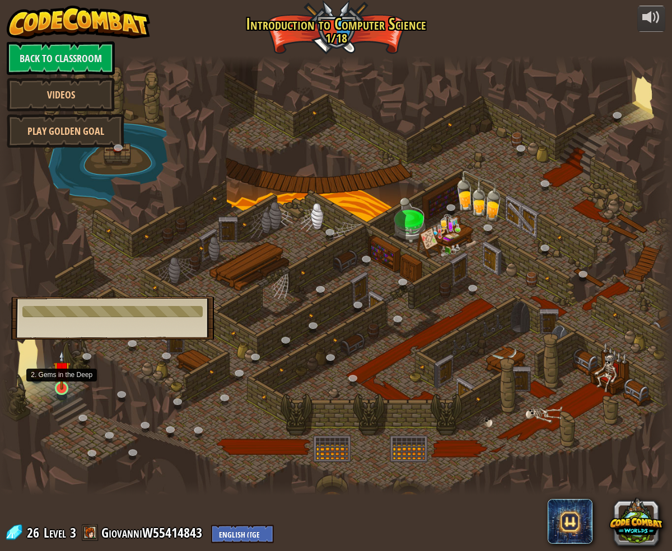
click at [63, 373] on img at bounding box center [61, 369] width 17 height 39
click at [64, 373] on img at bounding box center [61, 369] width 17 height 39
click at [63, 372] on img at bounding box center [61, 369] width 17 height 39
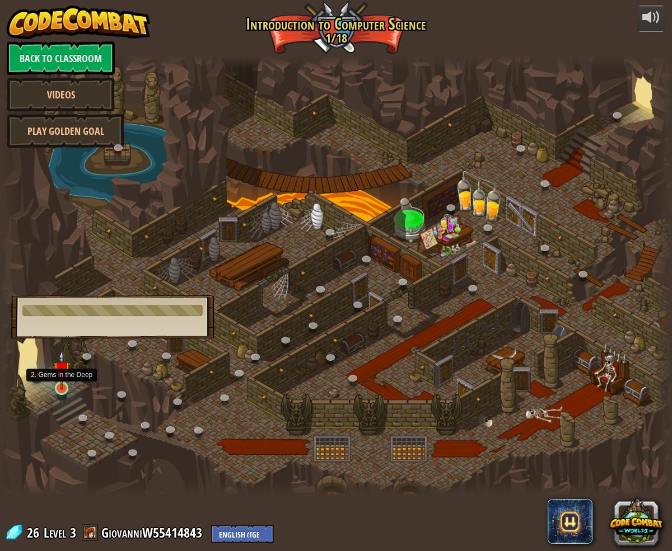
click at [63, 372] on img at bounding box center [61, 369] width 17 height 39
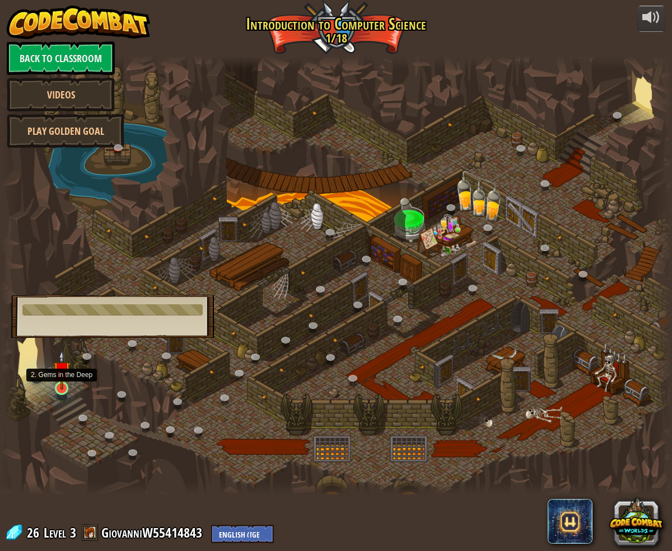
click at [63, 372] on img at bounding box center [61, 369] width 17 height 39
click at [78, 355] on link at bounding box center [89, 358] width 22 height 22
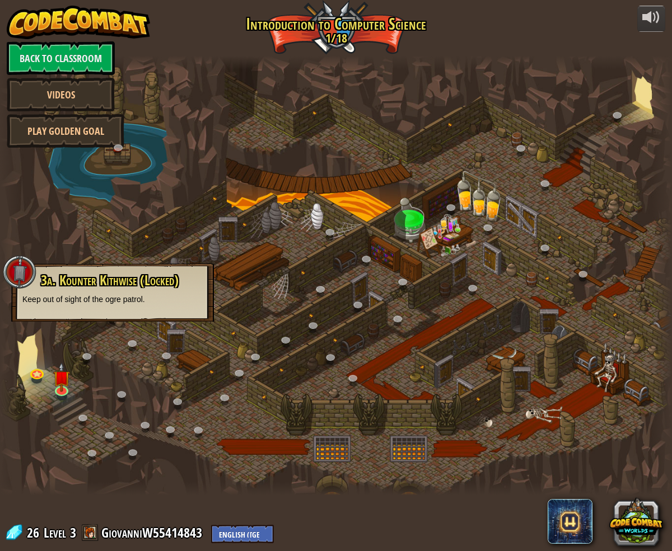
click at [124, 365] on div at bounding box center [336, 275] width 672 height 439
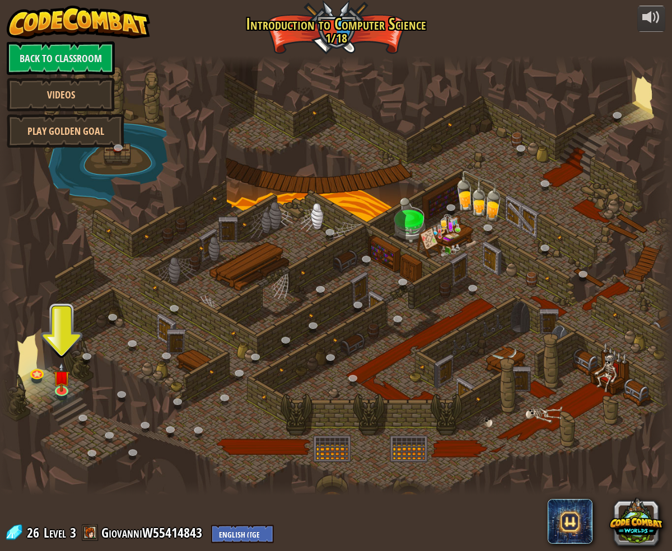
click at [72, 351] on div at bounding box center [336, 275] width 672 height 439
click at [57, 377] on img at bounding box center [61, 369] width 17 height 39
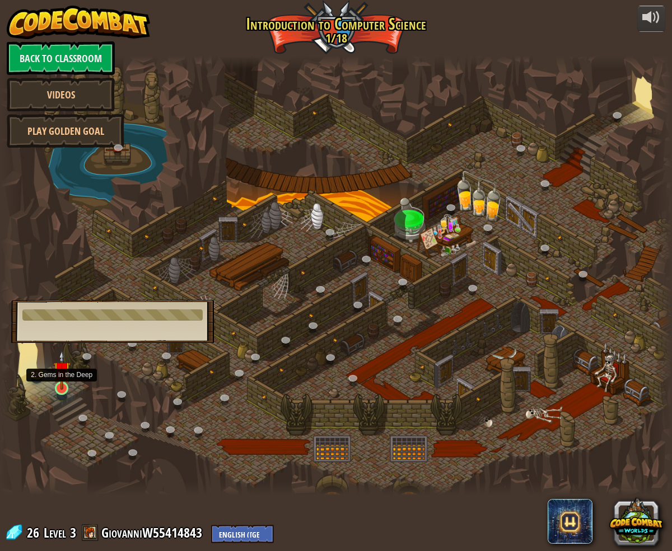
click at [57, 378] on img at bounding box center [61, 369] width 17 height 39
click at [60, 378] on img at bounding box center [61, 369] width 17 height 39
click at [60, 377] on img at bounding box center [61, 369] width 17 height 39
click at [32, 372] on link at bounding box center [37, 372] width 22 height 22
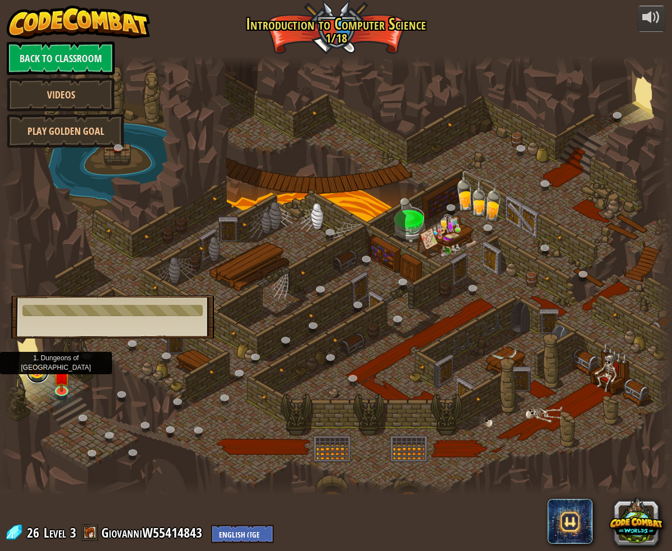
click at [34, 372] on link at bounding box center [37, 372] width 22 height 22
click at [35, 368] on link at bounding box center [37, 372] width 22 height 22
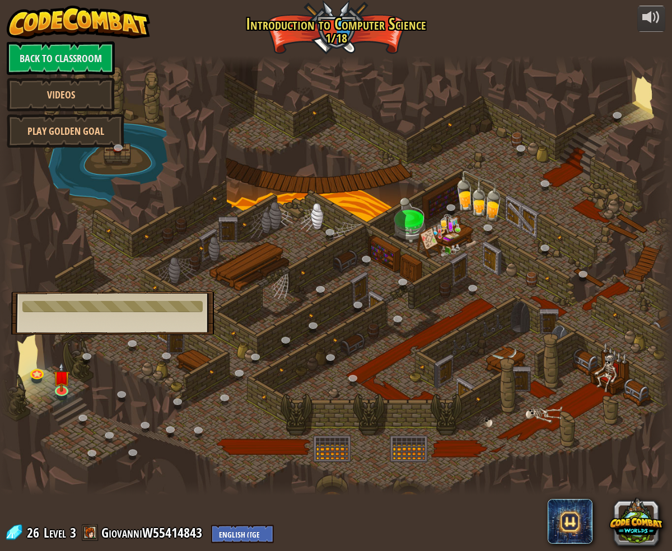
click at [25, 363] on div at bounding box center [336, 275] width 672 height 439
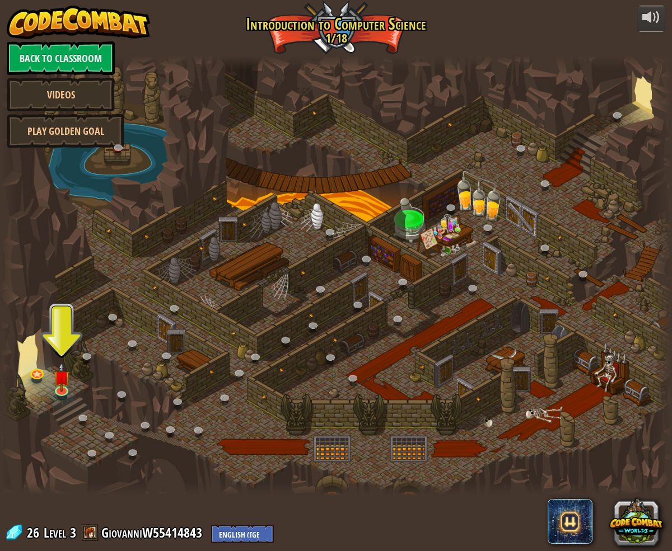
click at [26, 379] on div at bounding box center [336, 275] width 672 height 439
click at [35, 371] on link at bounding box center [37, 372] width 22 height 22
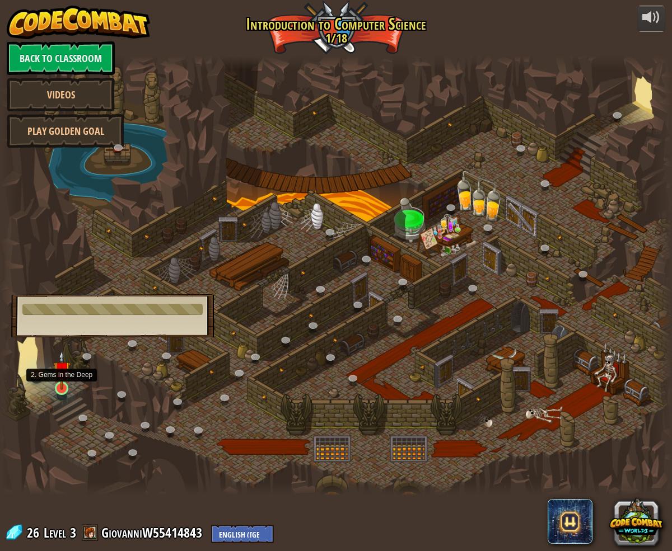
click at [67, 374] on img at bounding box center [61, 369] width 17 height 39
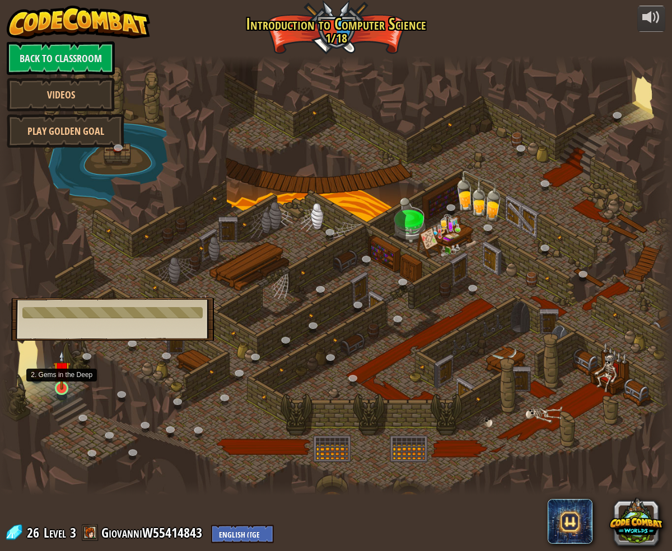
click at [61, 382] on img at bounding box center [61, 369] width 17 height 39
click at [58, 380] on img at bounding box center [61, 369] width 17 height 39
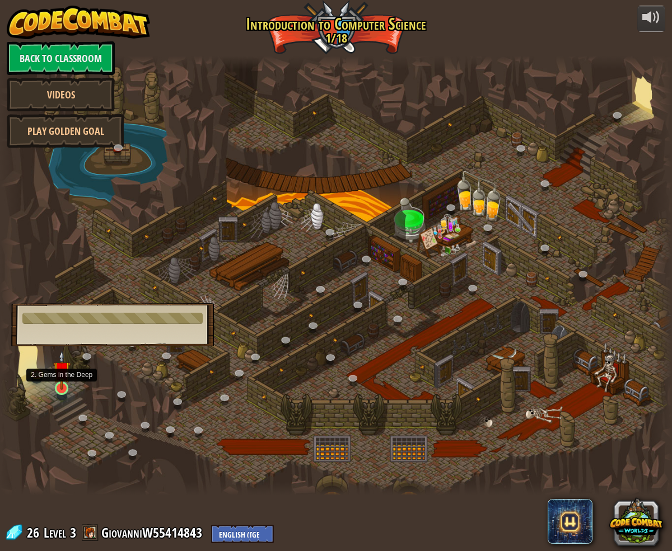
click at [66, 388] on img at bounding box center [61, 369] width 17 height 39
click at [64, 389] on img at bounding box center [61, 369] width 17 height 39
click at [60, 385] on img at bounding box center [61, 369] width 17 height 39
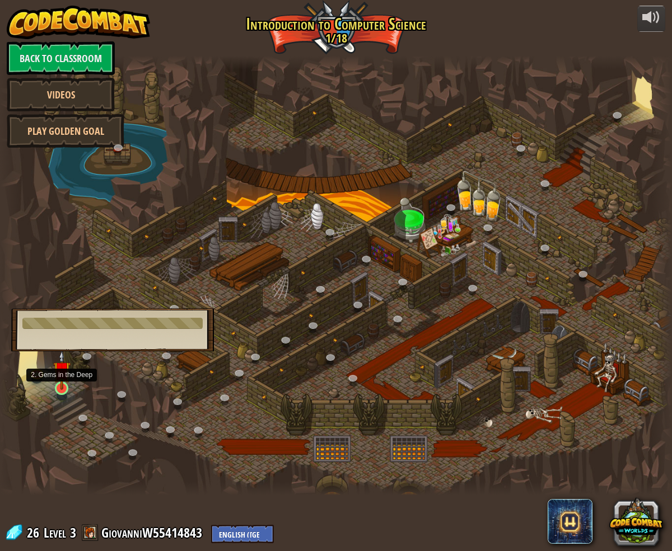
click at [64, 382] on img at bounding box center [61, 369] width 17 height 39
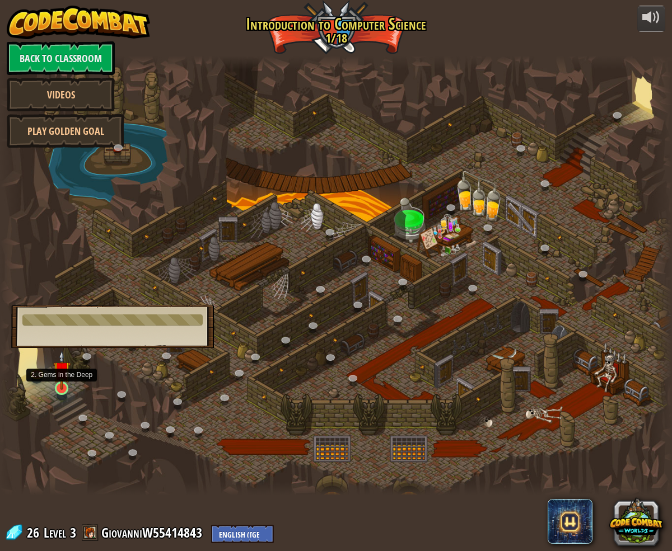
click at [64, 382] on img at bounding box center [61, 369] width 17 height 39
click at [65, 385] on img at bounding box center [61, 369] width 17 height 39
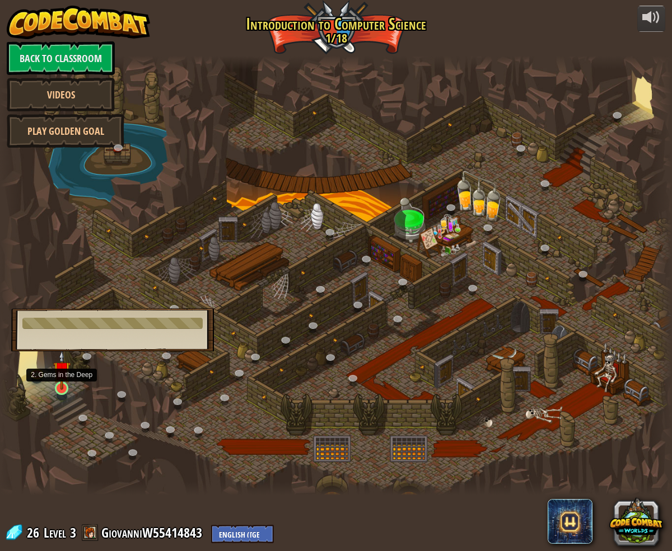
click at [65, 384] on img at bounding box center [61, 369] width 17 height 39
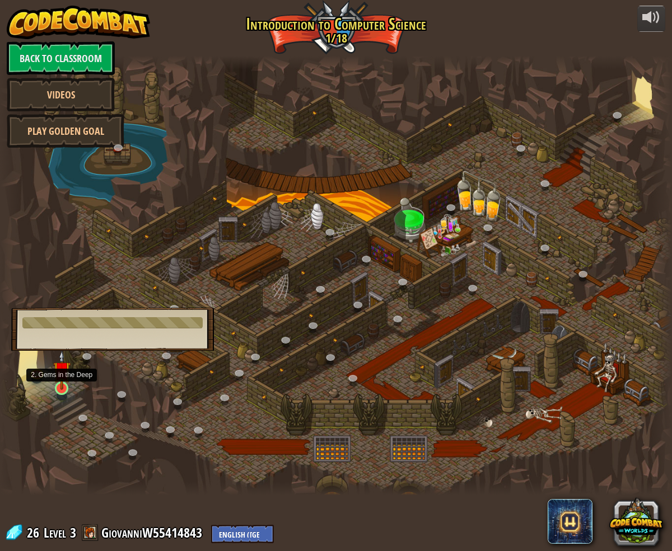
click at [65, 384] on img at bounding box center [61, 369] width 17 height 39
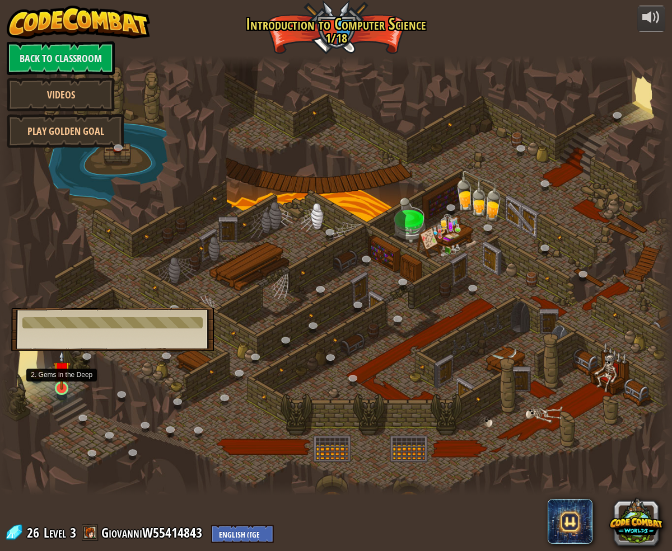
click at [65, 384] on img at bounding box center [61, 369] width 17 height 39
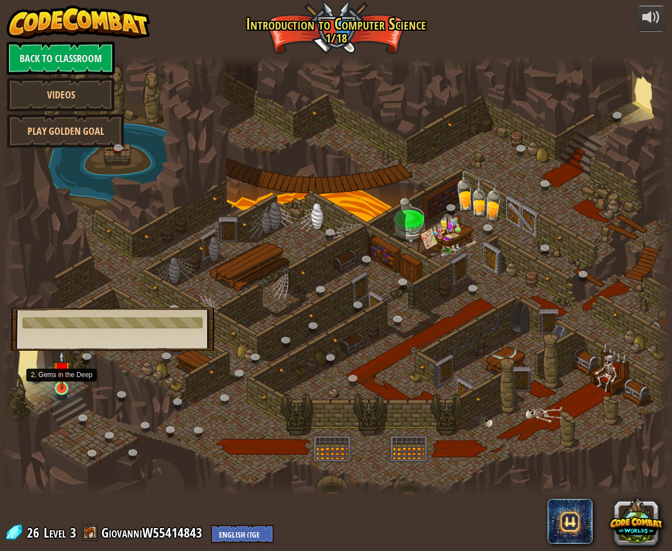
click at [65, 384] on img at bounding box center [61, 369] width 17 height 39
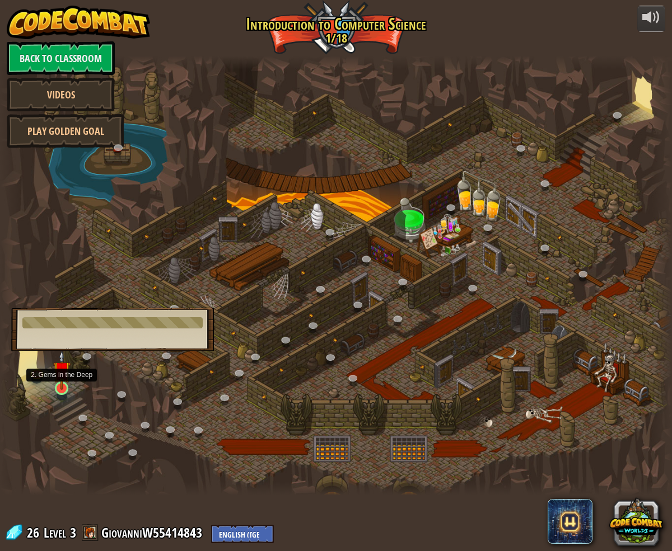
click at [65, 384] on img at bounding box center [61, 369] width 17 height 39
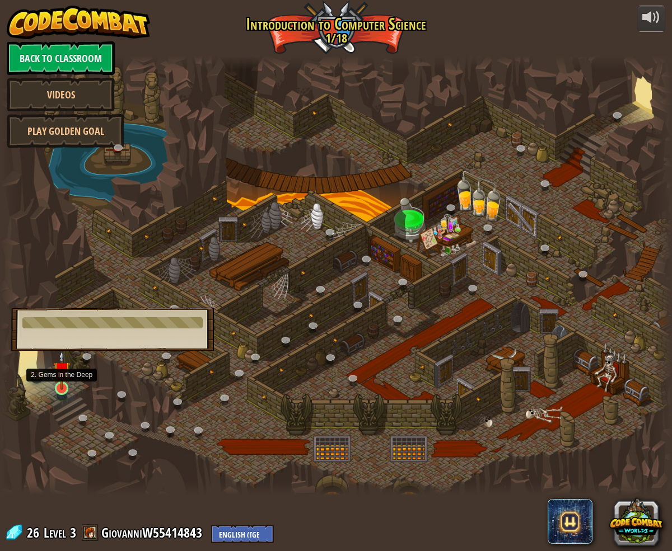
click at [65, 384] on img at bounding box center [61, 369] width 17 height 39
drag, startPoint x: 175, startPoint y: 251, endPoint x: 173, endPoint y: 256, distance: 6.0
click at [172, 257] on div at bounding box center [336, 275] width 672 height 439
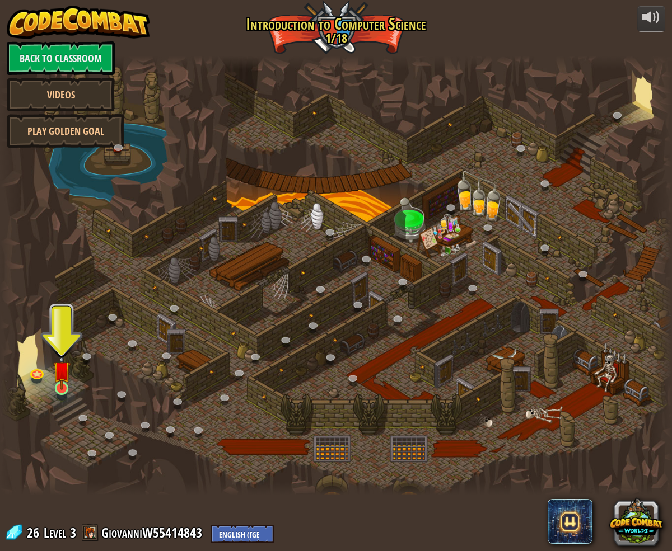
drag, startPoint x: 76, startPoint y: 388, endPoint x: 62, endPoint y: 387, distance: 14.6
click at [75, 388] on div at bounding box center [336, 275] width 672 height 439
click at [62, 387] on img at bounding box center [61, 369] width 17 height 39
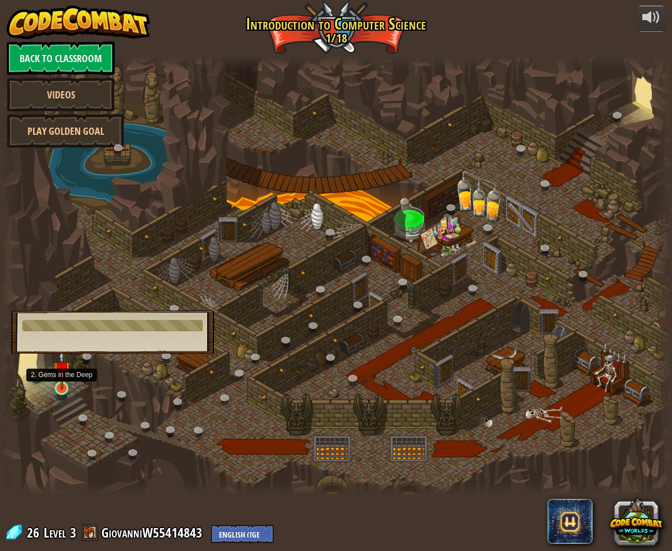
click at [61, 387] on img at bounding box center [61, 369] width 17 height 39
click at [63, 387] on img at bounding box center [61, 369] width 17 height 39
click at [62, 385] on img at bounding box center [61, 369] width 17 height 39
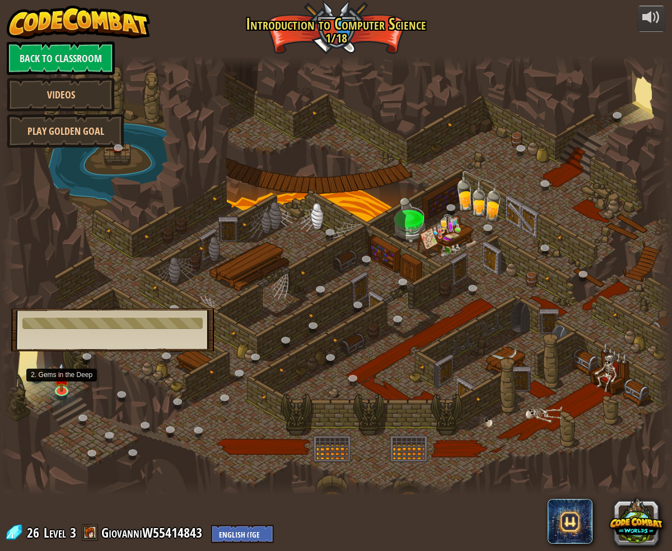
click at [60, 381] on img at bounding box center [61, 378] width 17 height 30
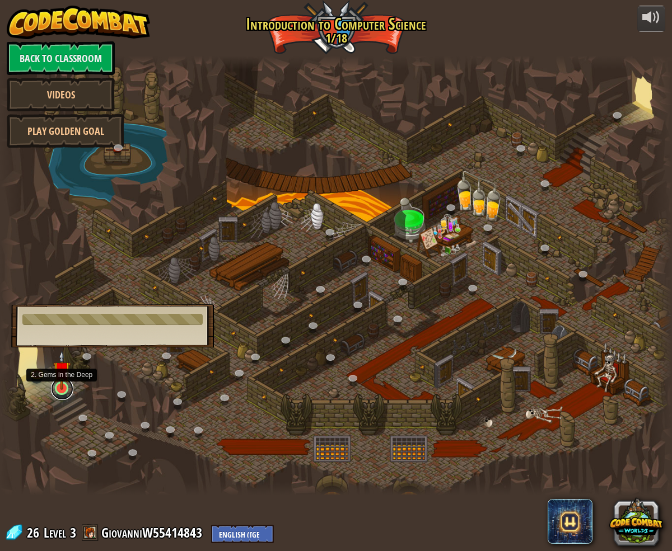
click at [58, 397] on link at bounding box center [62, 389] width 22 height 22
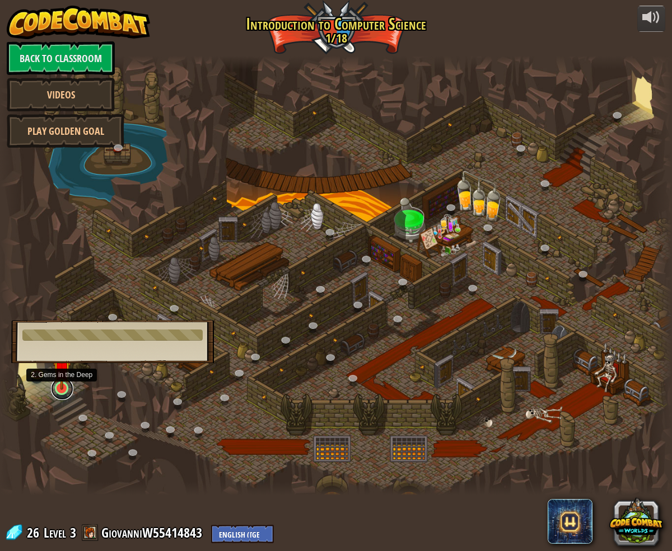
click at [62, 391] on link at bounding box center [62, 389] width 22 height 22
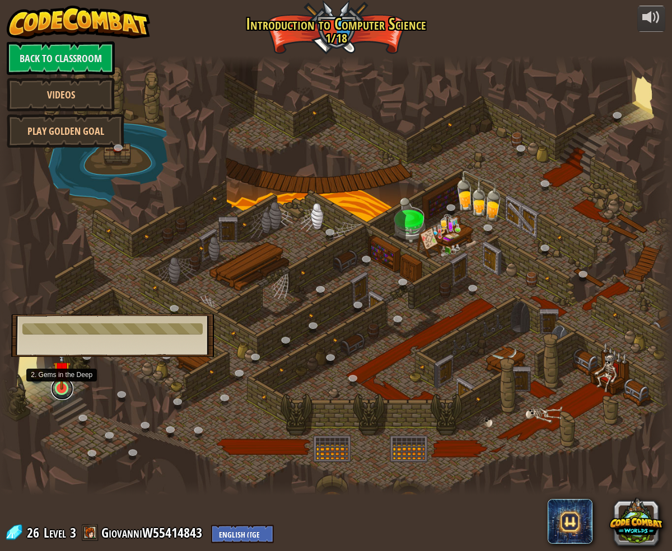
click at [62, 390] on link at bounding box center [62, 389] width 22 height 22
click at [63, 390] on link at bounding box center [62, 389] width 22 height 22
click at [63, 388] on img at bounding box center [61, 369] width 17 height 39
